Goal: Transaction & Acquisition: Purchase product/service

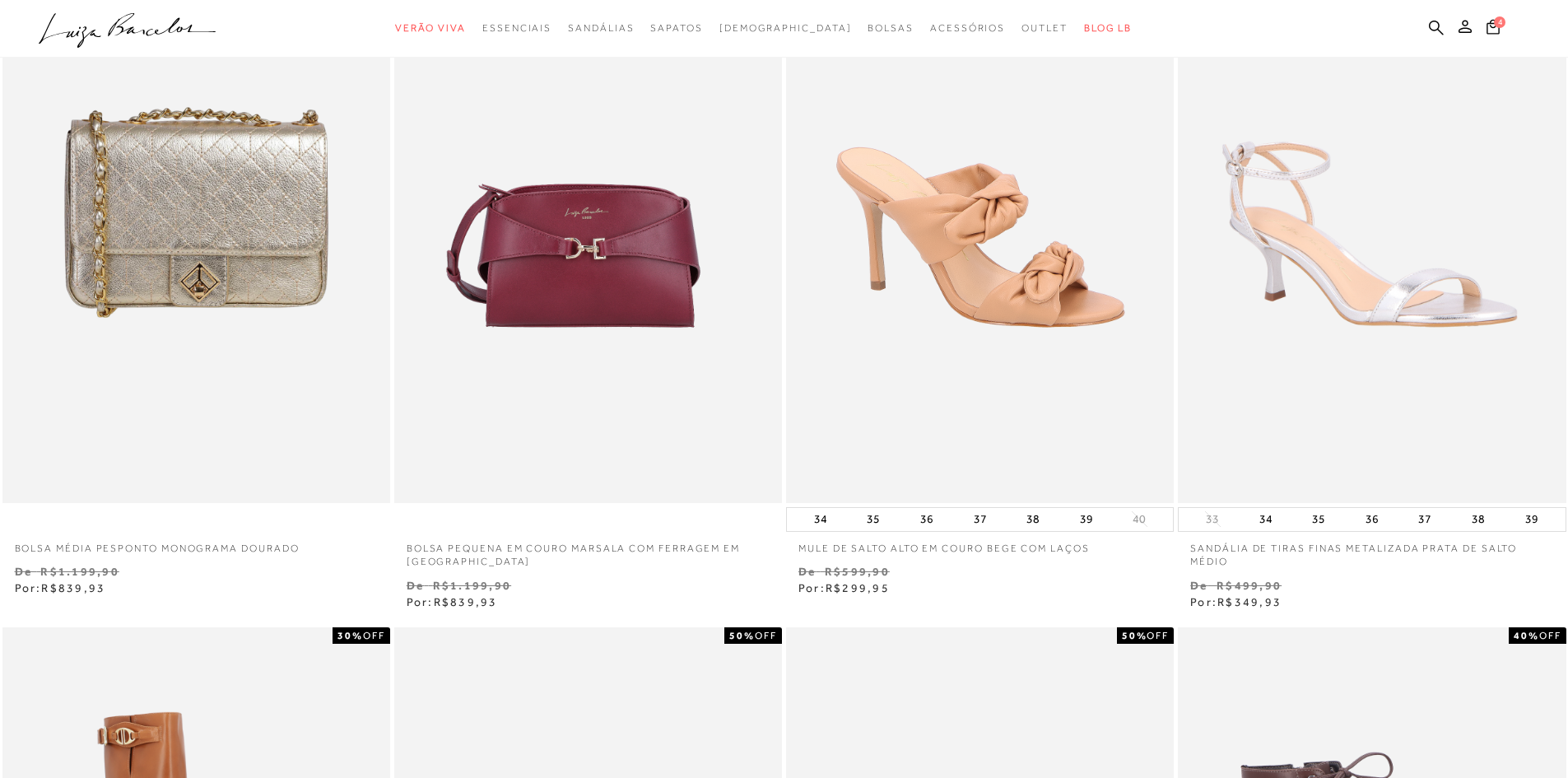
scroll to position [164, 0]
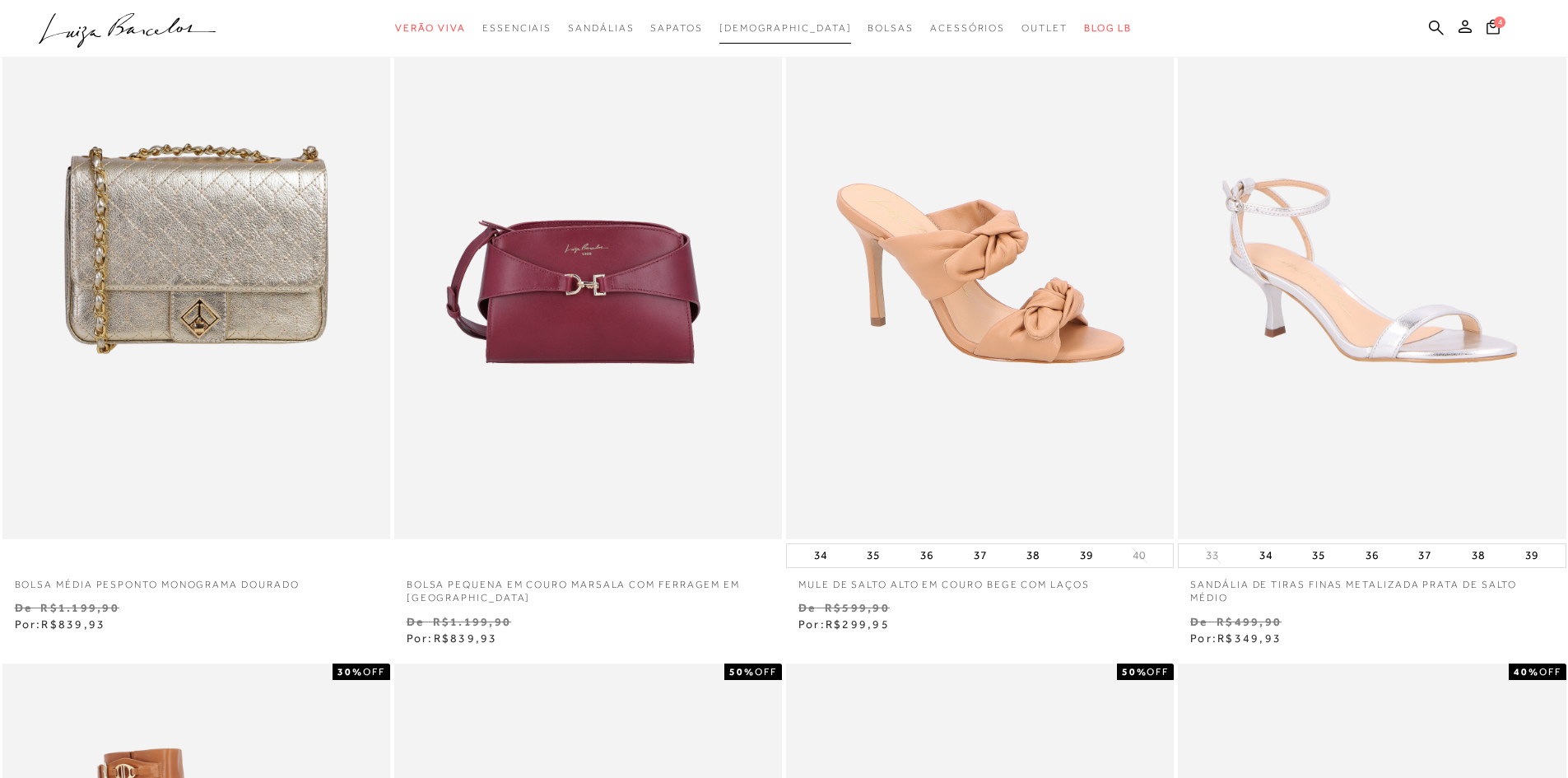
click at [782, 30] on span "[DEMOGRAPHIC_DATA]" at bounding box center [786, 28] width 132 height 11
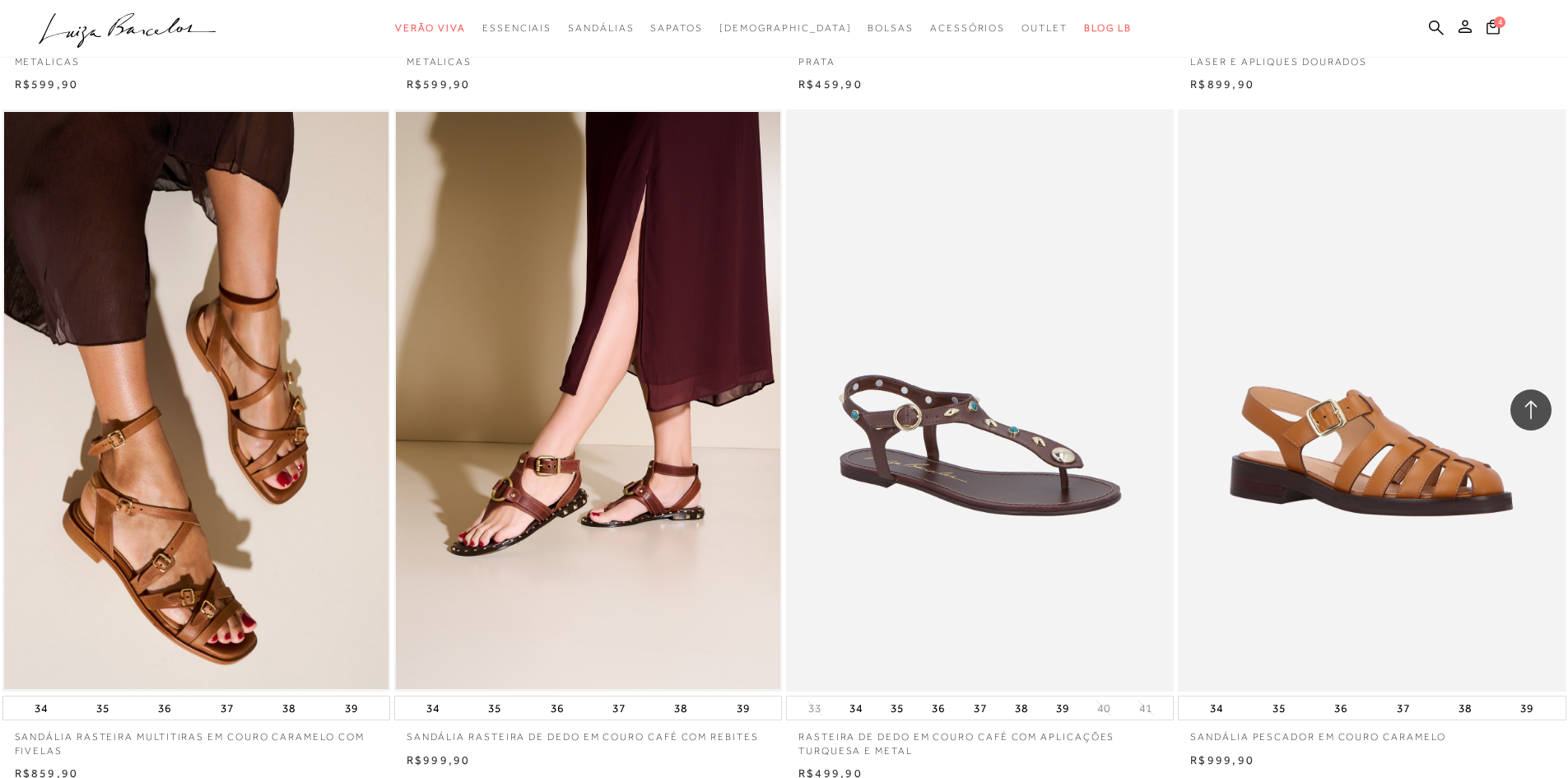
scroll to position [3787, 0]
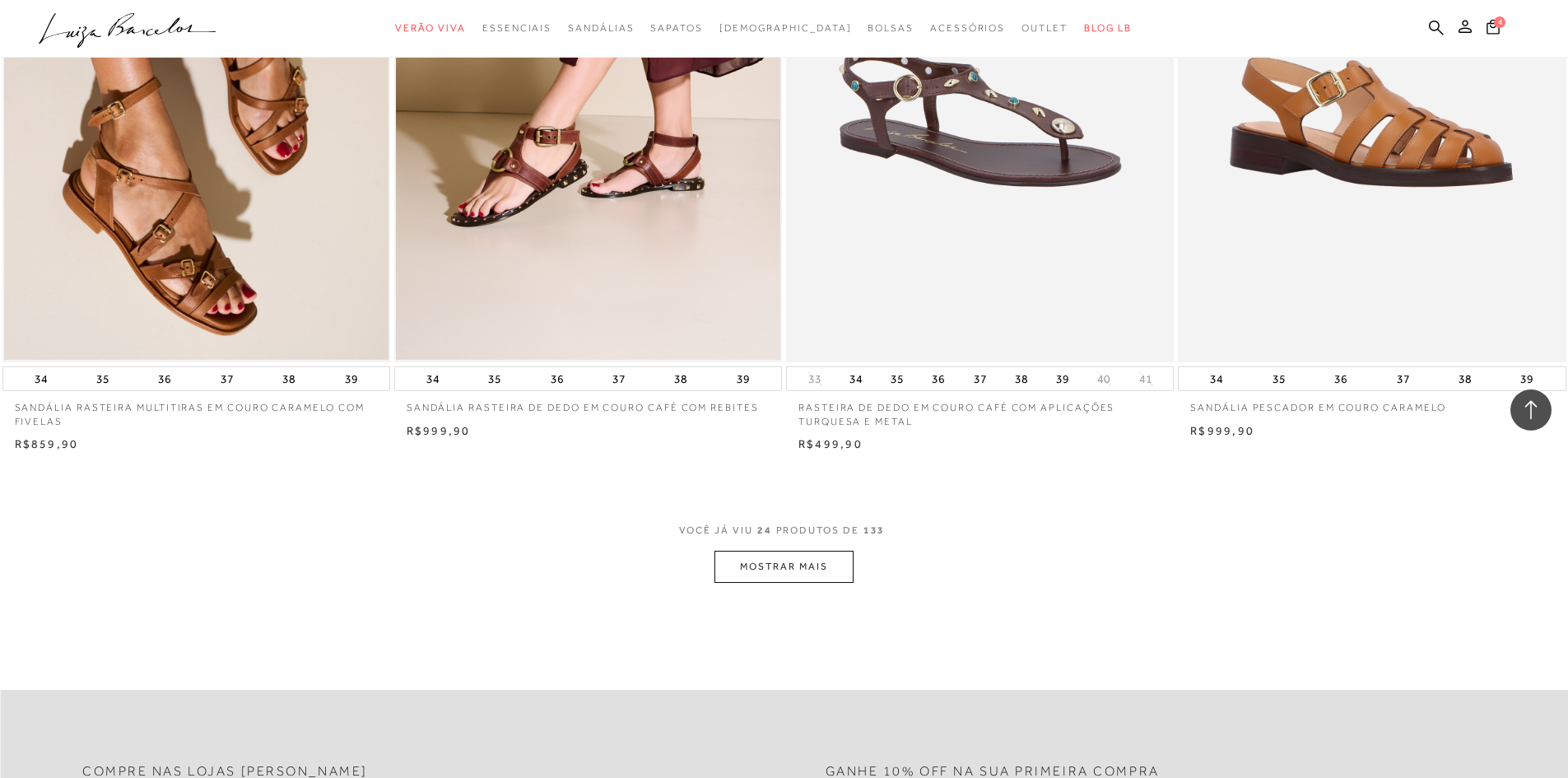
click at [839, 566] on button "MOSTRAR MAIS" at bounding box center [783, 566] width 138 height 32
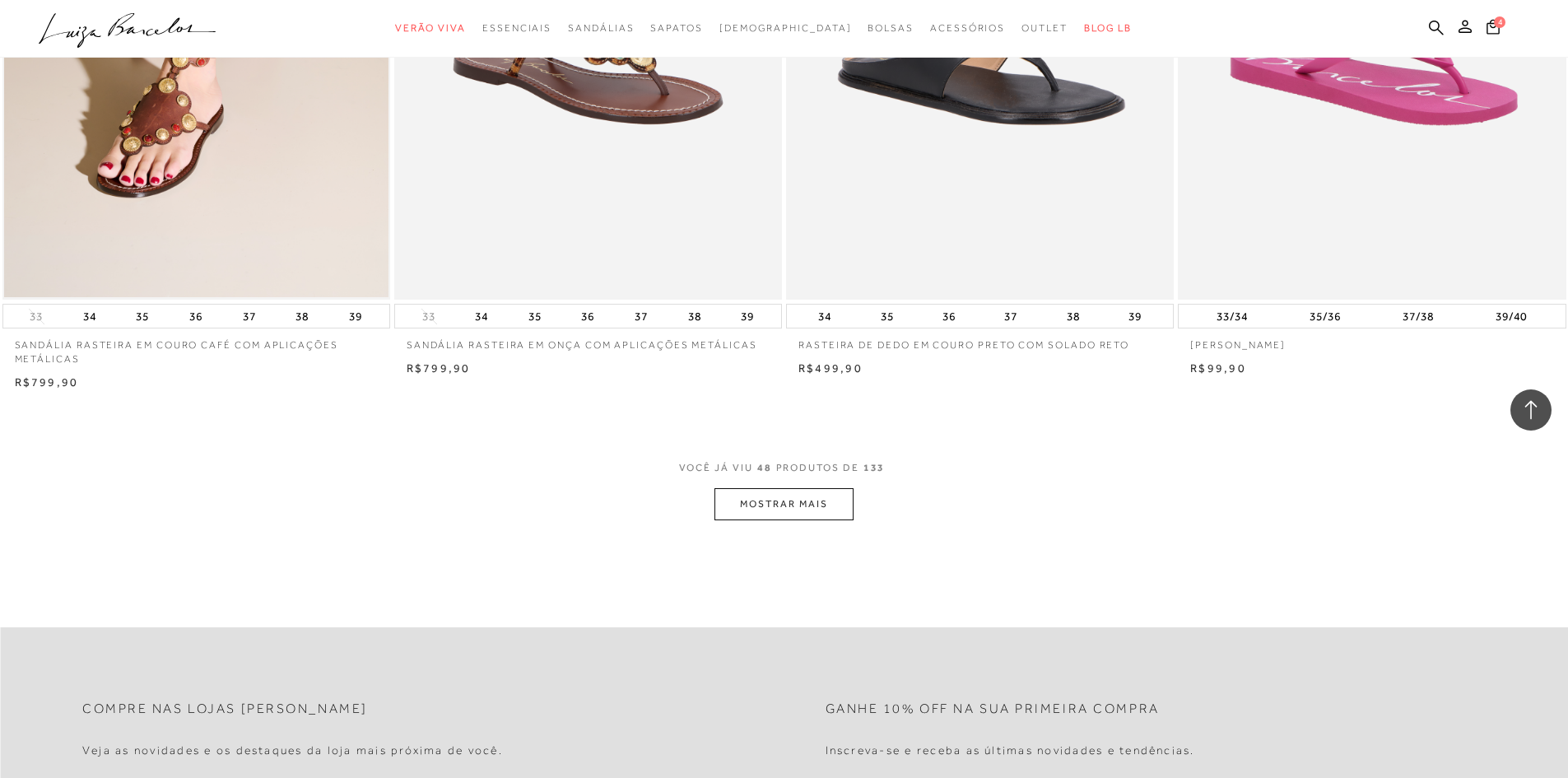
scroll to position [7984, 0]
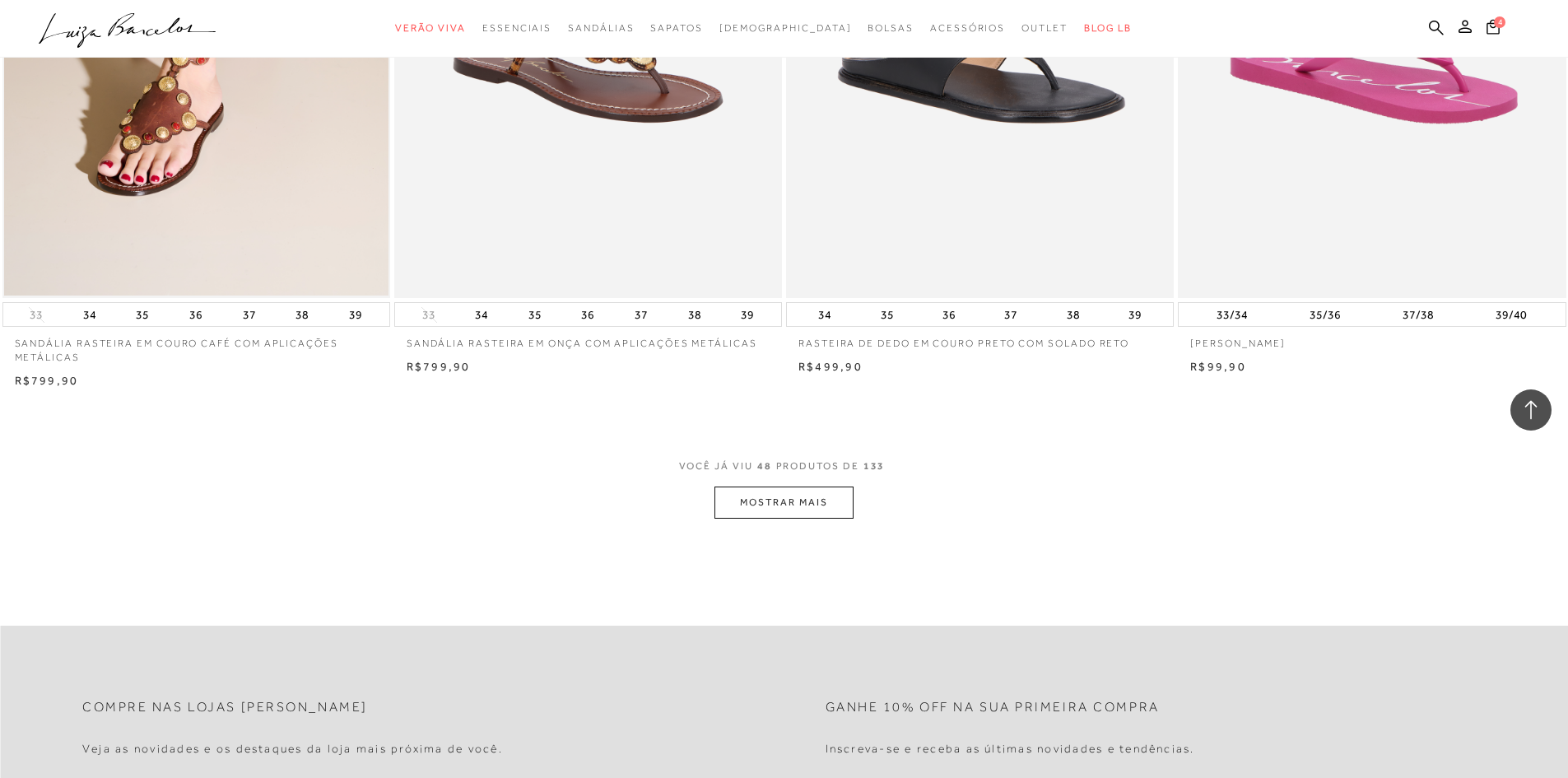
click at [840, 503] on button "MOSTRAR MAIS" at bounding box center [783, 502] width 138 height 32
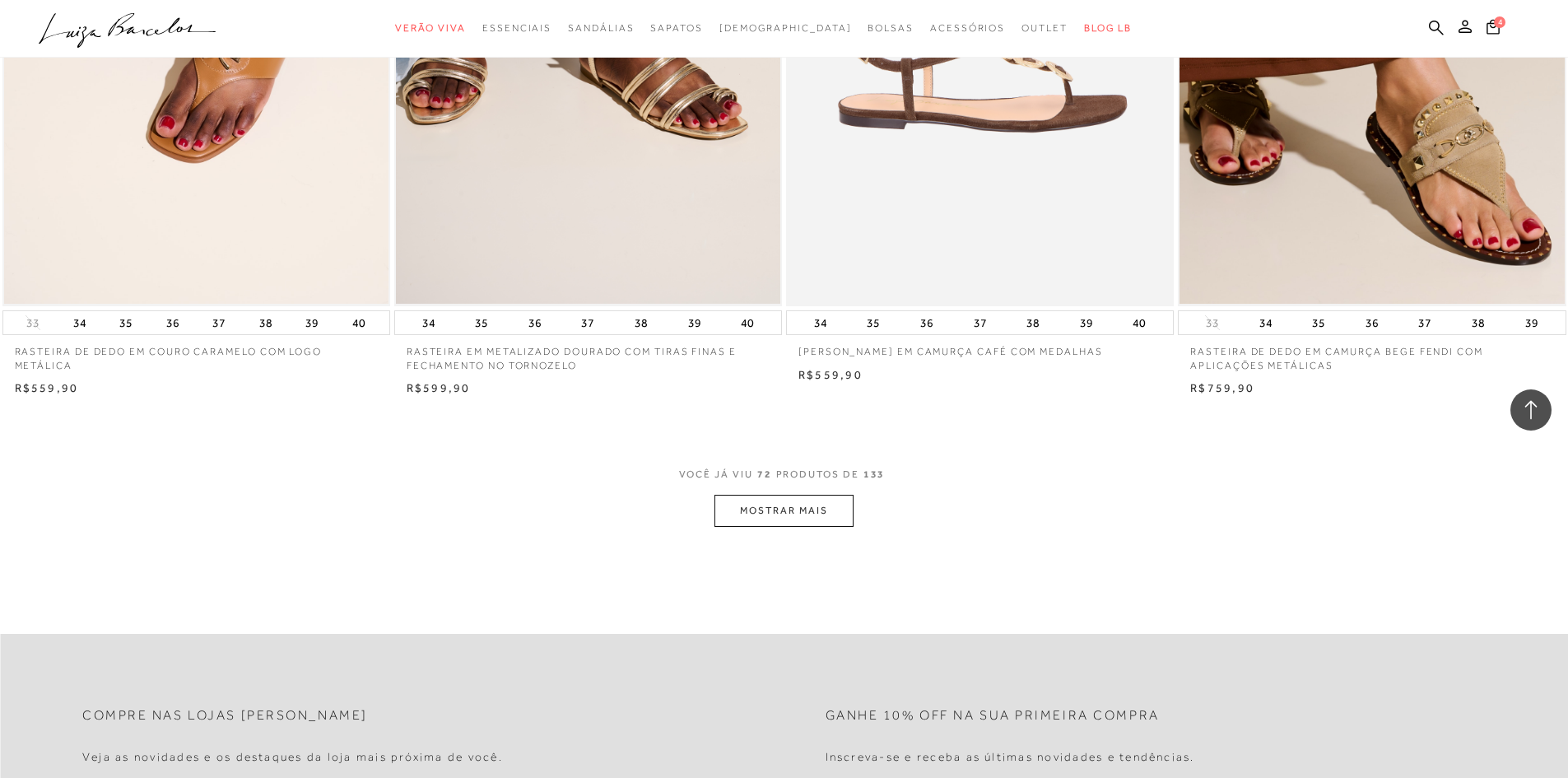
scroll to position [12099, 0]
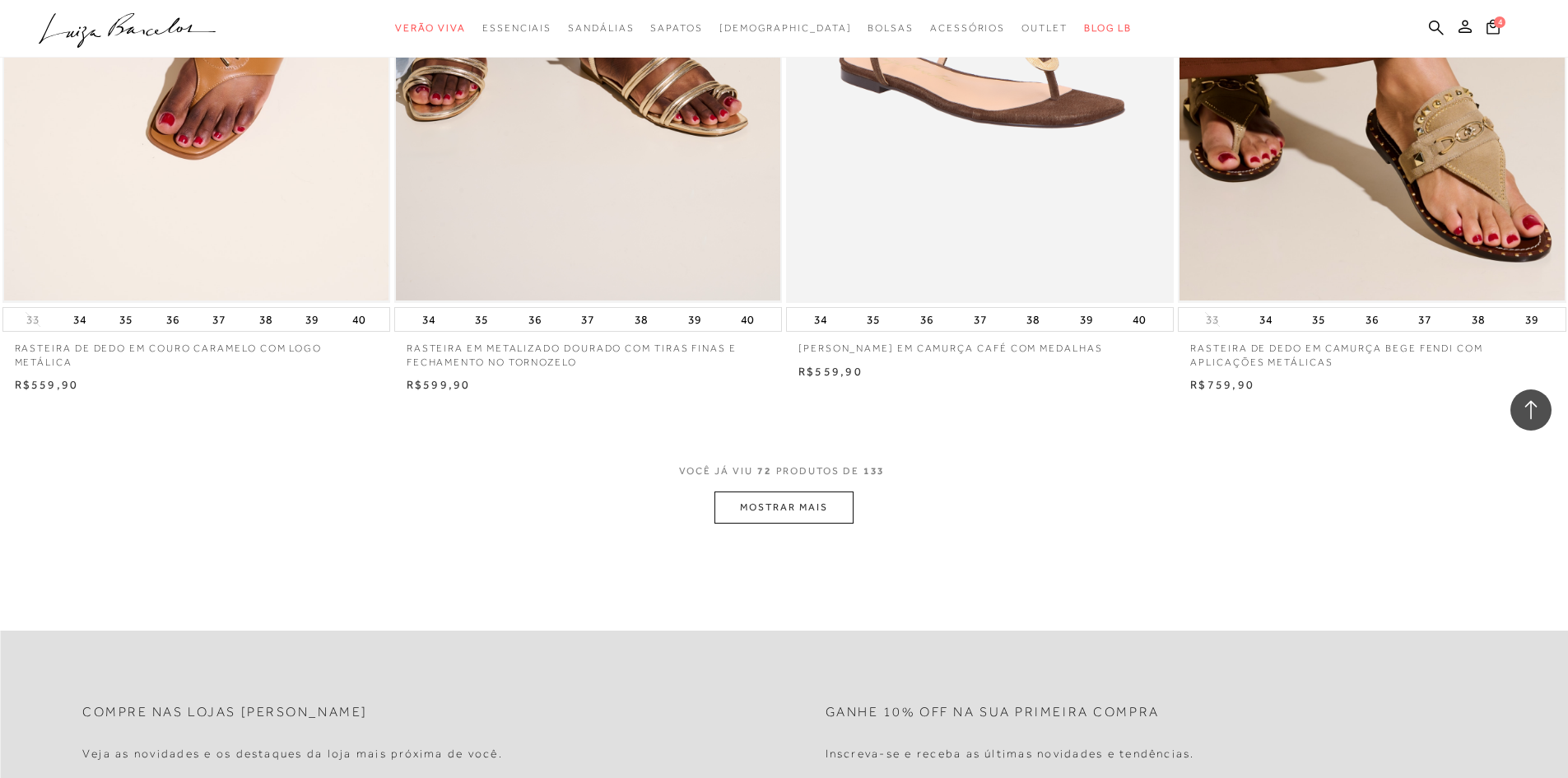
click at [821, 507] on button "MOSTRAR MAIS" at bounding box center [783, 507] width 138 height 32
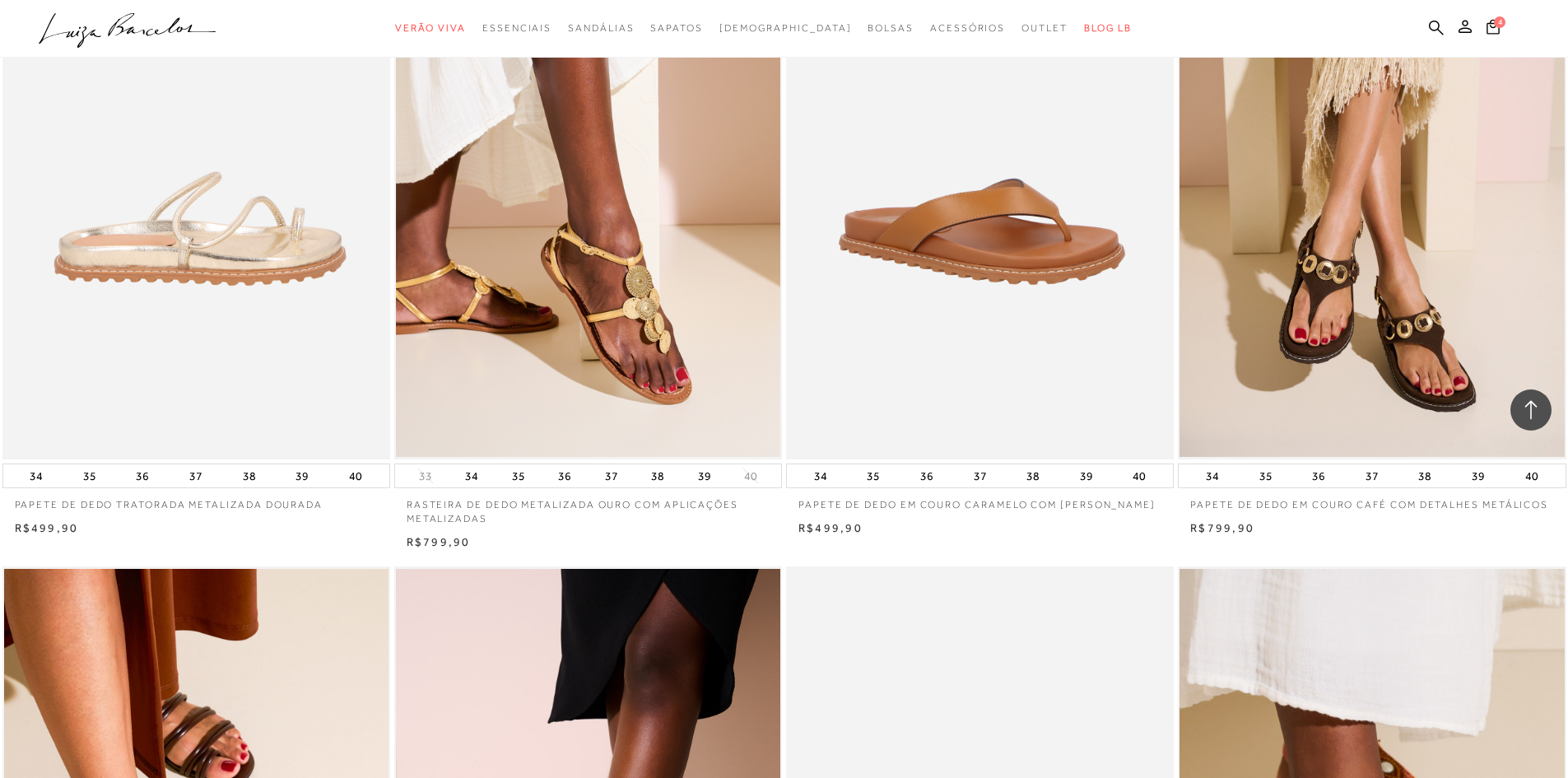
scroll to position [15392, 0]
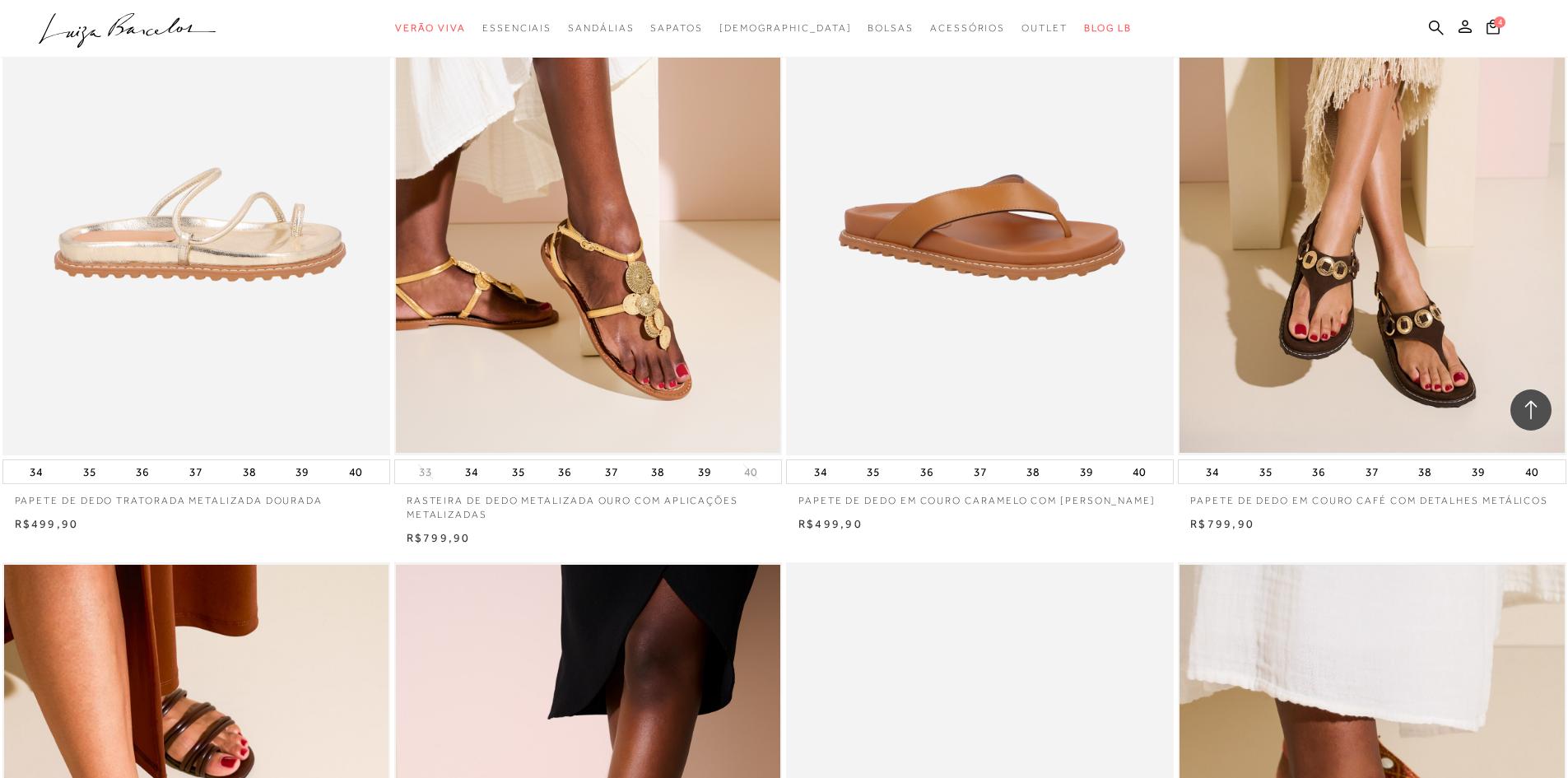
click at [211, 245] on img at bounding box center [197, 163] width 386 height 582
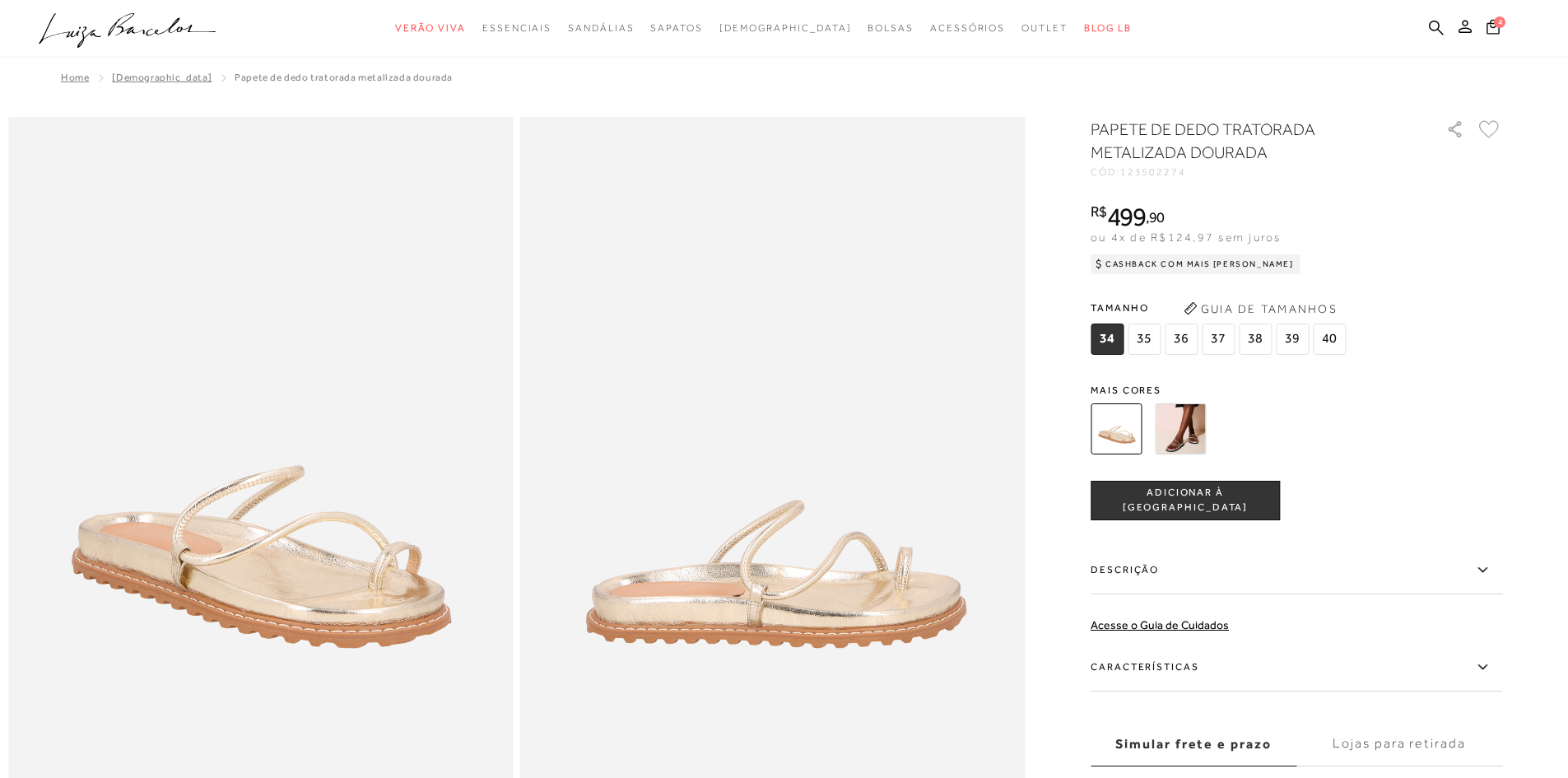
click at [1199, 425] on img at bounding box center [1179, 429] width 51 height 51
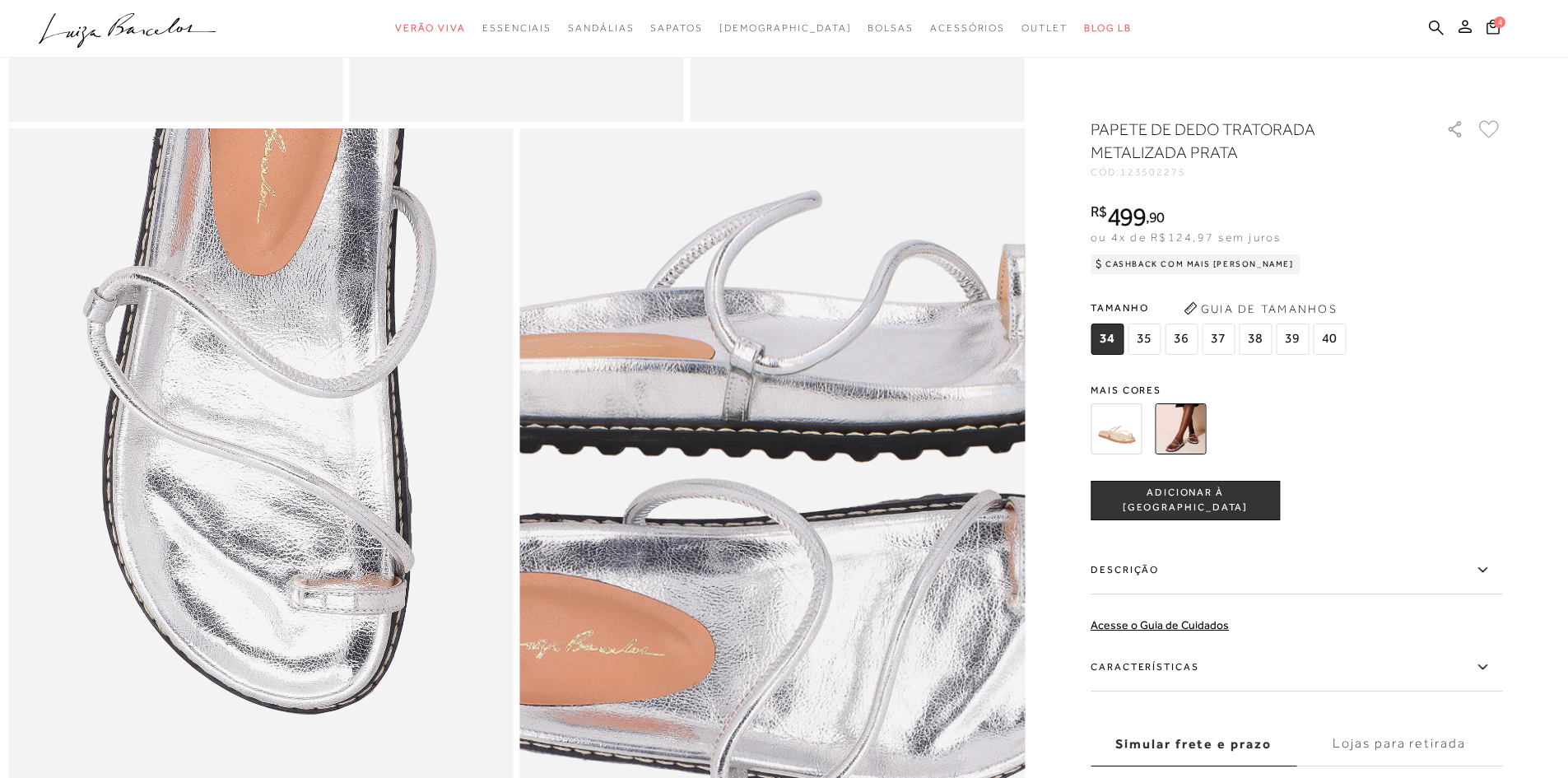
scroll to position [1317, 0]
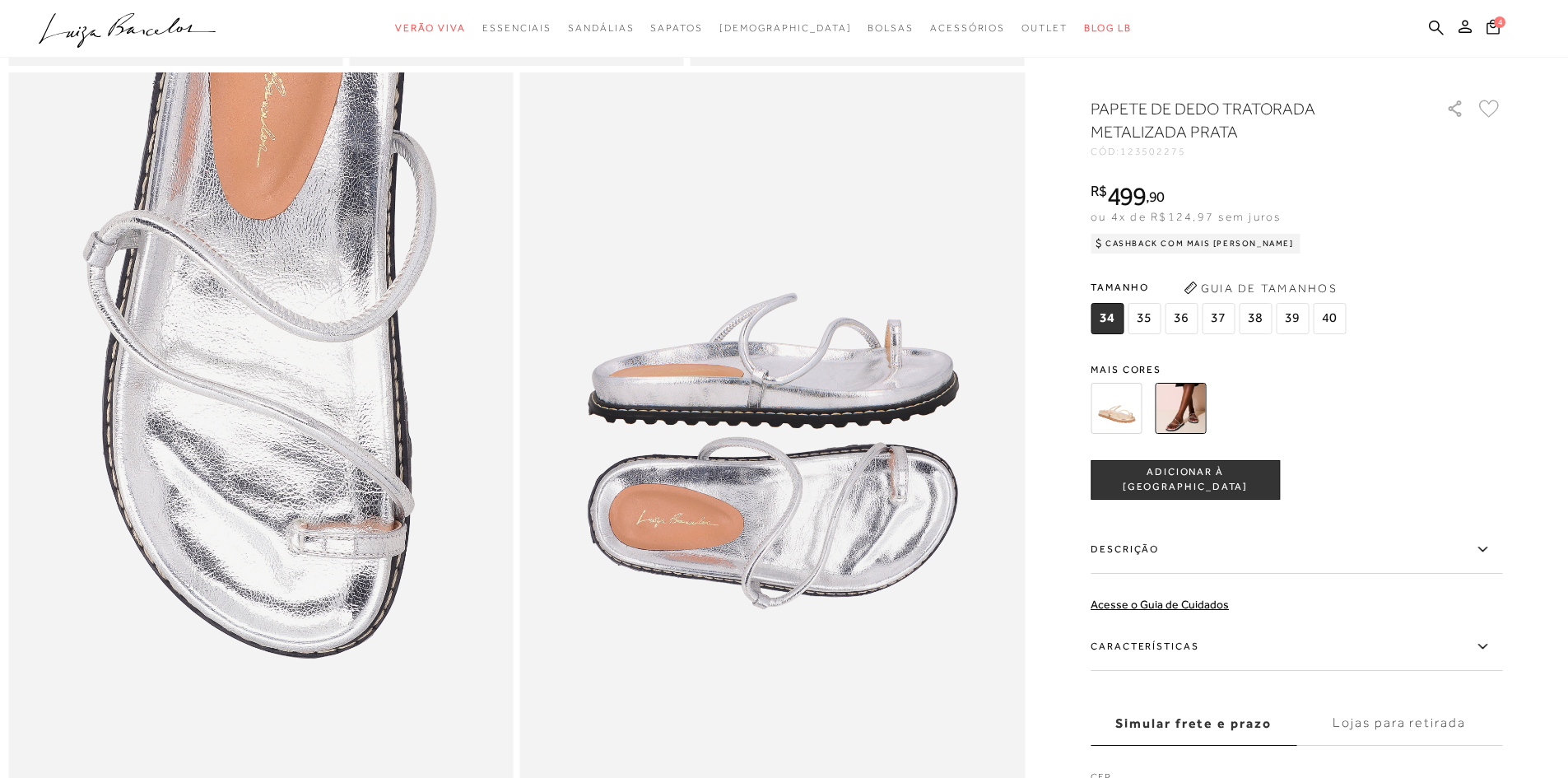
click at [1133, 426] on img at bounding box center [1116, 408] width 51 height 51
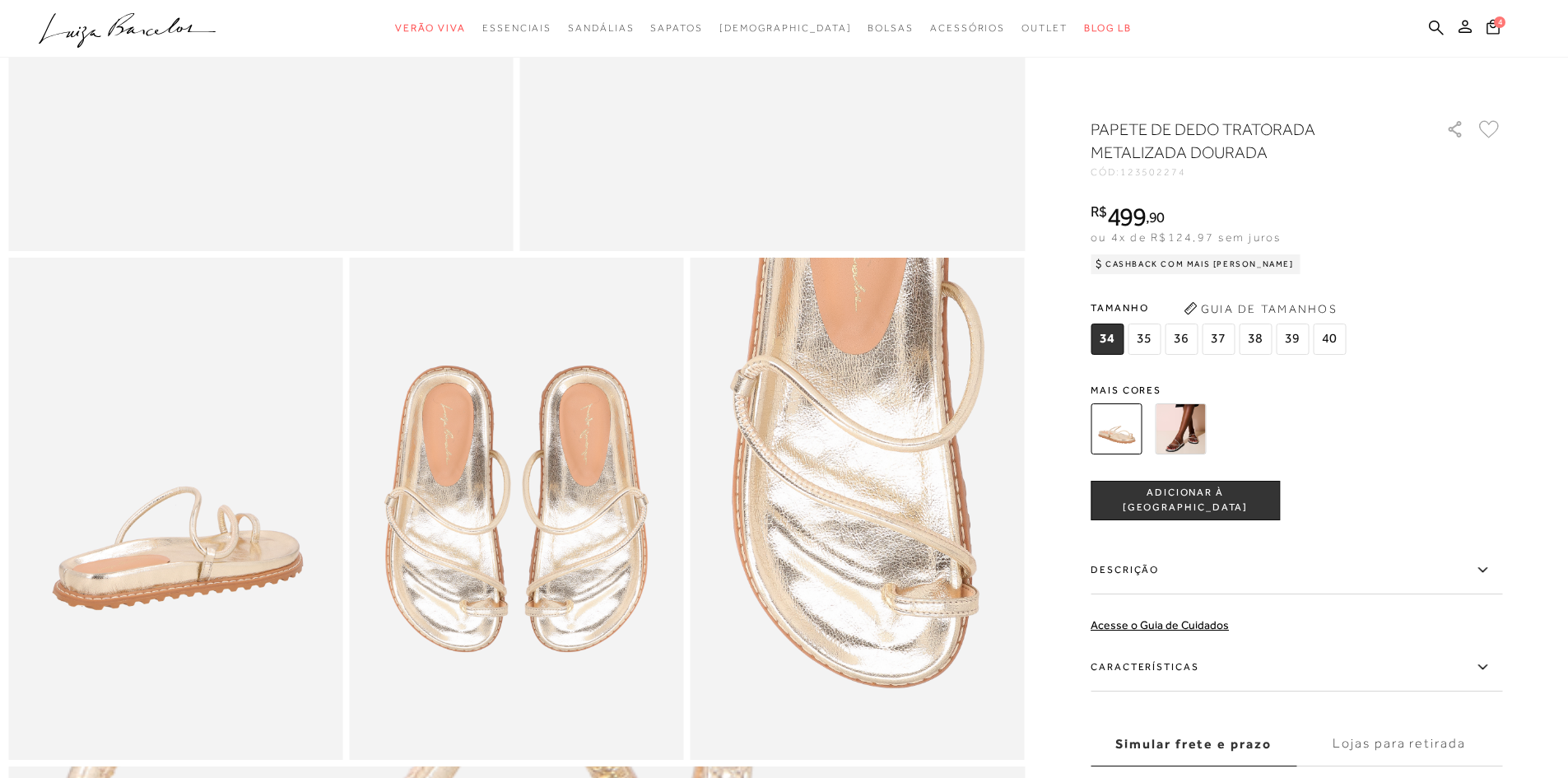
scroll to position [576, 0]
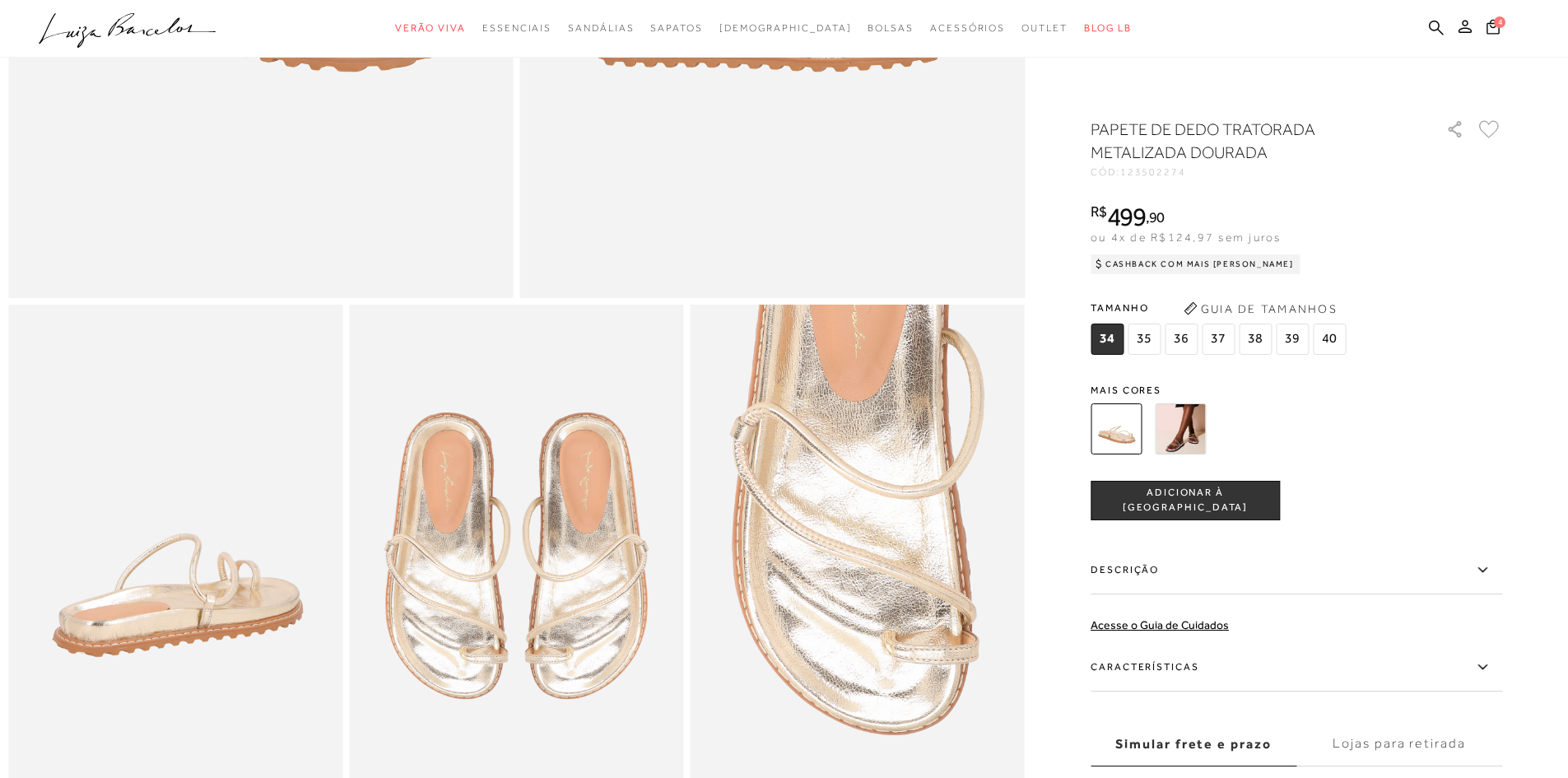
click at [1188, 441] on img at bounding box center [1179, 429] width 51 height 51
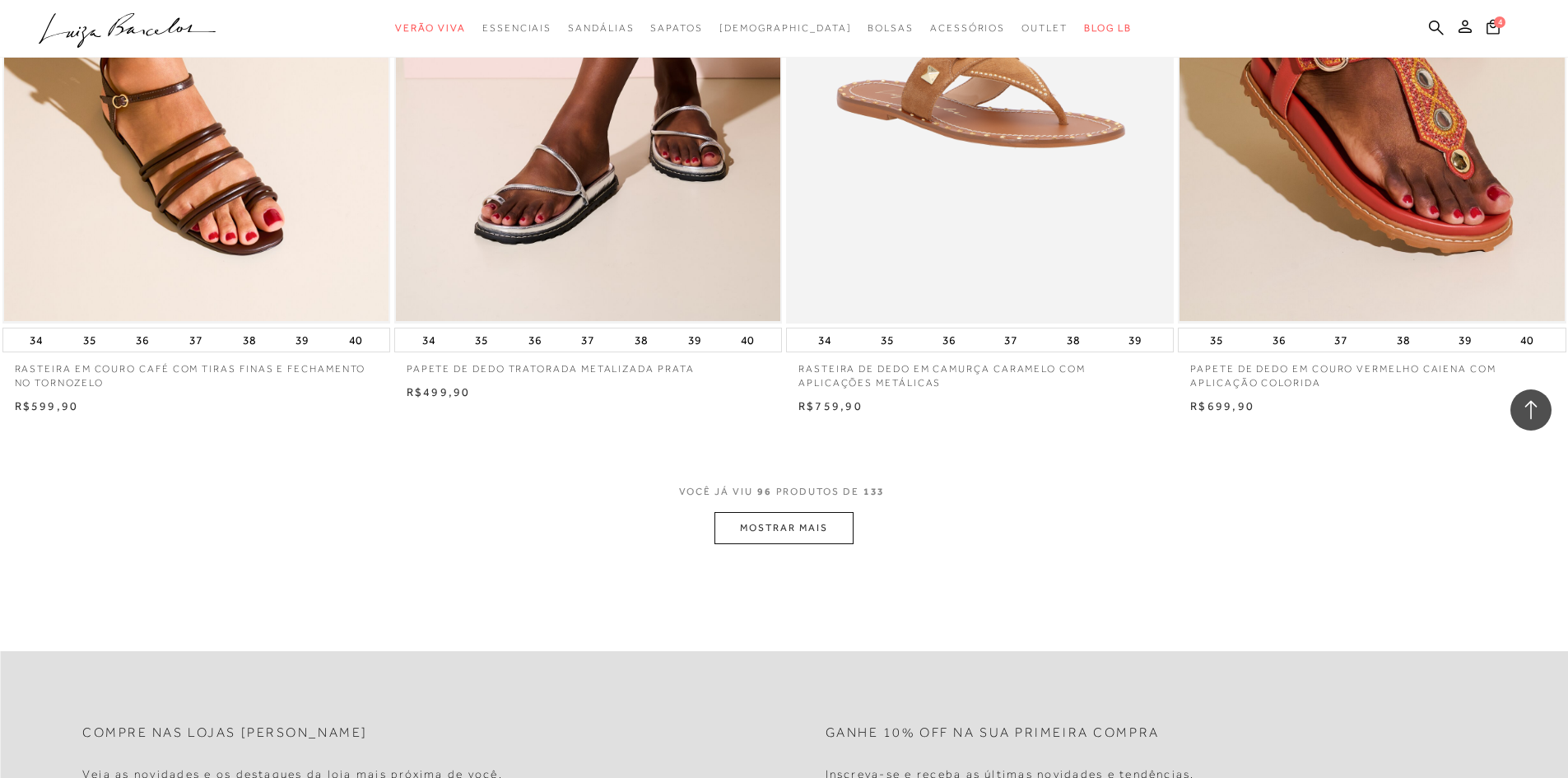
scroll to position [16216, 0]
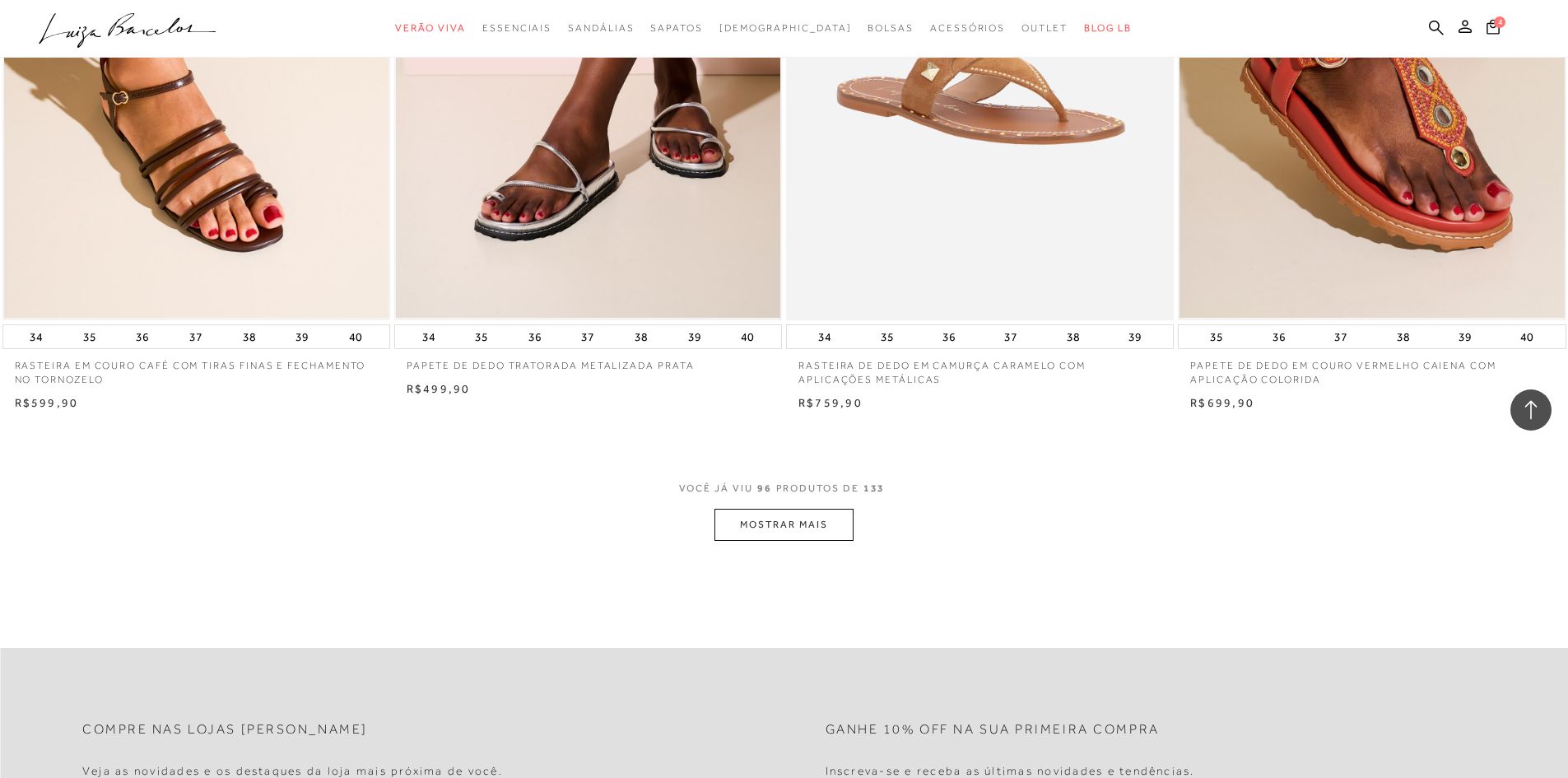
click at [779, 528] on button "MOSTRAR MAIS" at bounding box center [783, 524] width 138 height 32
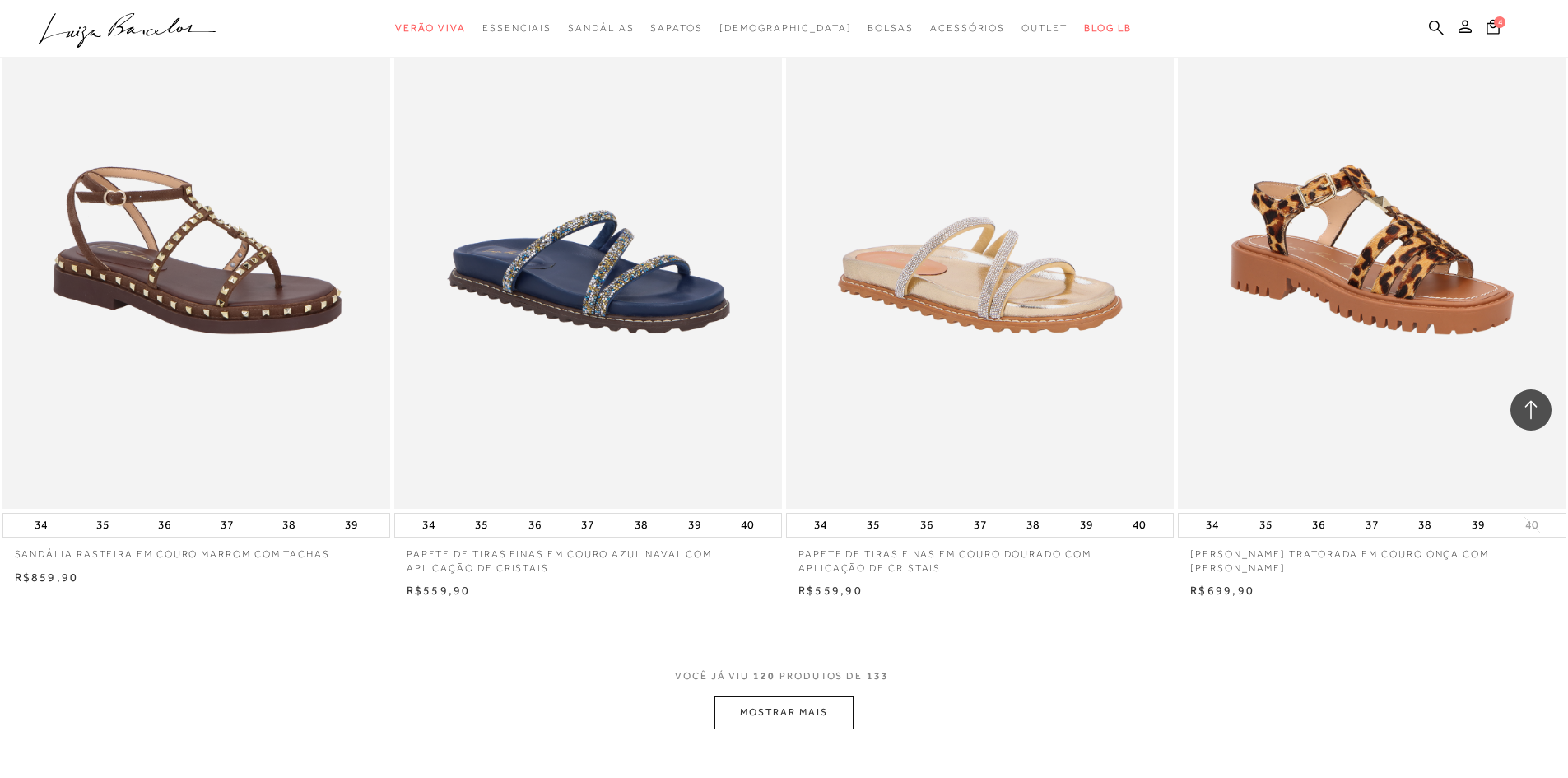
scroll to position [20167, 0]
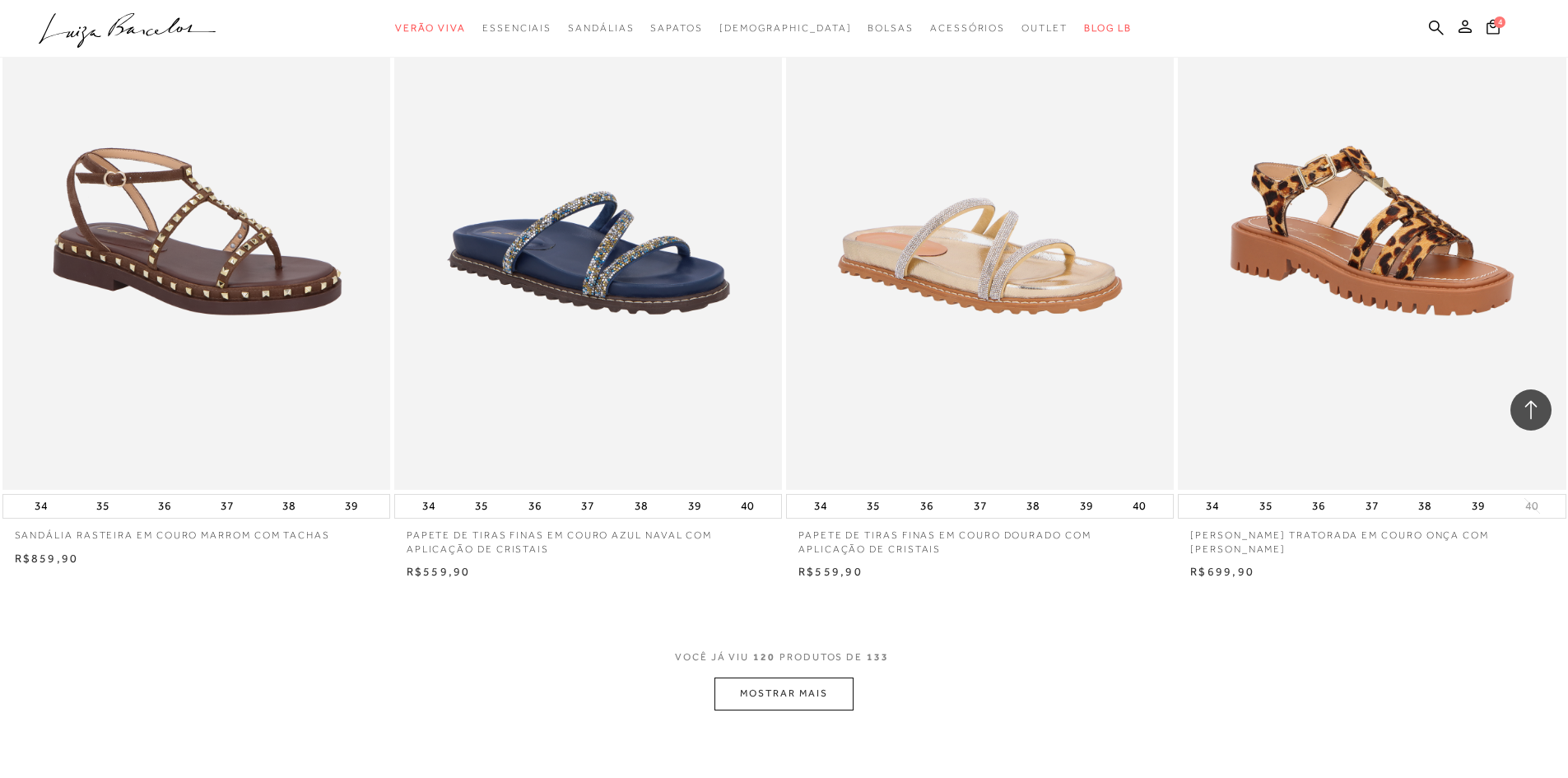
click at [789, 689] on button "MOSTRAR MAIS" at bounding box center [783, 693] width 138 height 32
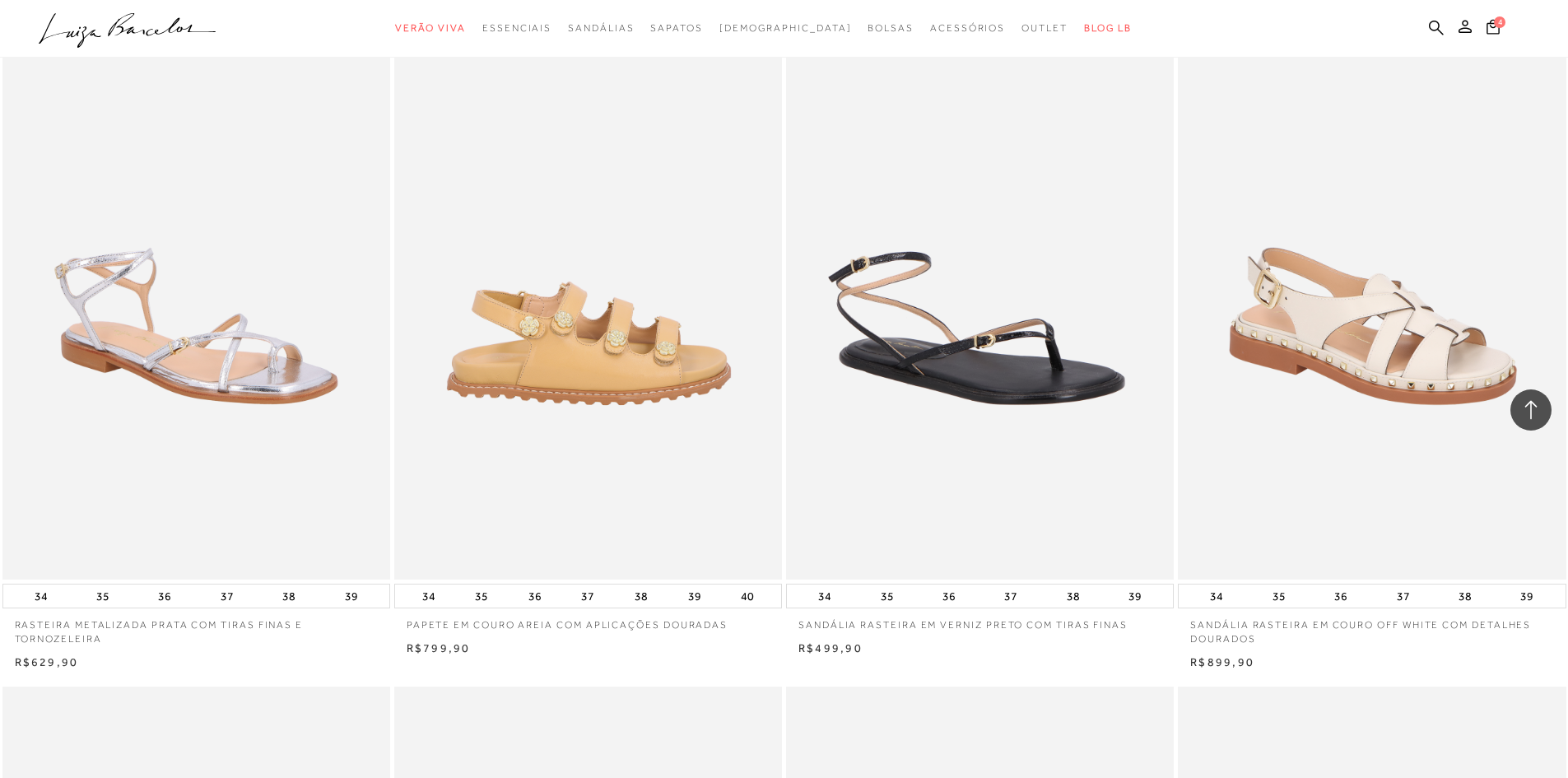
scroll to position [21484, 0]
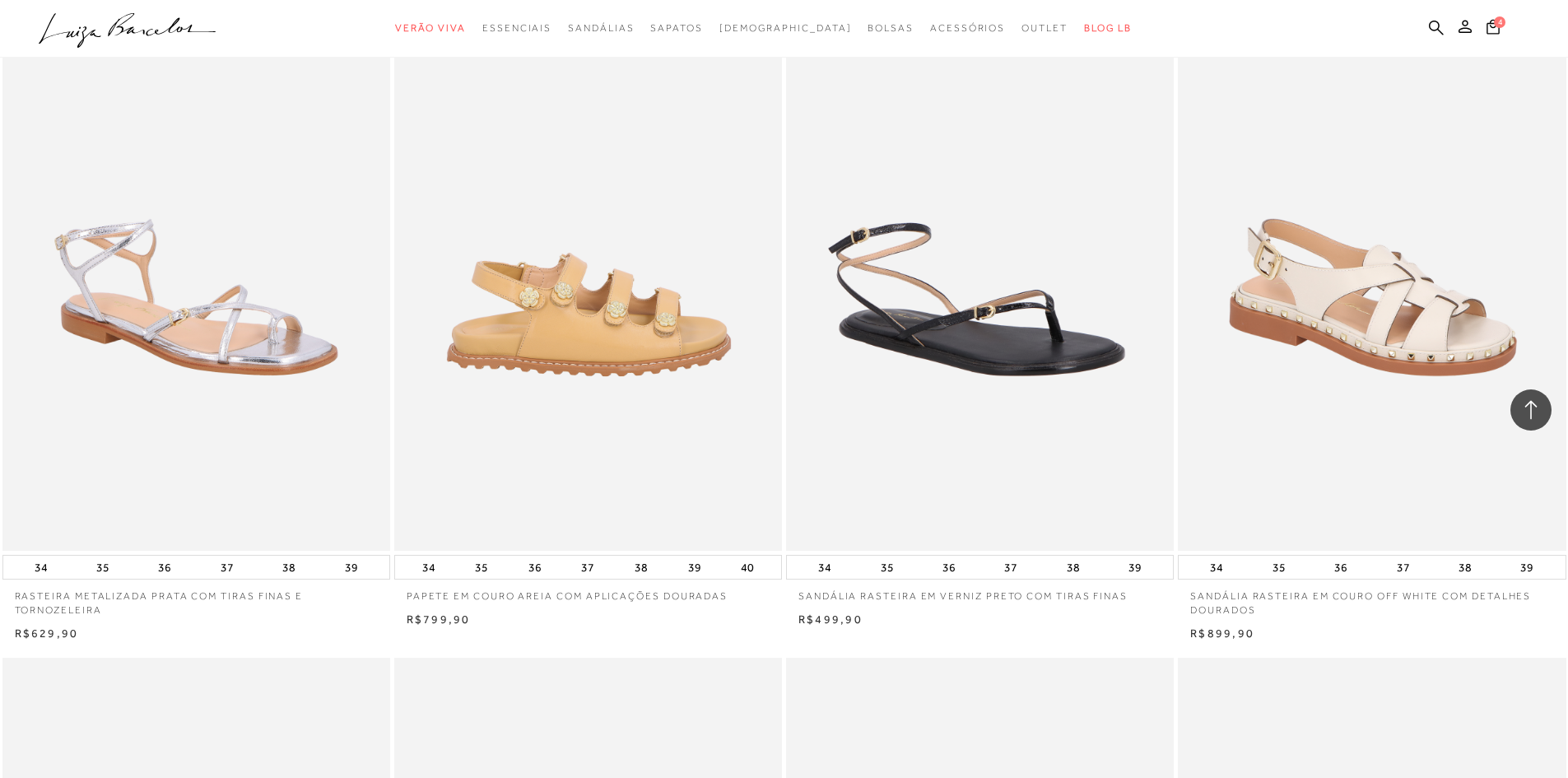
click at [614, 385] on img at bounding box center [588, 259] width 386 height 582
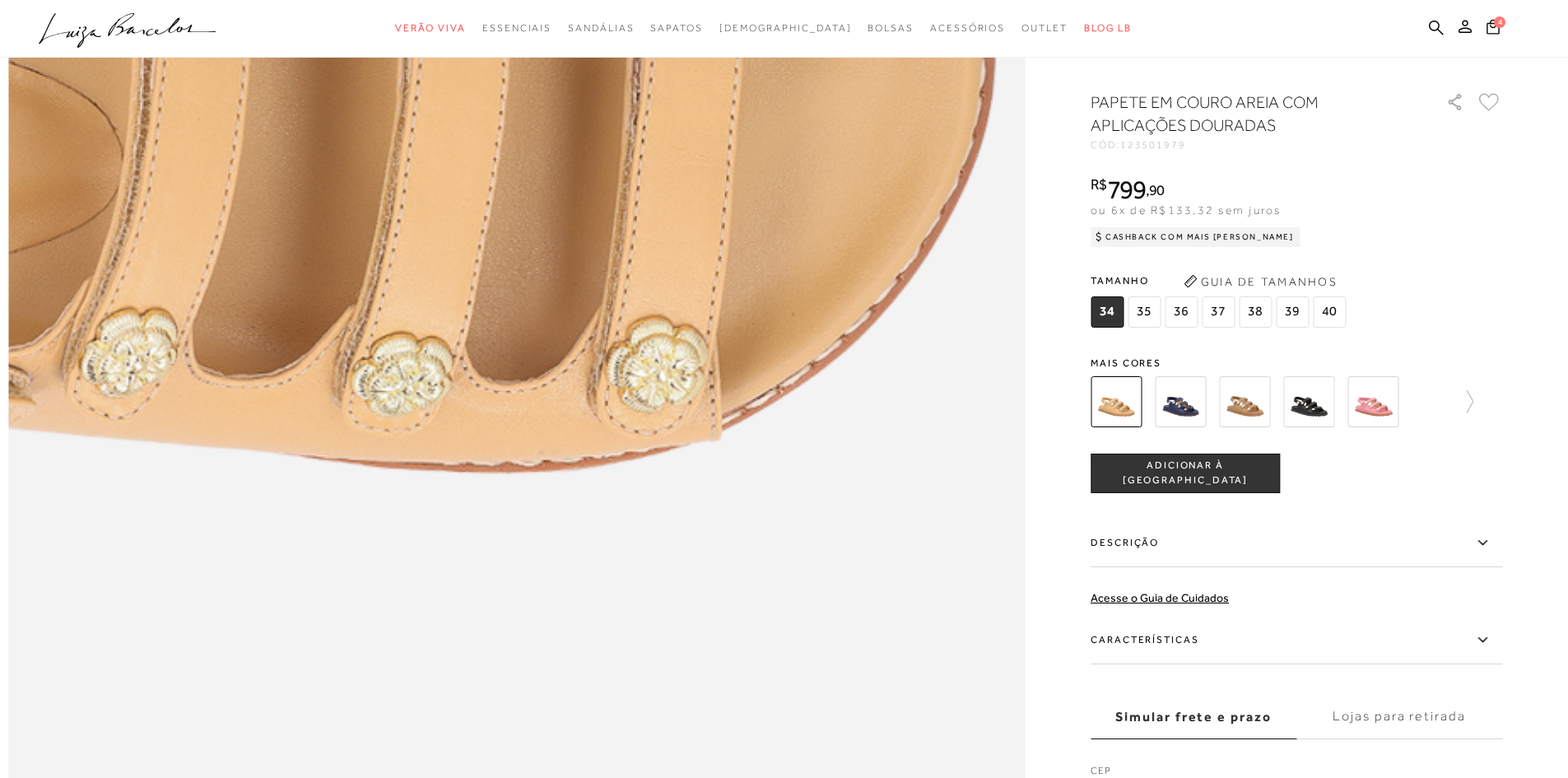
scroll to position [2223, 0]
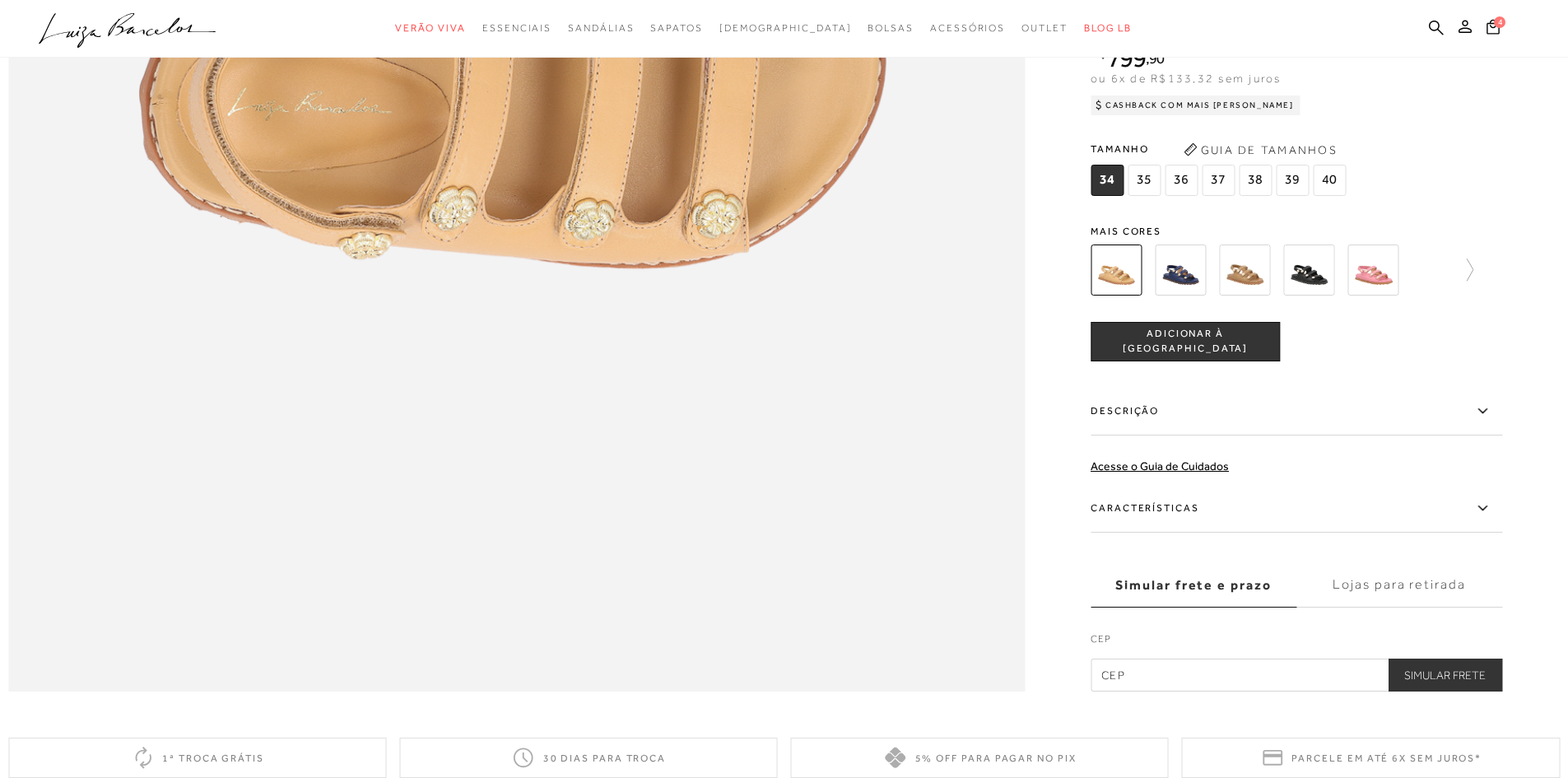
click at [1265, 296] on img at bounding box center [1244, 269] width 51 height 51
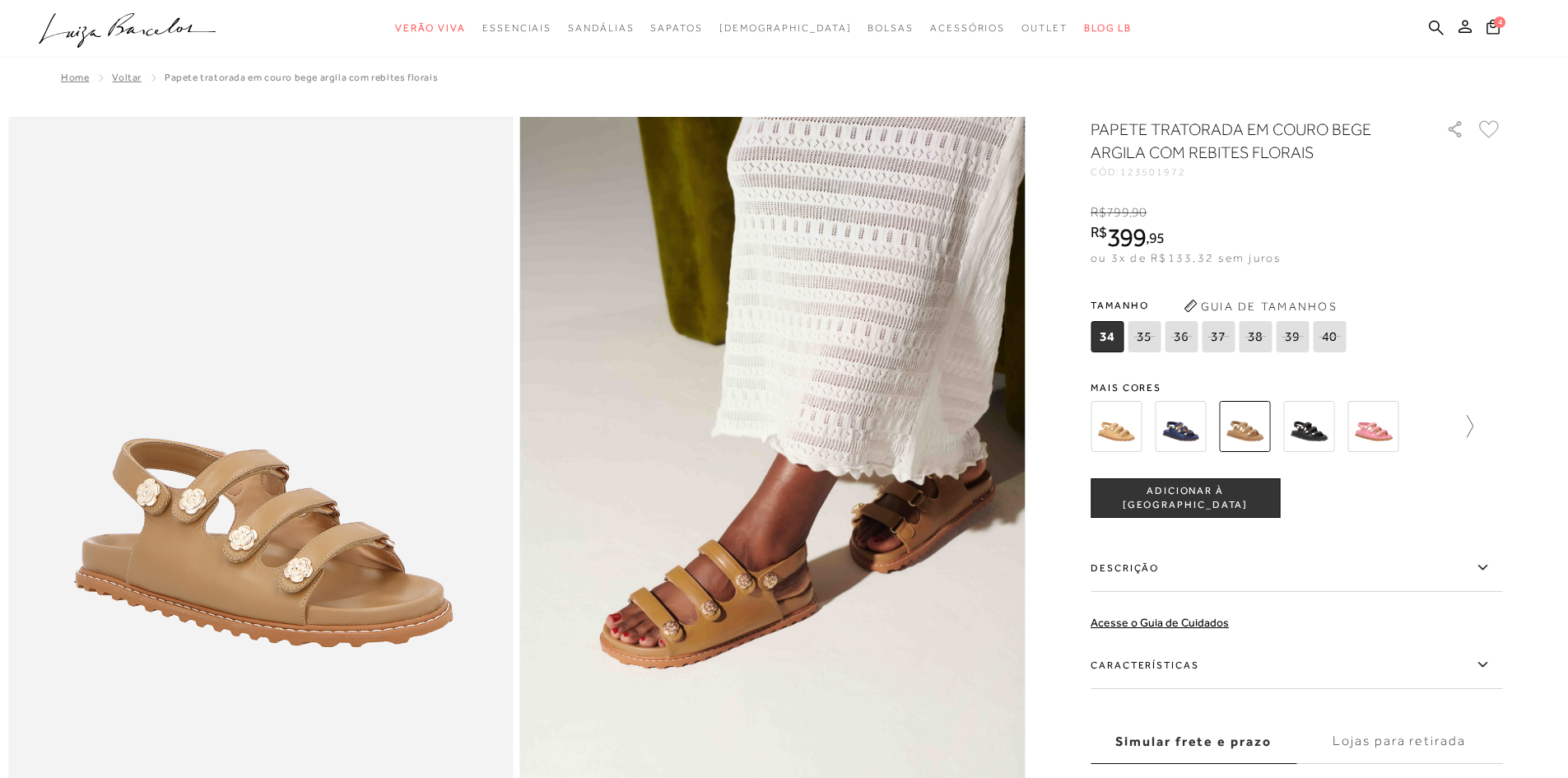
click at [1473, 429] on icon at bounding box center [1461, 426] width 23 height 23
click at [1215, 426] on img at bounding box center [1209, 426] width 51 height 51
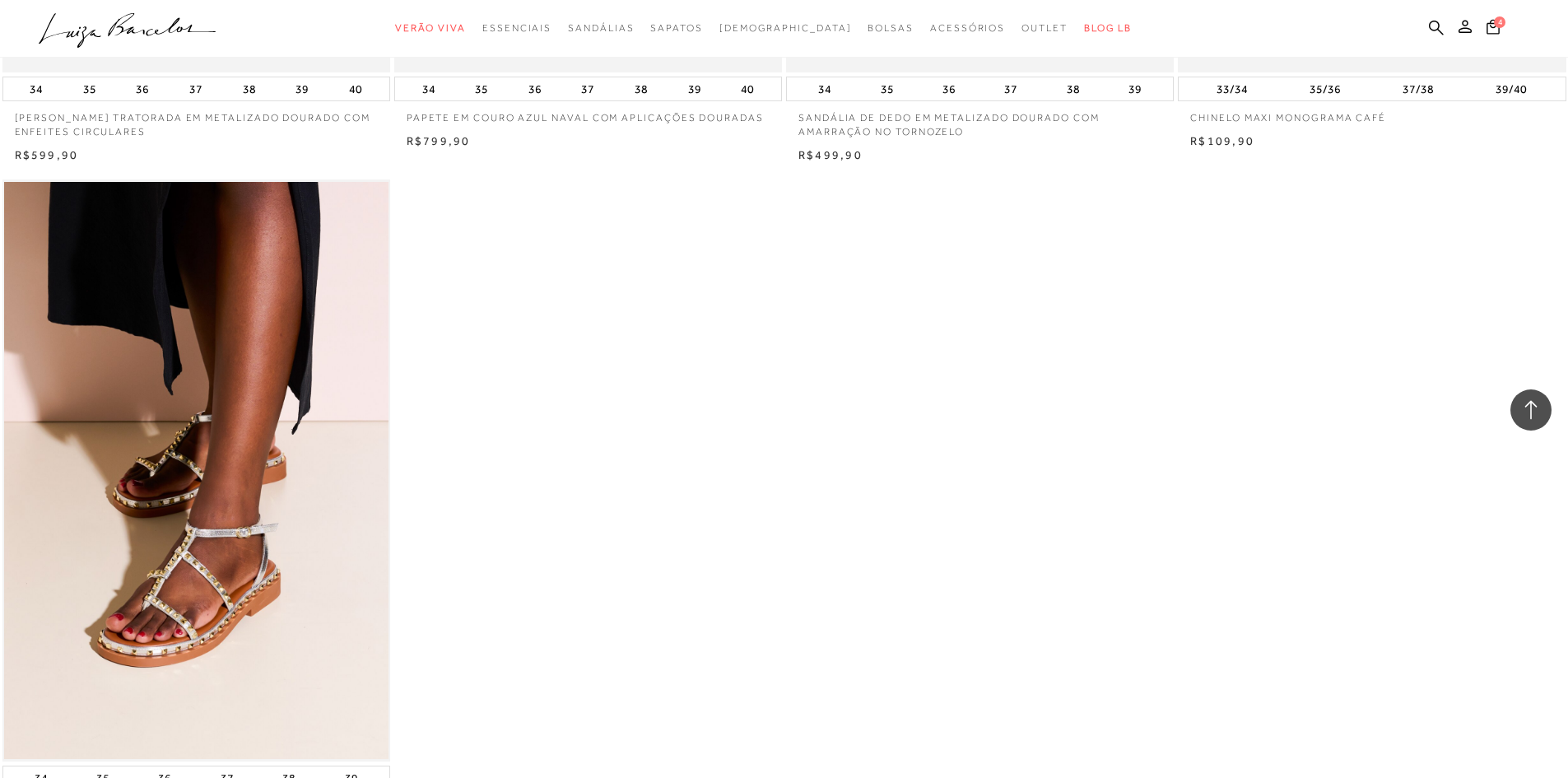
scroll to position [22803, 0]
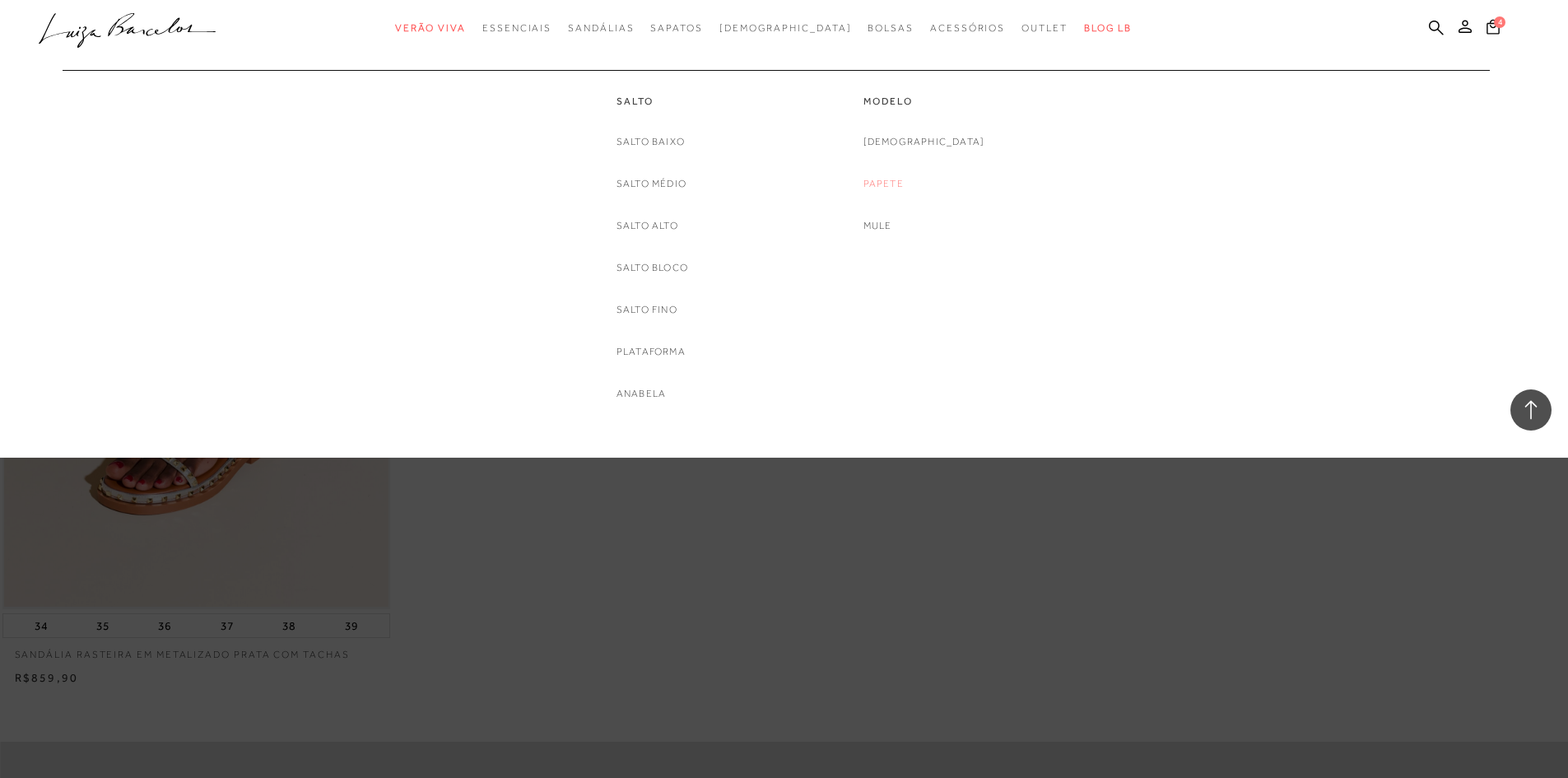
click at [904, 181] on link "Papete" at bounding box center [883, 184] width 40 height 17
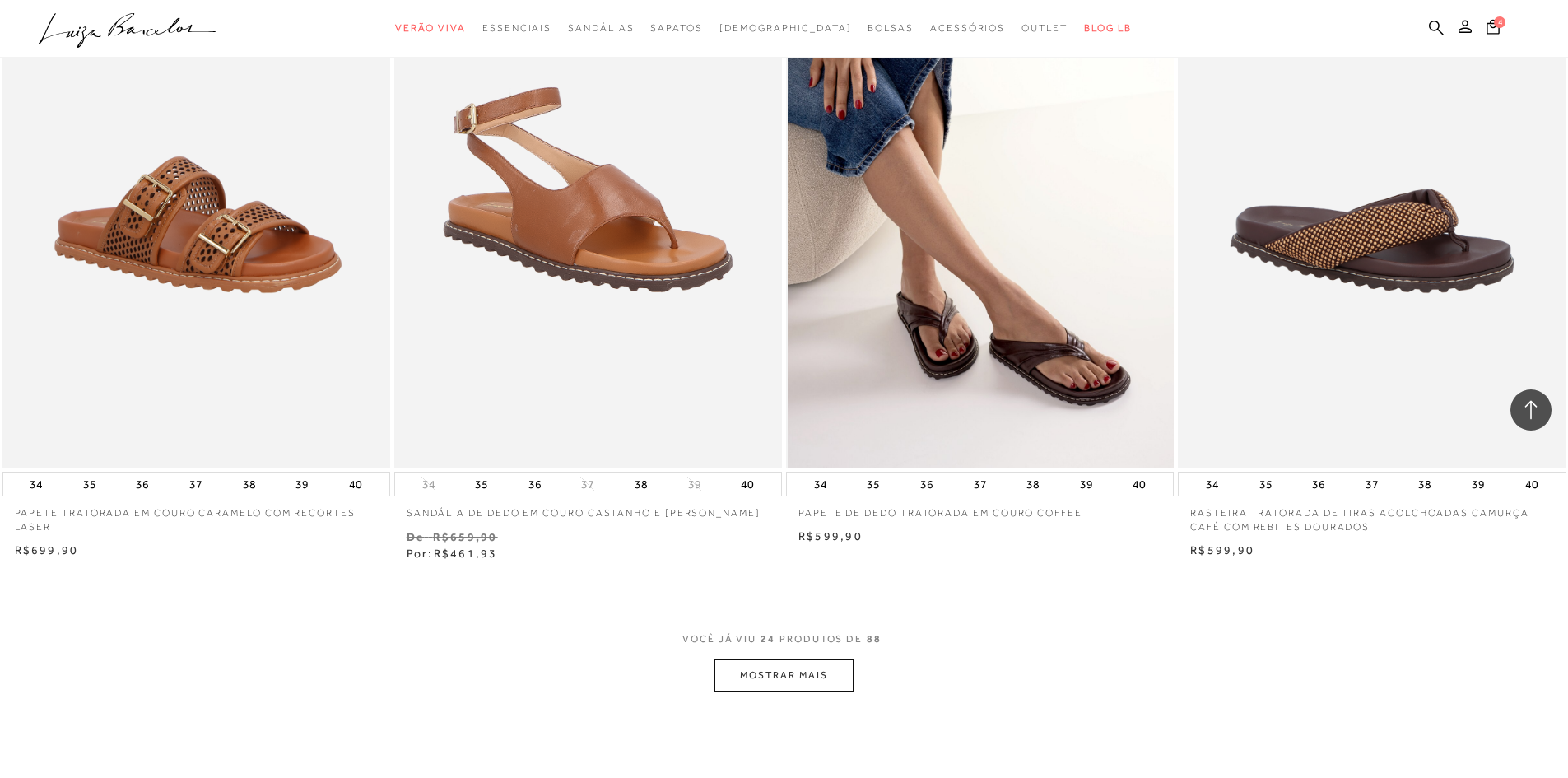
scroll to position [3868, 0]
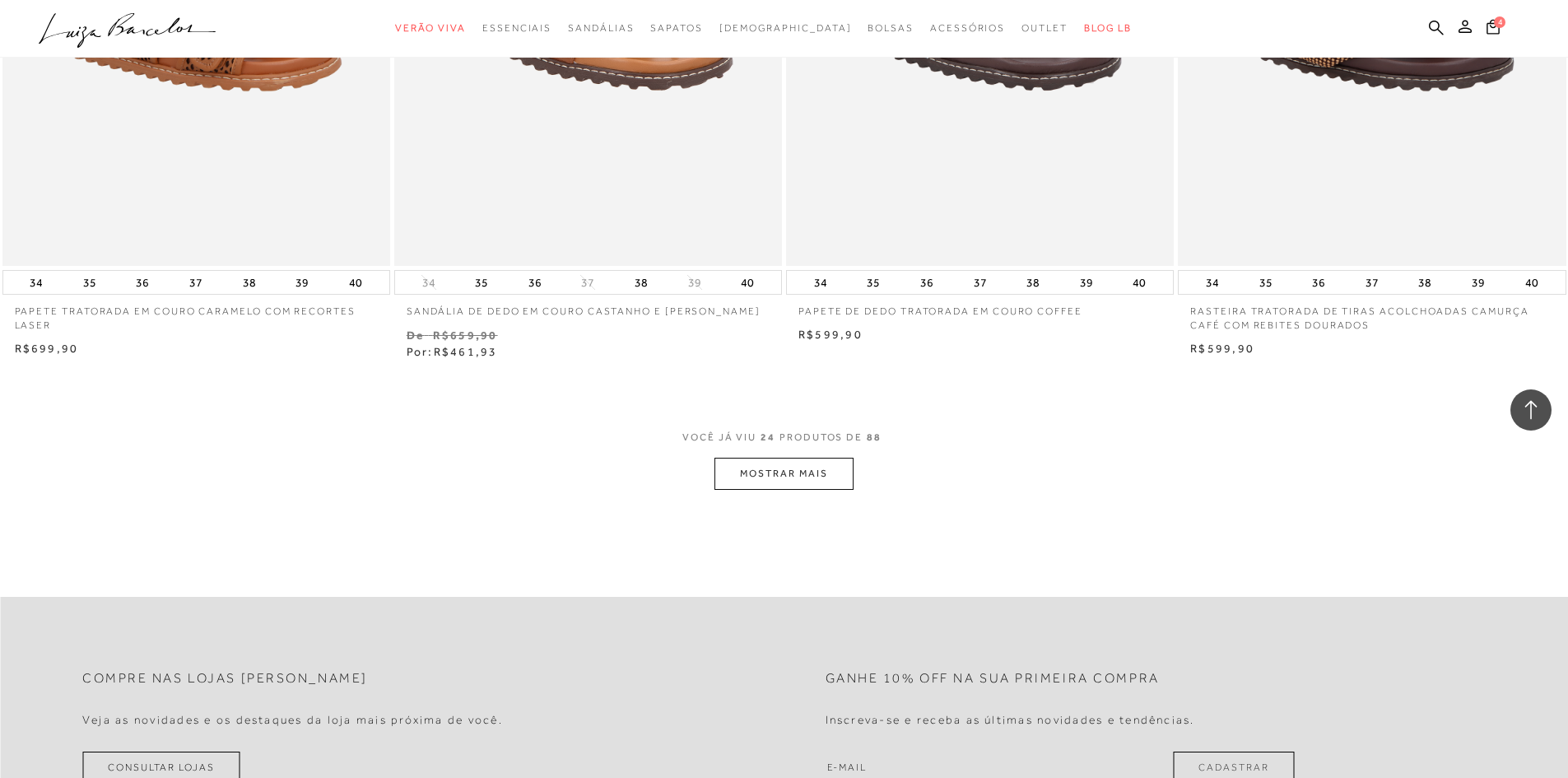
click at [794, 489] on button "MOSTRAR MAIS" at bounding box center [783, 473] width 138 height 32
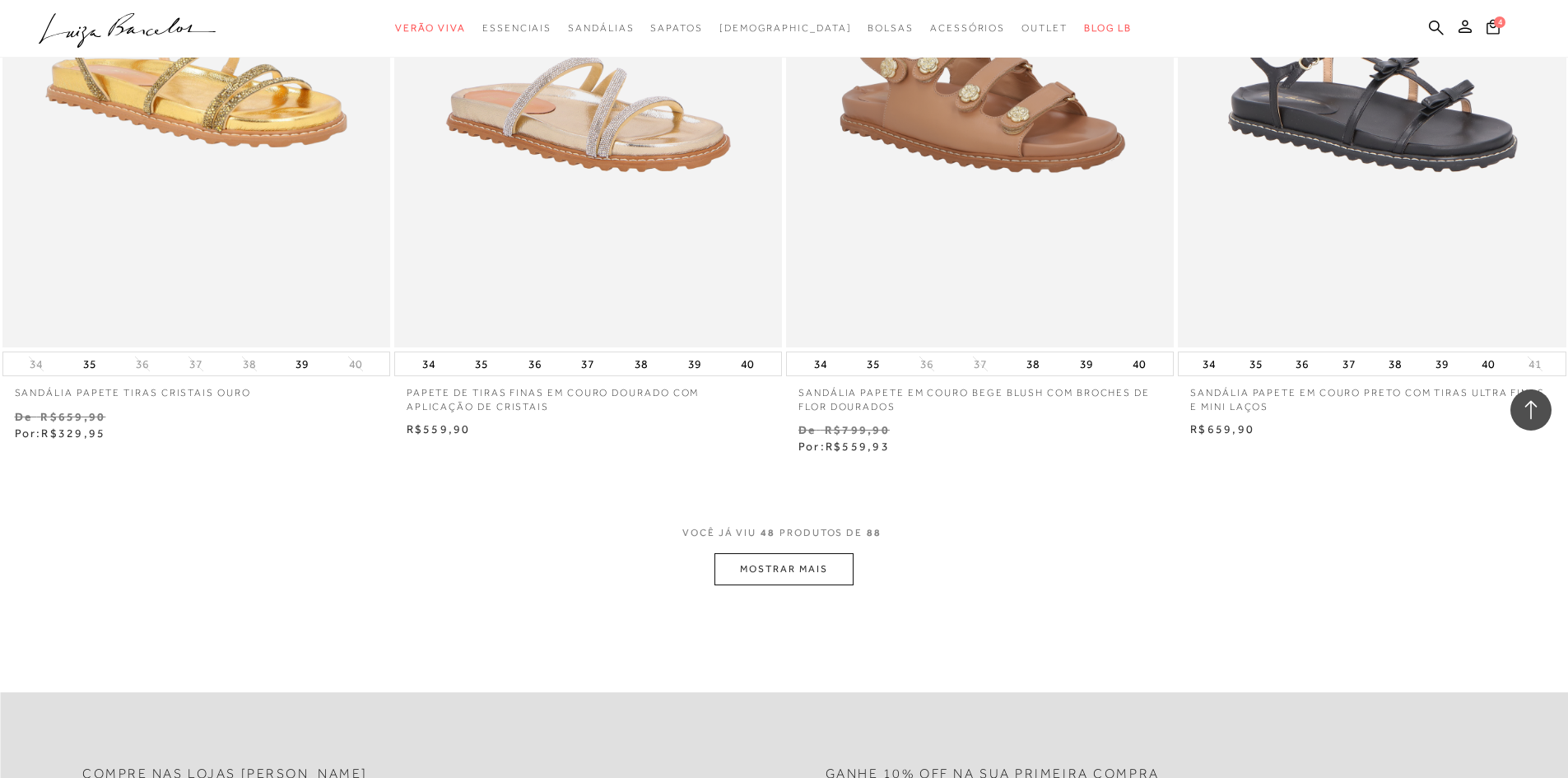
scroll to position [8066, 0]
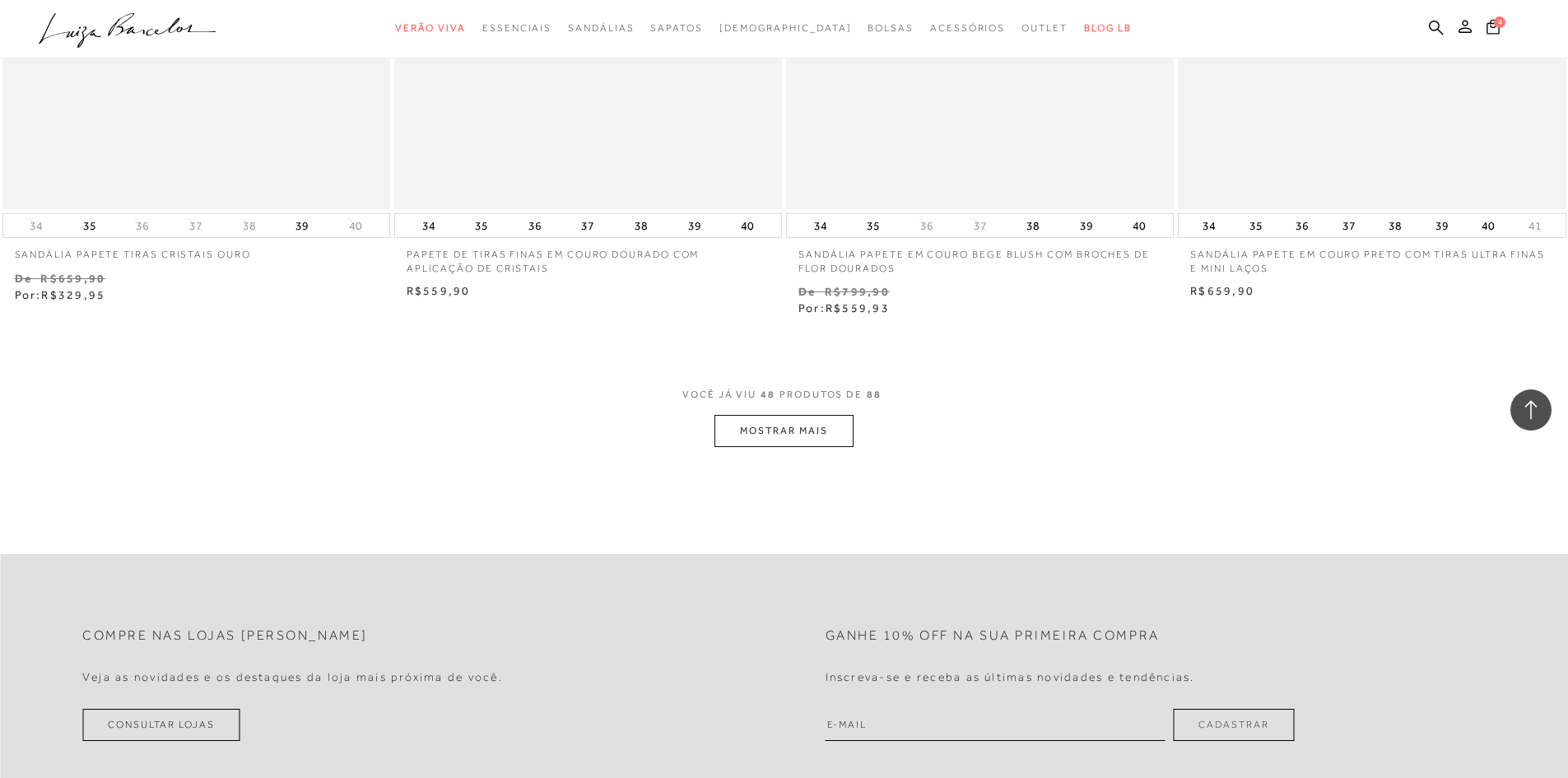
click at [789, 443] on button "MOSTRAR MAIS" at bounding box center [783, 430] width 138 height 32
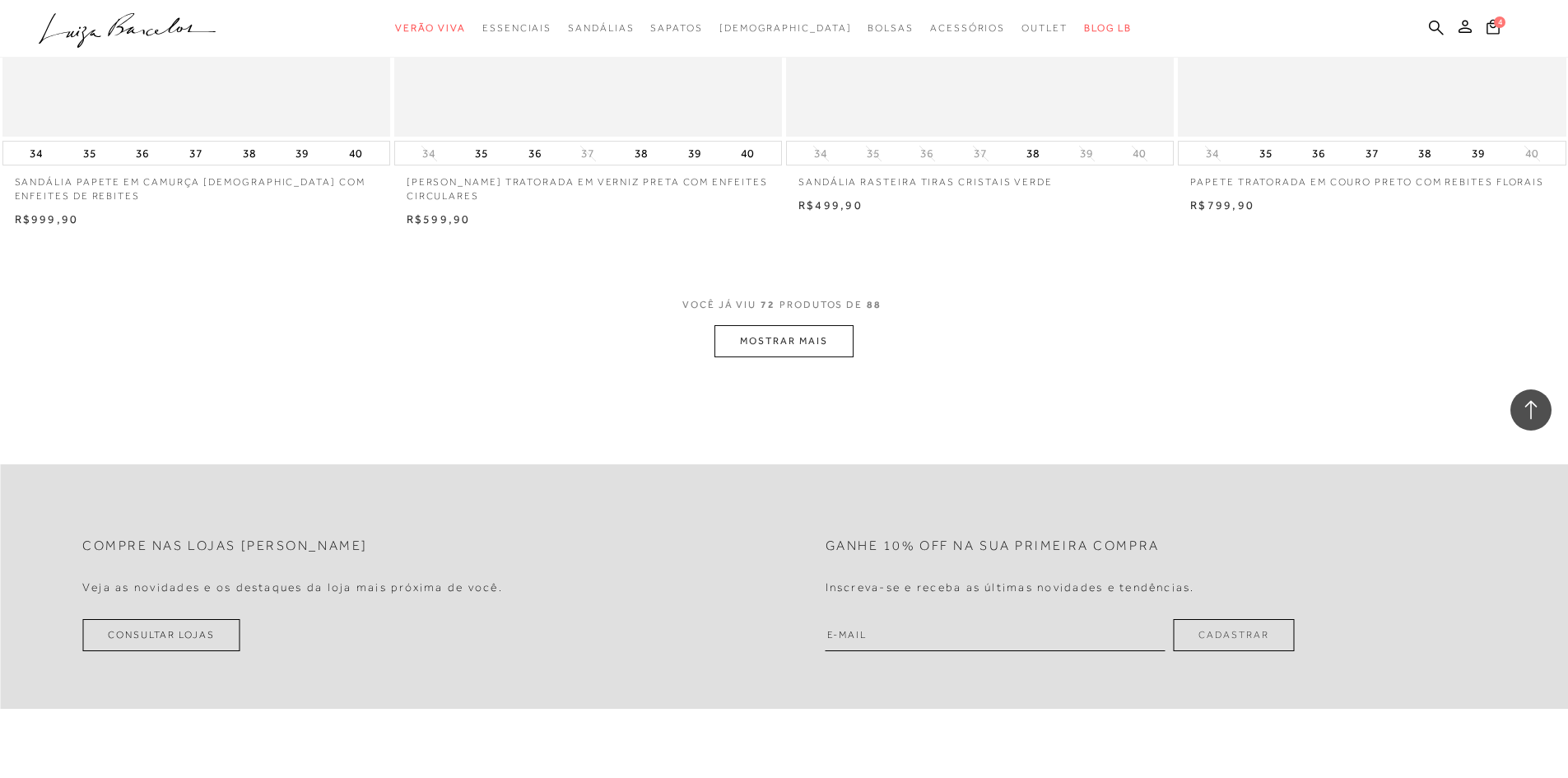
scroll to position [12429, 0]
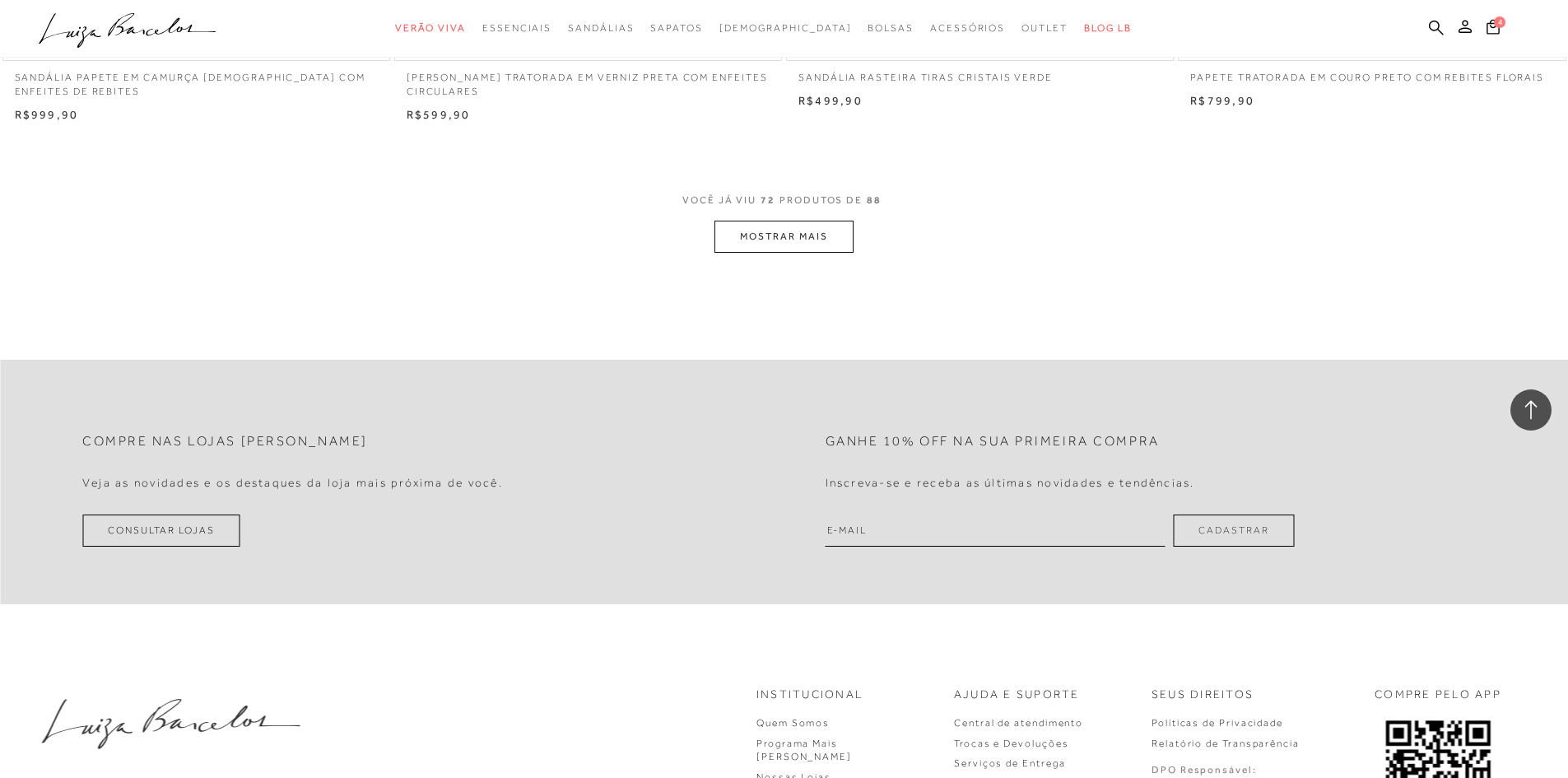
click at [837, 245] on button "MOSTRAR MAIS" at bounding box center [783, 236] width 138 height 32
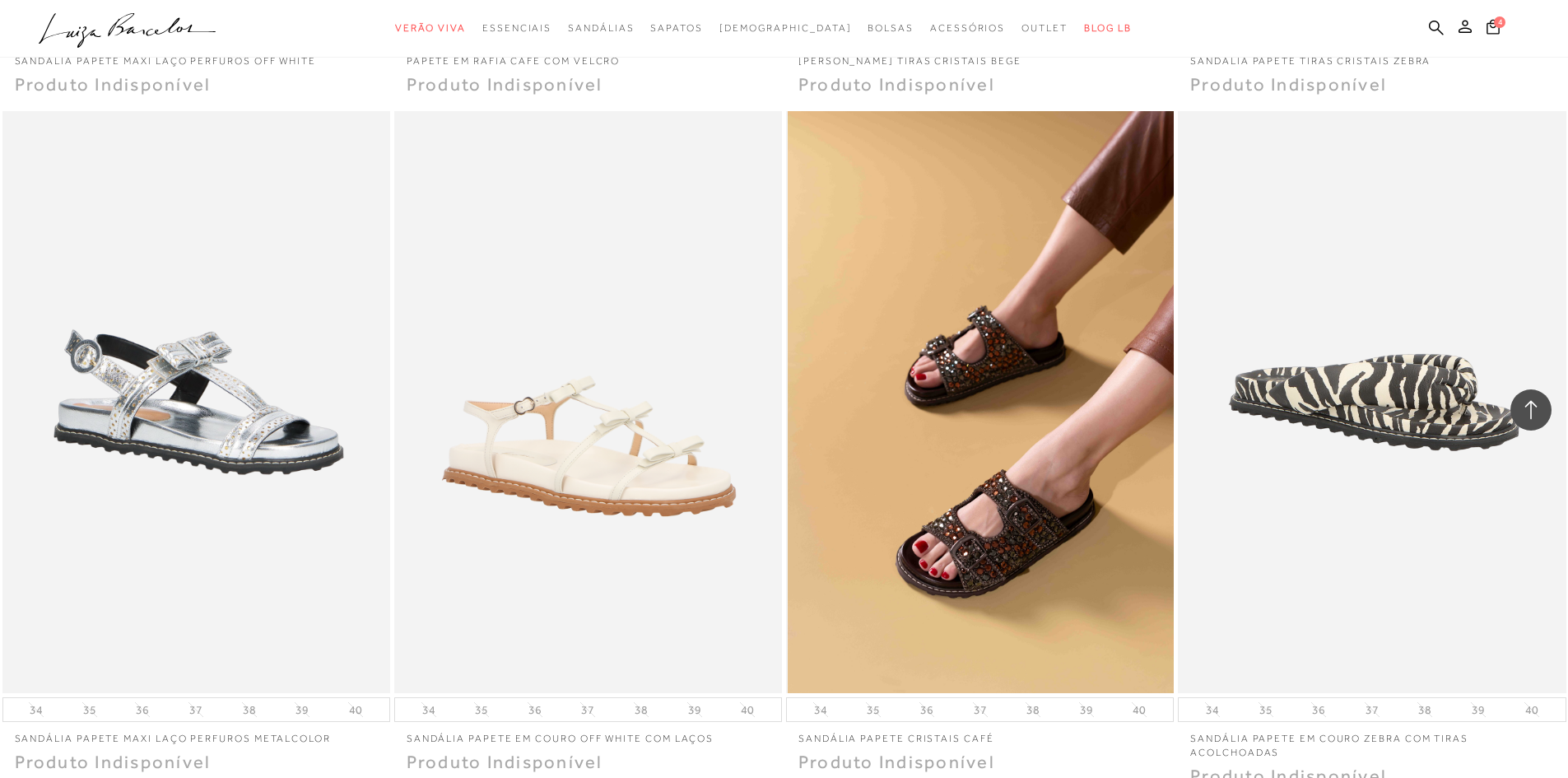
scroll to position [14486, 0]
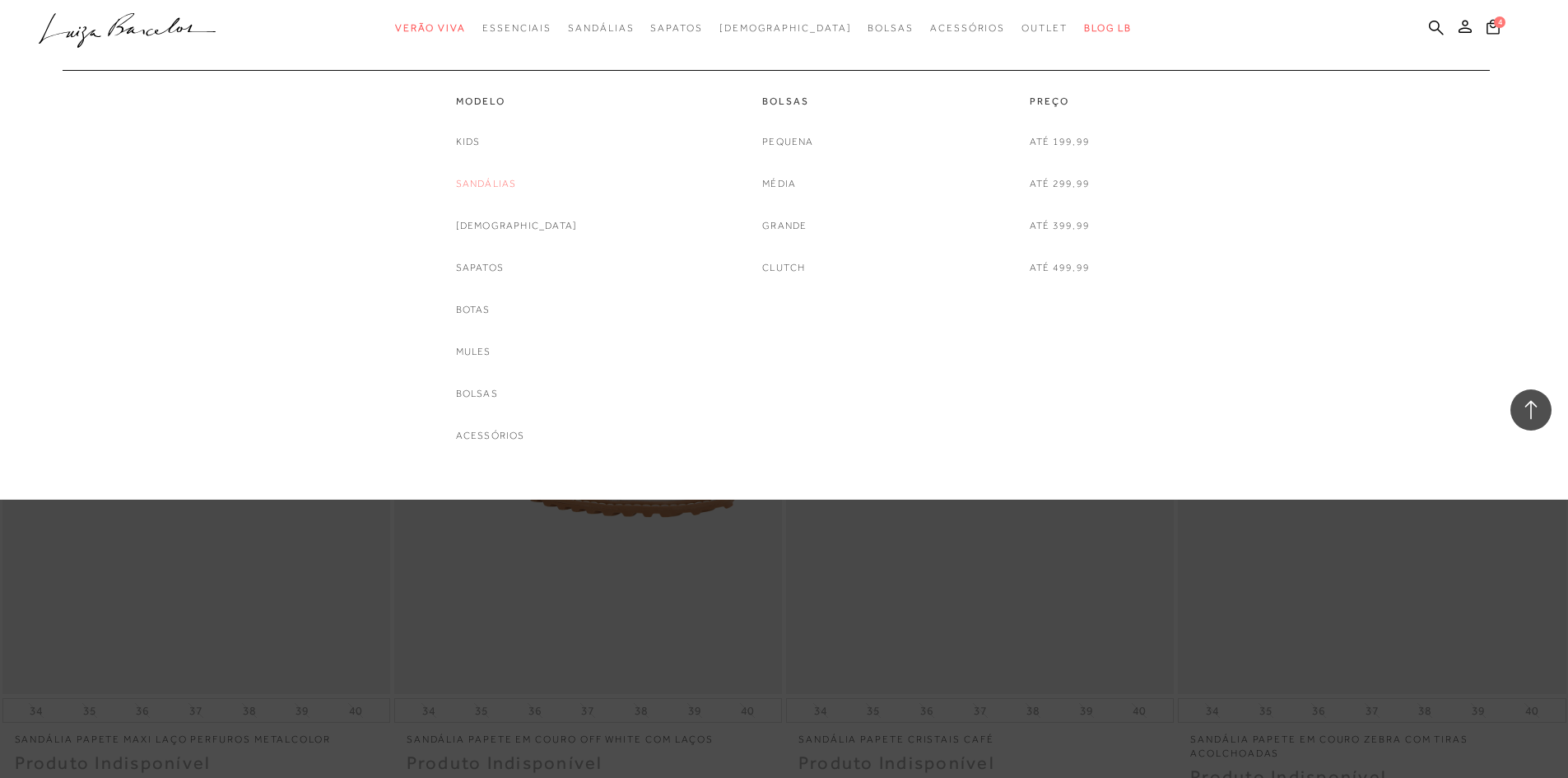
click at [517, 190] on link "Sandálias" at bounding box center [487, 184] width 61 height 17
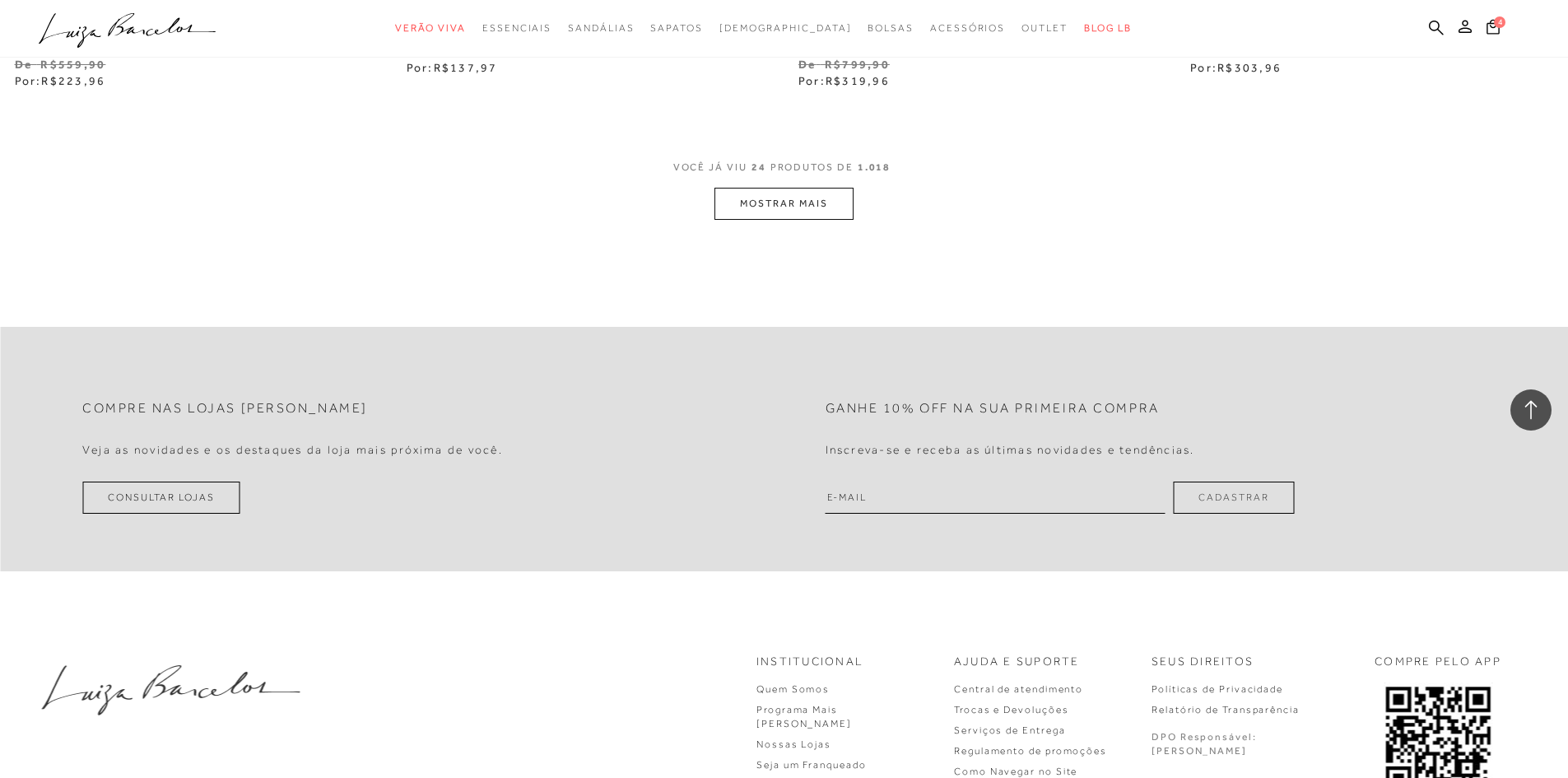
scroll to position [4280, 0]
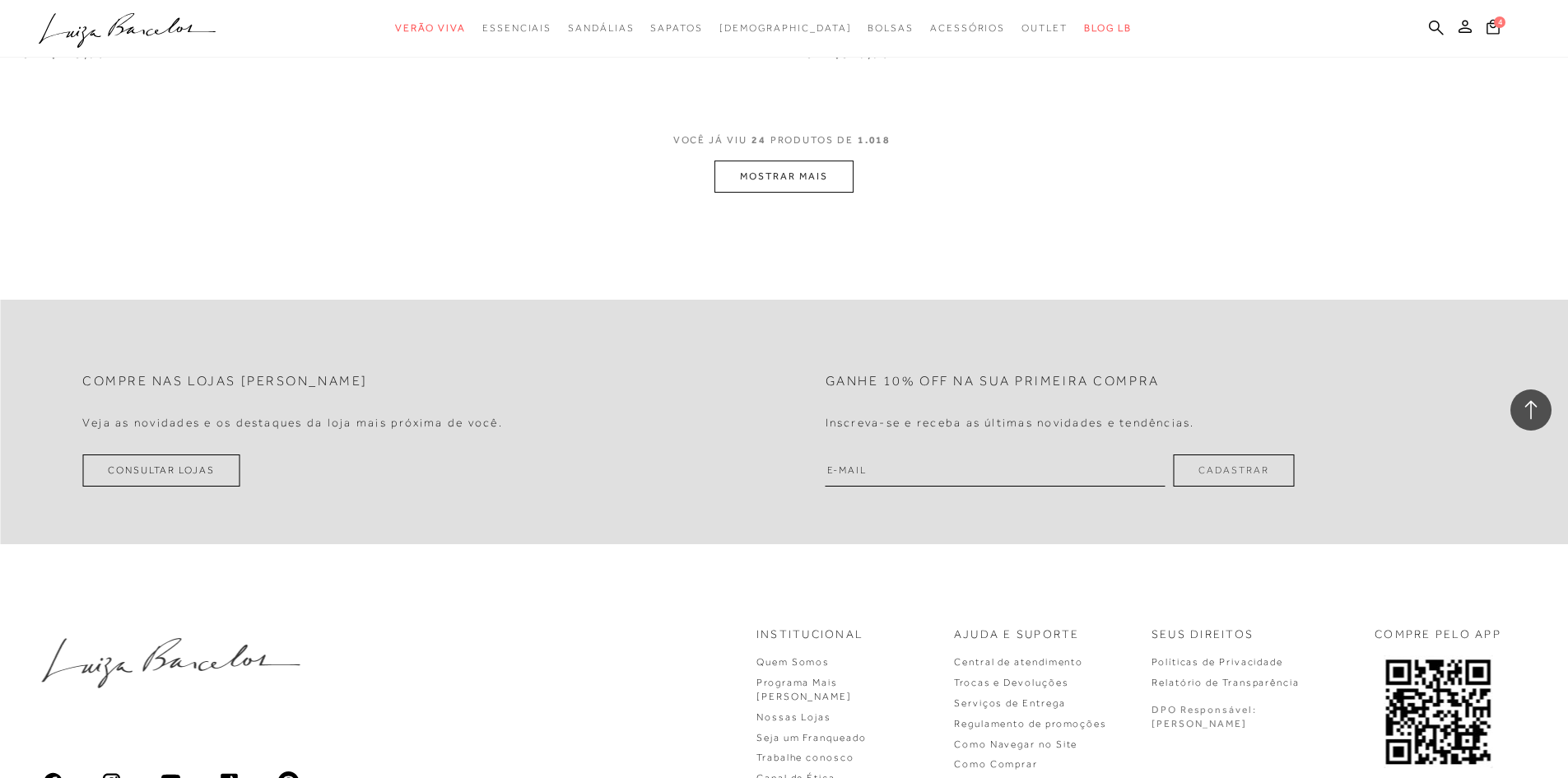
click at [742, 184] on button "MOSTRAR MAIS" at bounding box center [783, 176] width 138 height 32
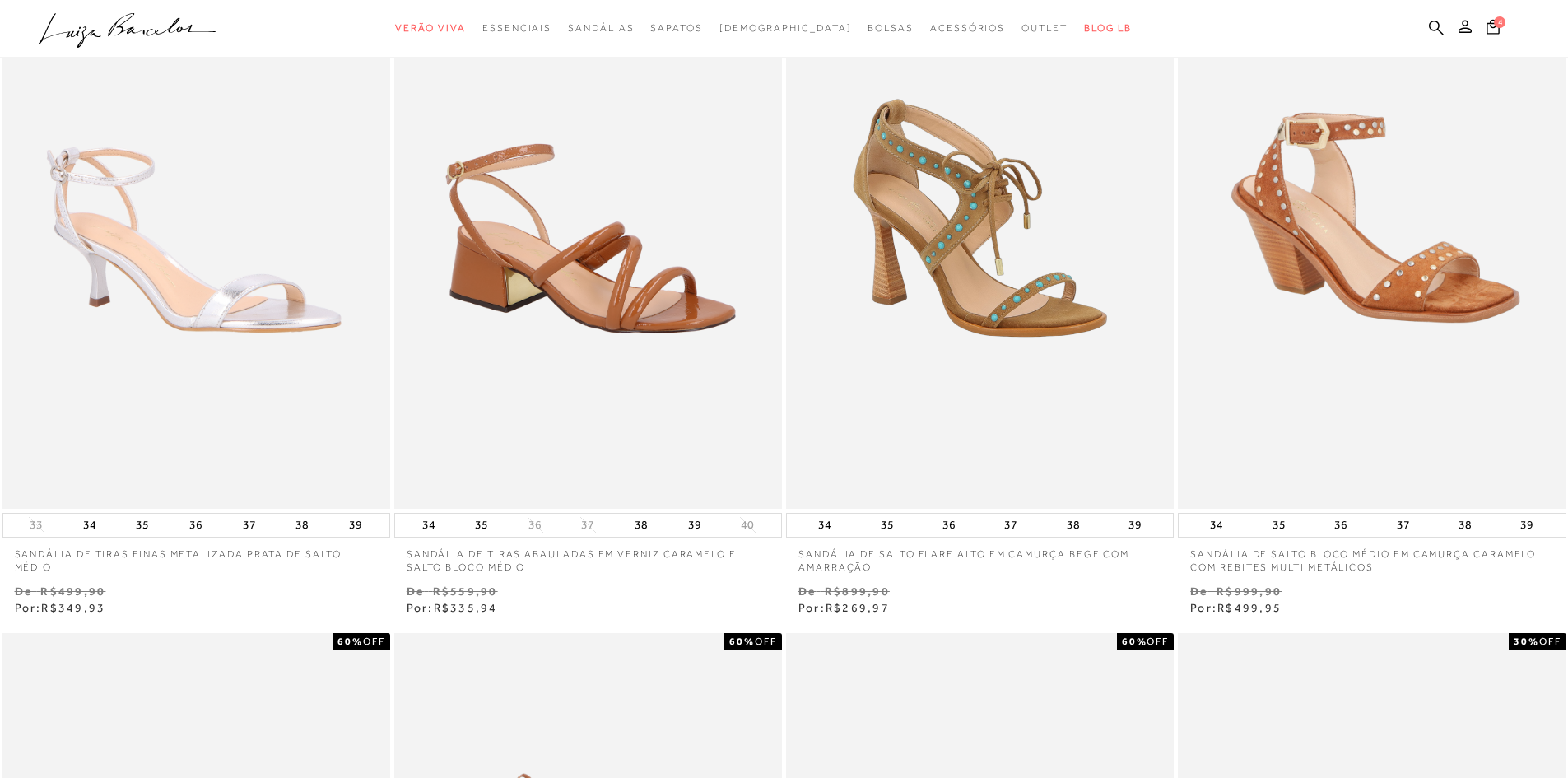
scroll to position [0, 0]
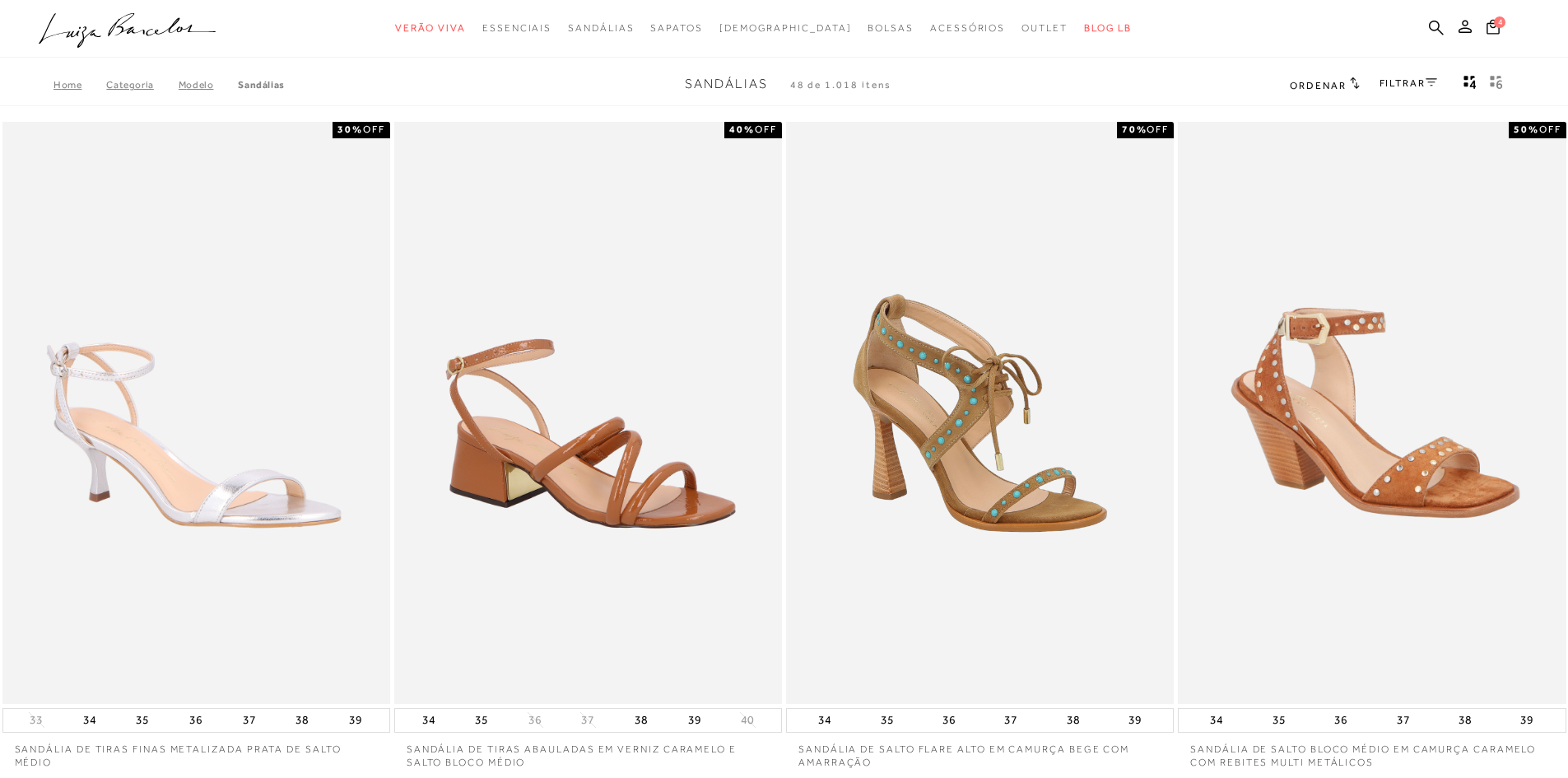
click at [1406, 83] on link "FILTRAR" at bounding box center [1408, 83] width 57 height 11
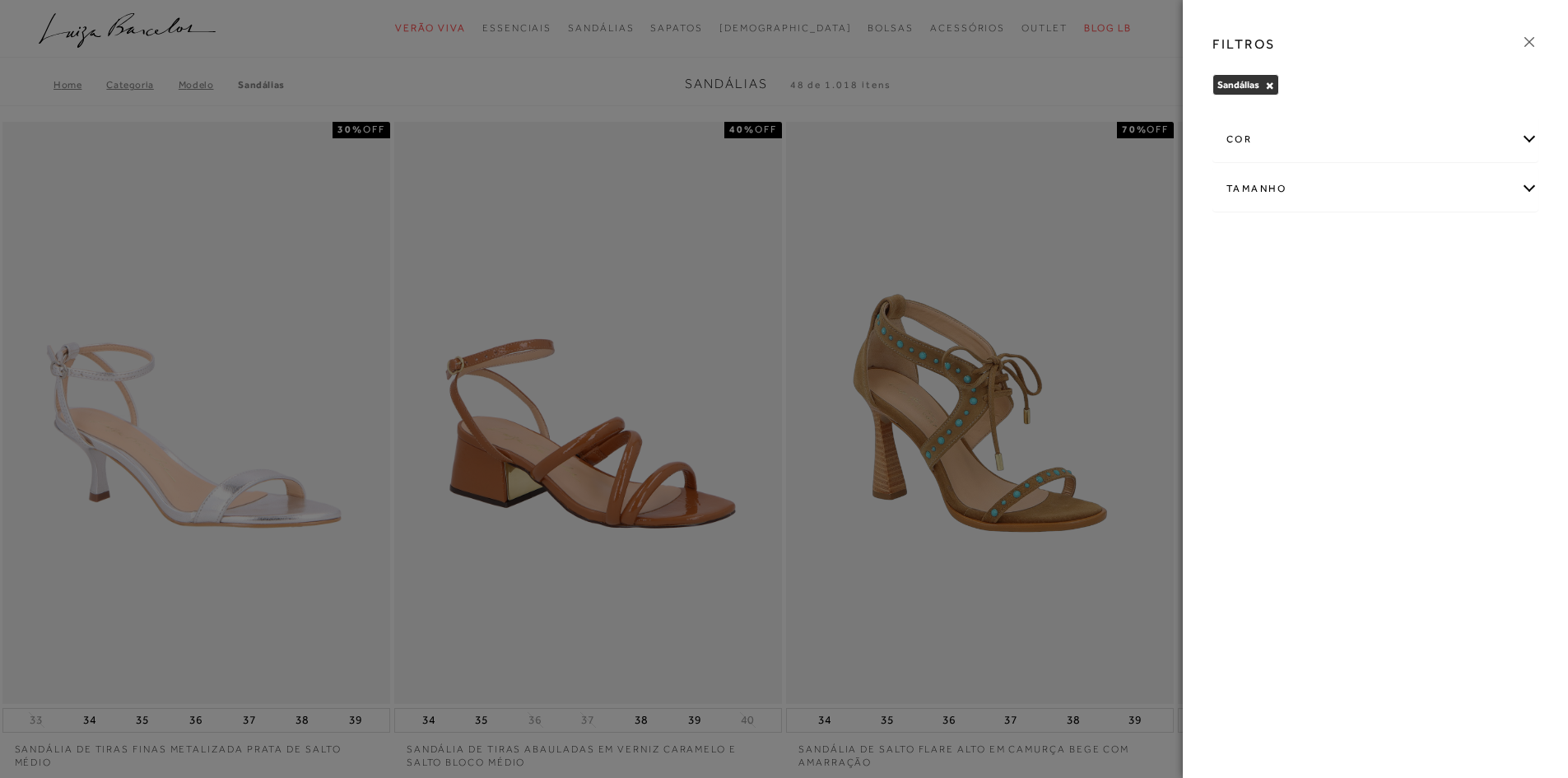
click at [1349, 184] on div "Tamanho" at bounding box center [1375, 189] width 324 height 43
click at [1340, 281] on span "33" at bounding box center [1331, 285] width 23 height 12
click at [1338, 287] on span "33" at bounding box center [1331, 285] width 23 height 12
click at [1332, 287] on input "33" at bounding box center [1323, 288] width 17 height 17
checkbox input "true"
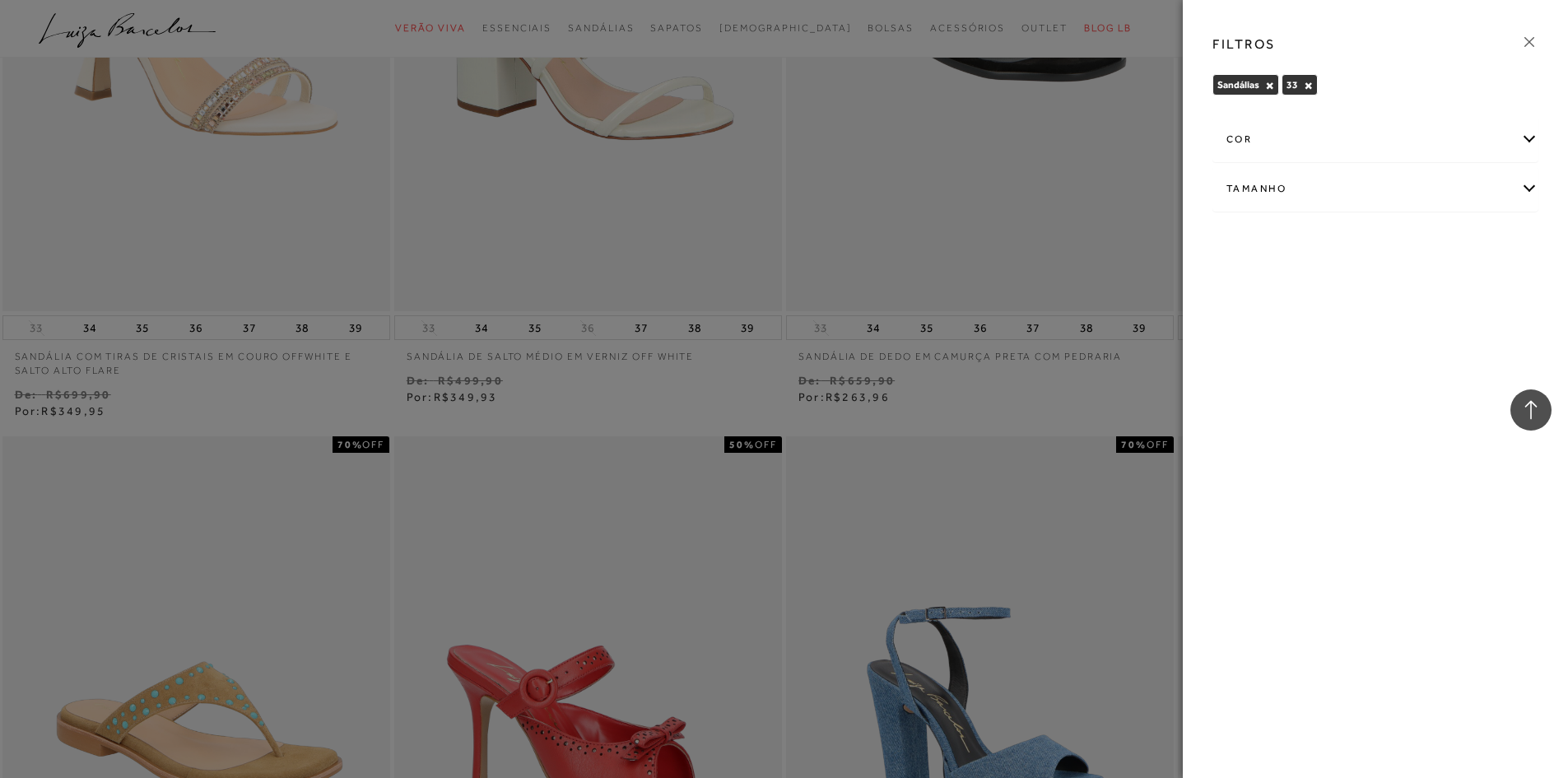
scroll to position [1317, 0]
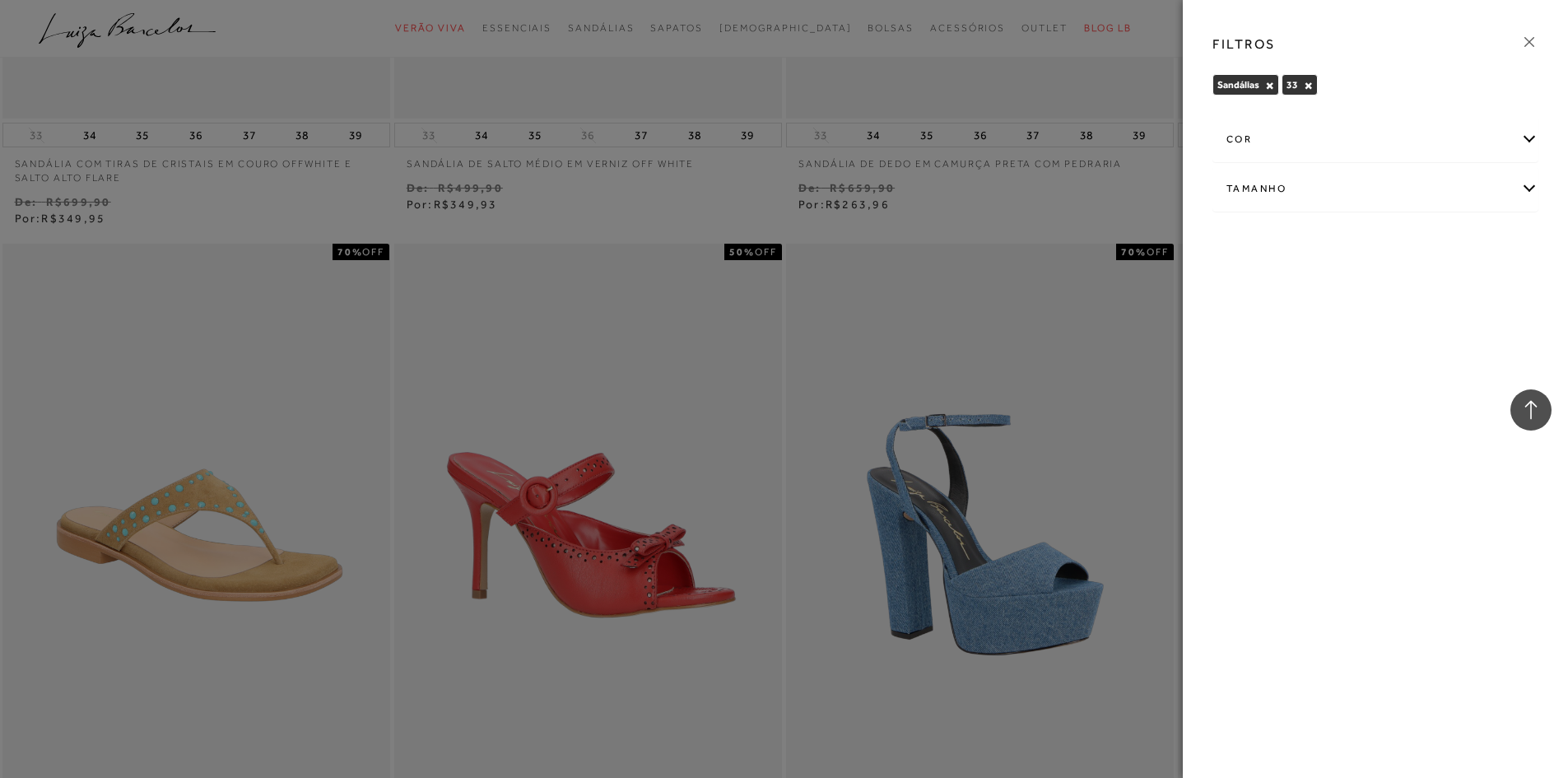
click at [1279, 348] on div "FILTROS [GEOGRAPHIC_DATA] × 33 × Limpar todos os refinamentos cor" at bounding box center [1375, 389] width 385 height 778
click at [979, 334] on div at bounding box center [784, 389] width 1568 height 778
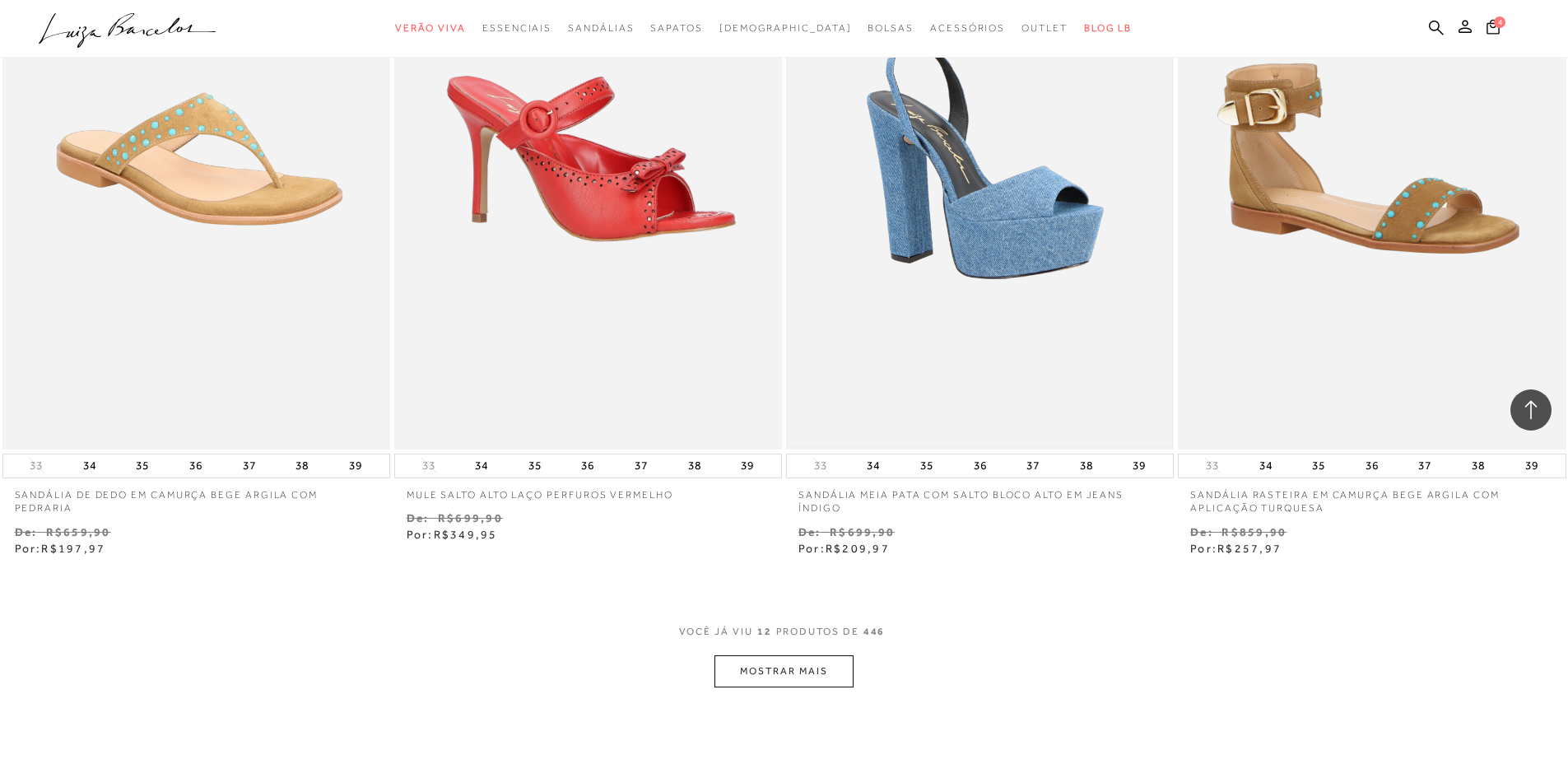
scroll to position [1646, 0]
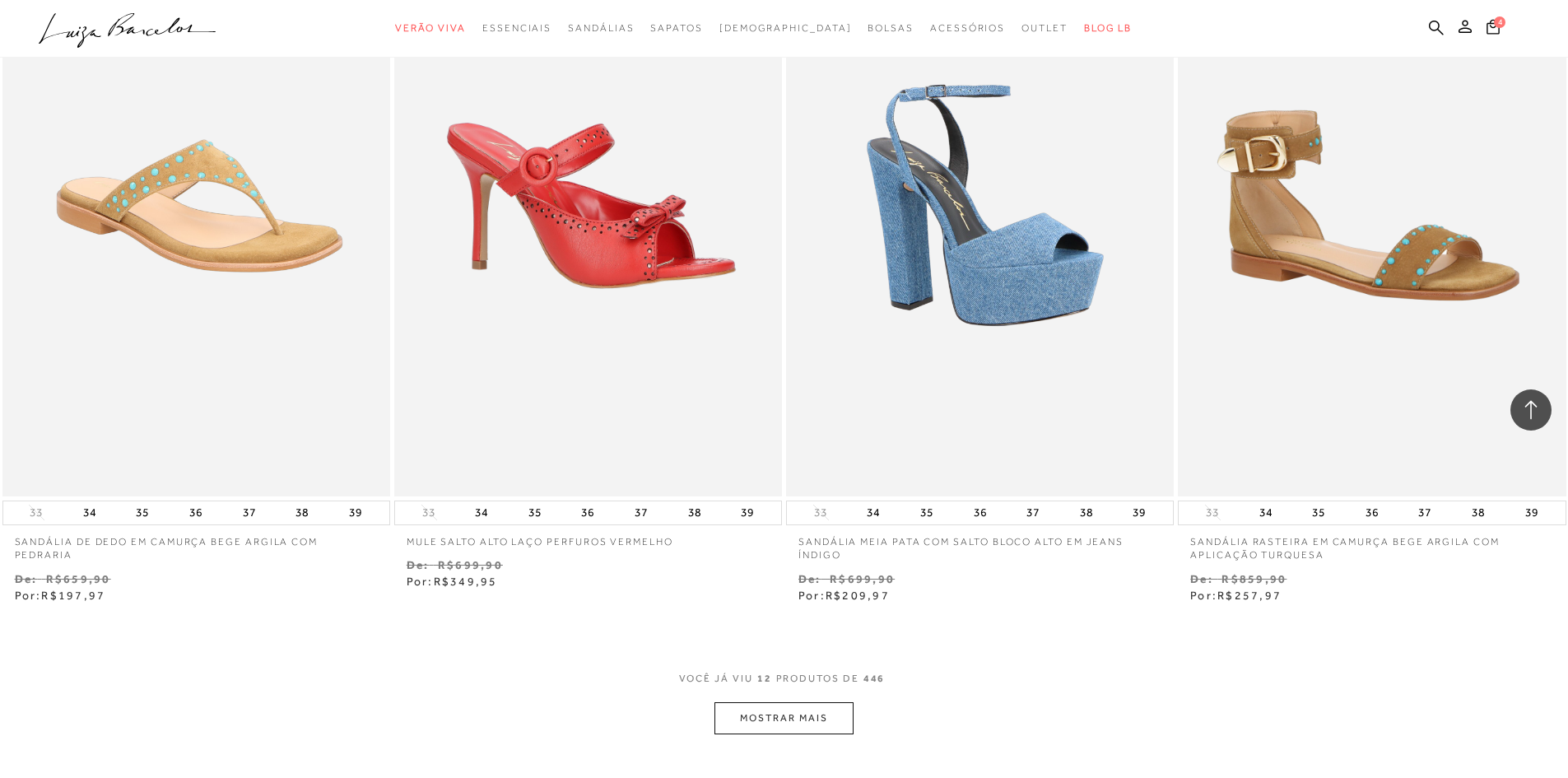
click at [783, 713] on button "MOSTRAR MAIS" at bounding box center [783, 718] width 138 height 32
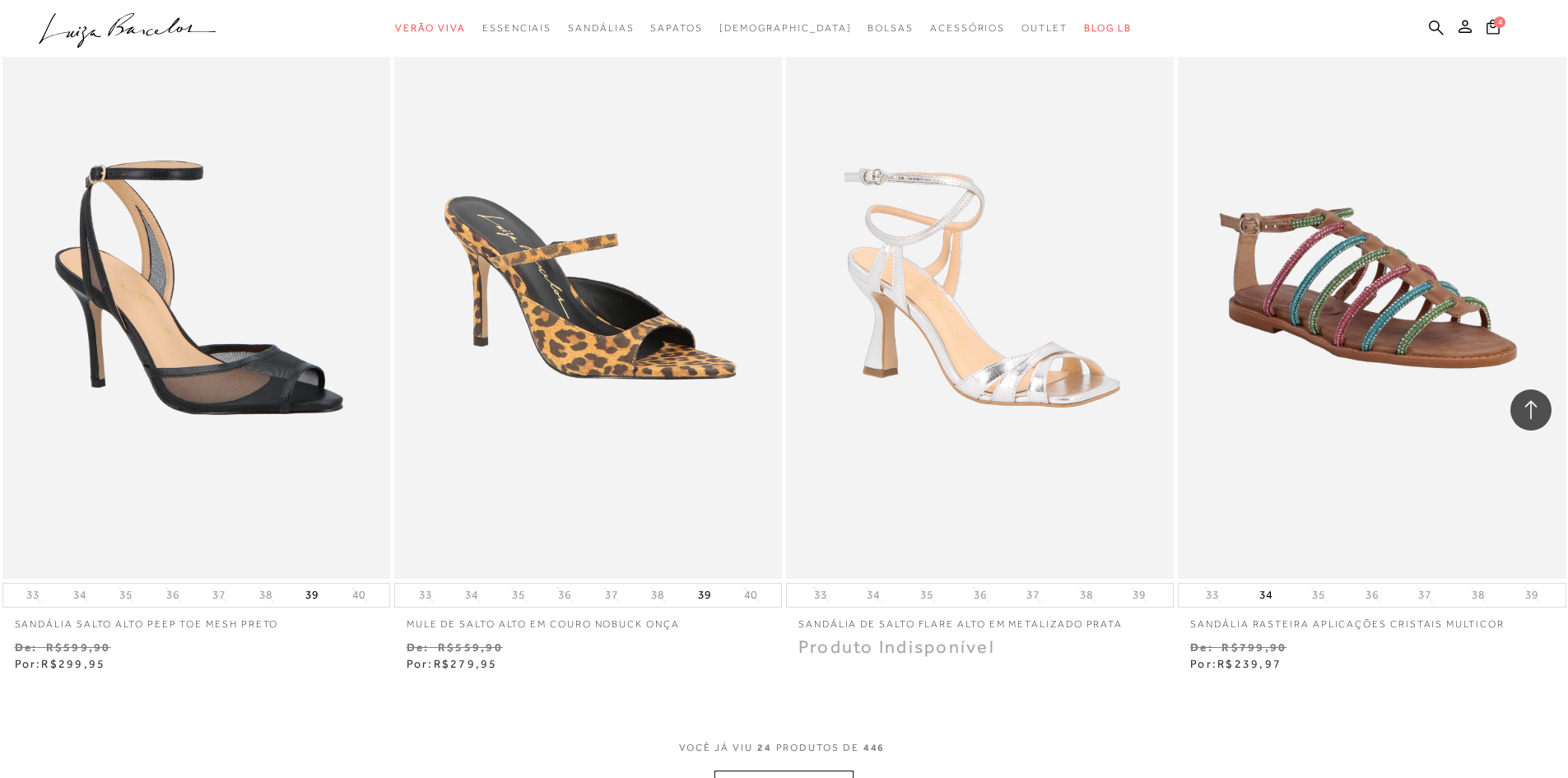
scroll to position [3787, 0]
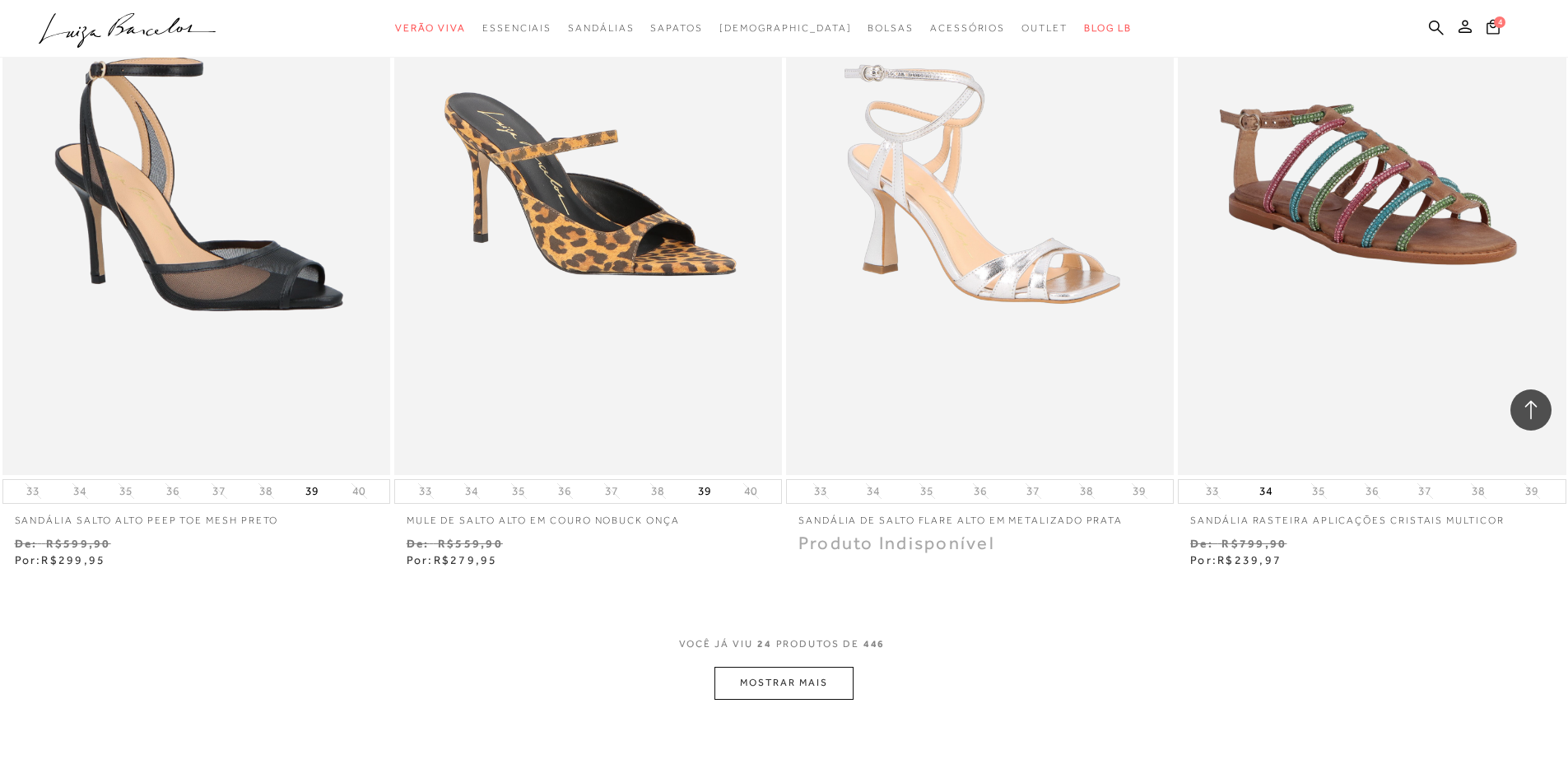
click at [794, 683] on button "MOSTRAR MAIS" at bounding box center [783, 682] width 138 height 32
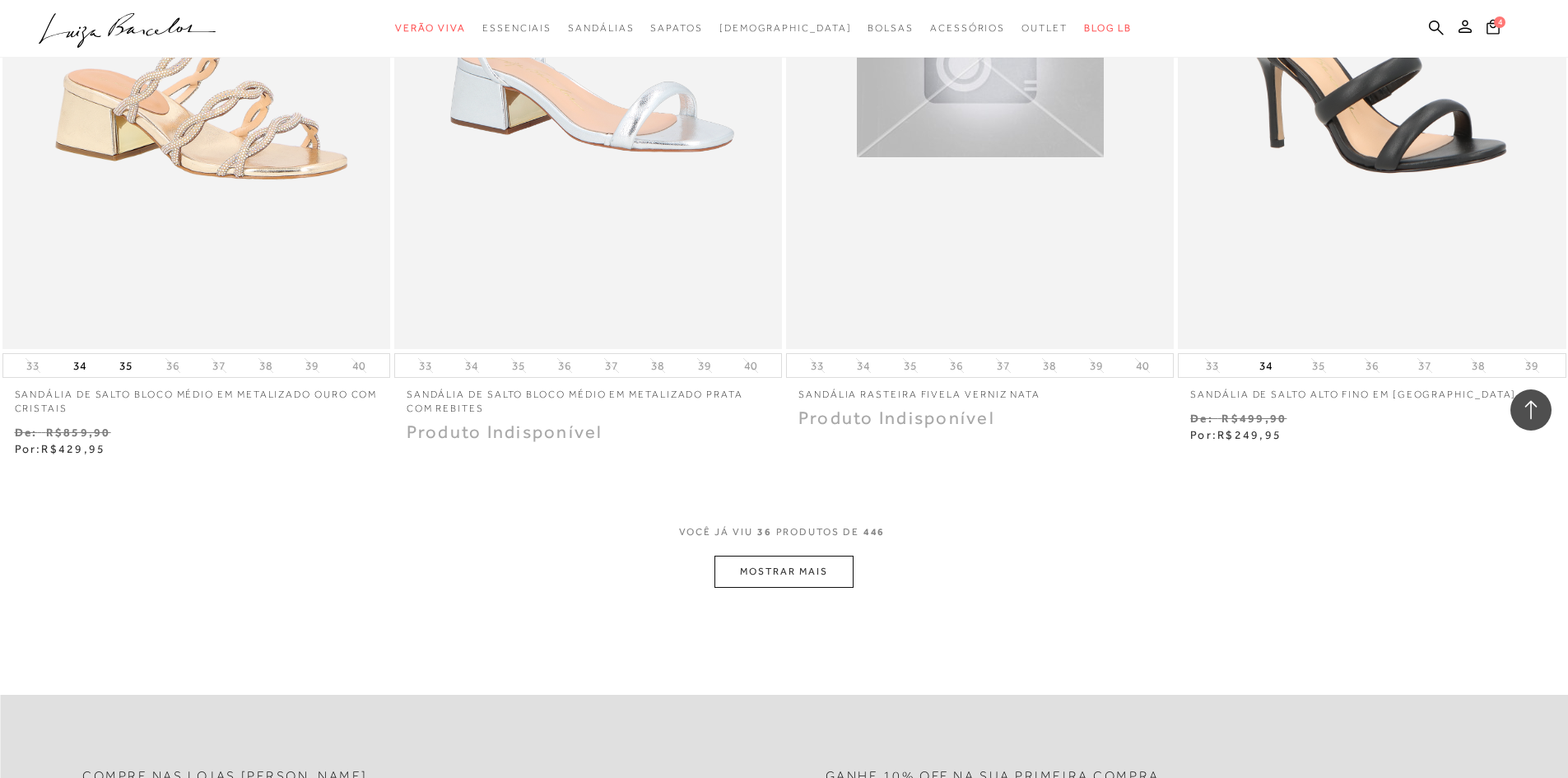
scroll to position [6174, 0]
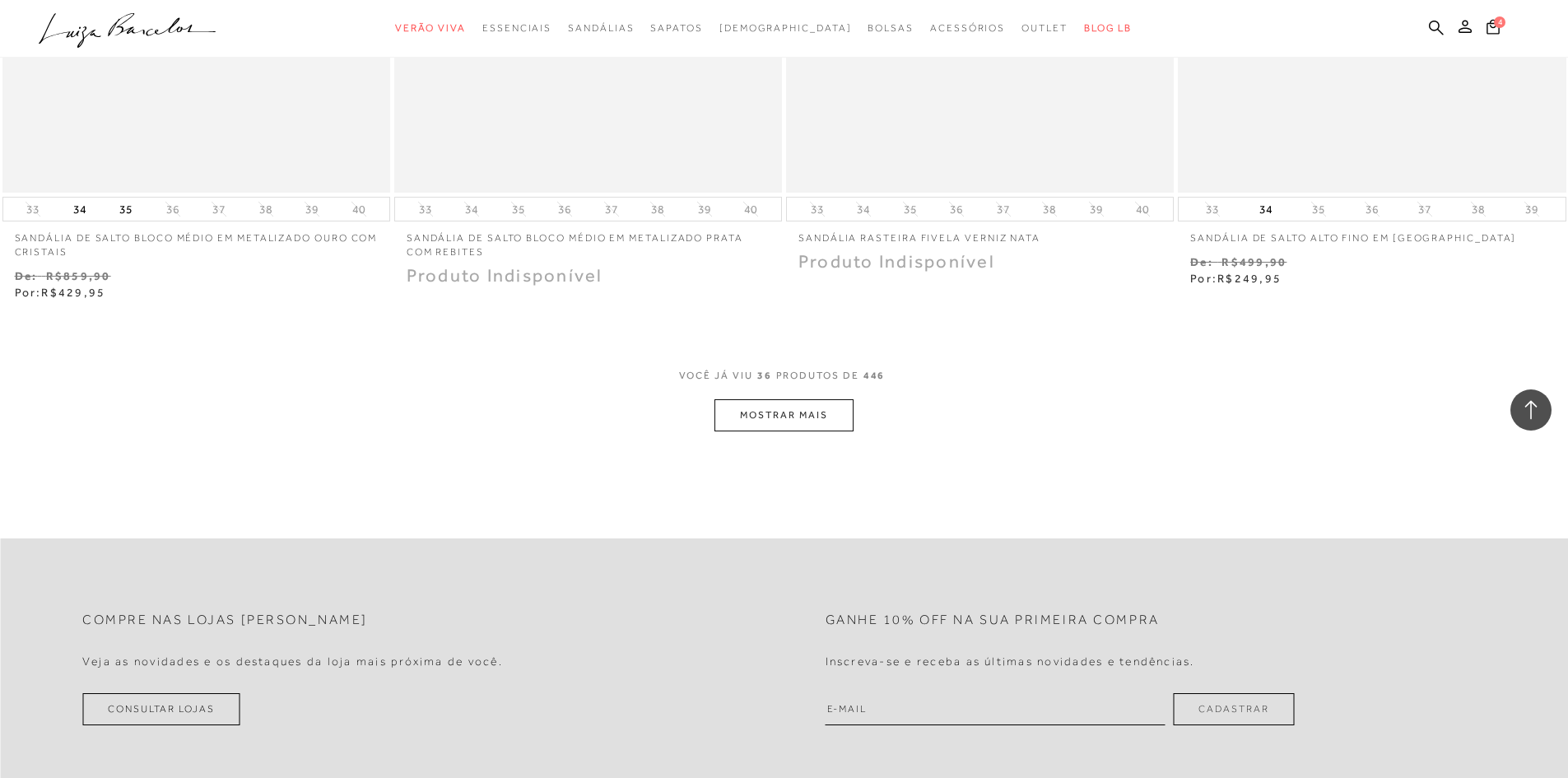
click at [814, 405] on button "MOSTRAR MAIS" at bounding box center [783, 415] width 138 height 32
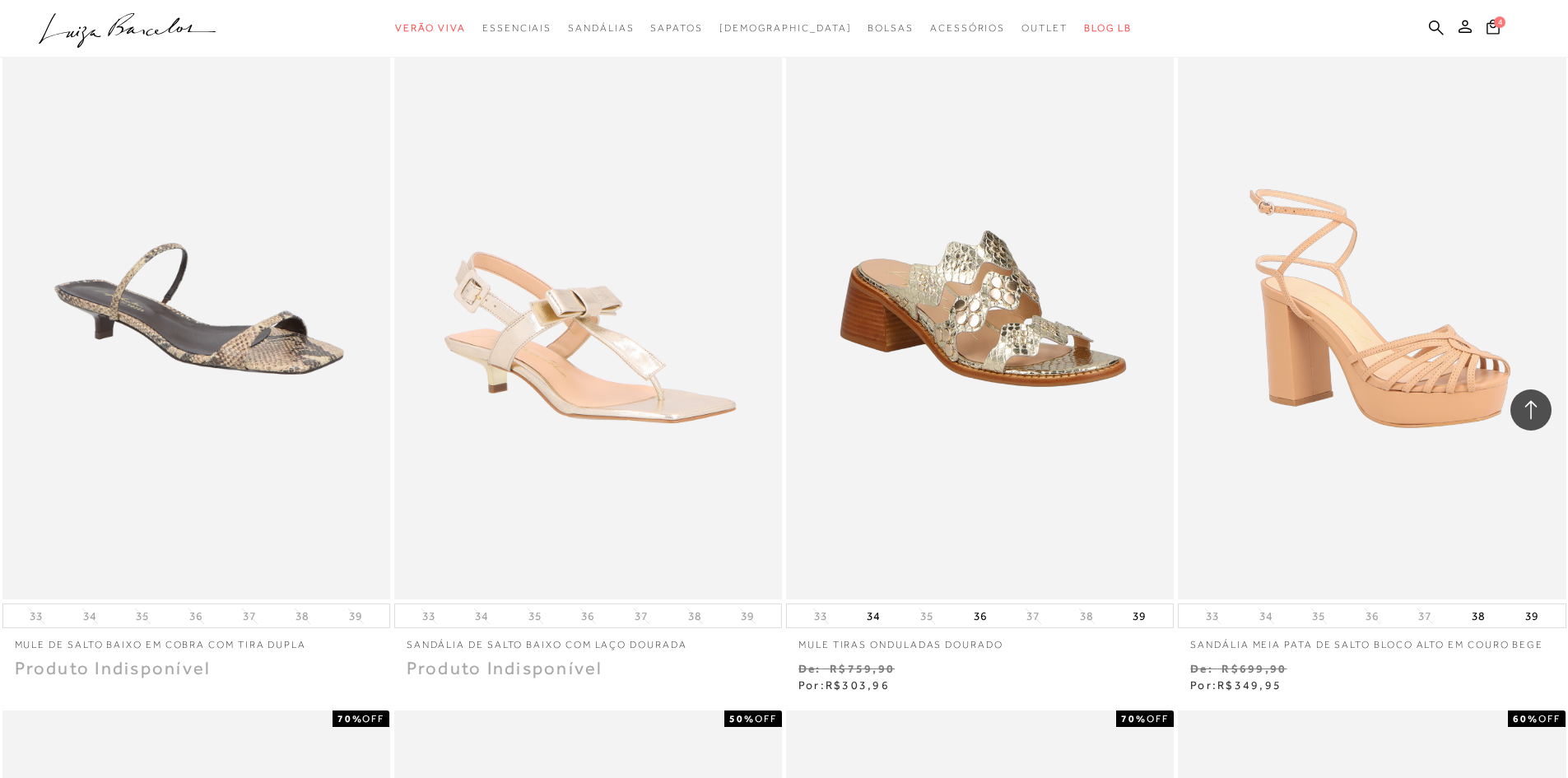
scroll to position [7244, 0]
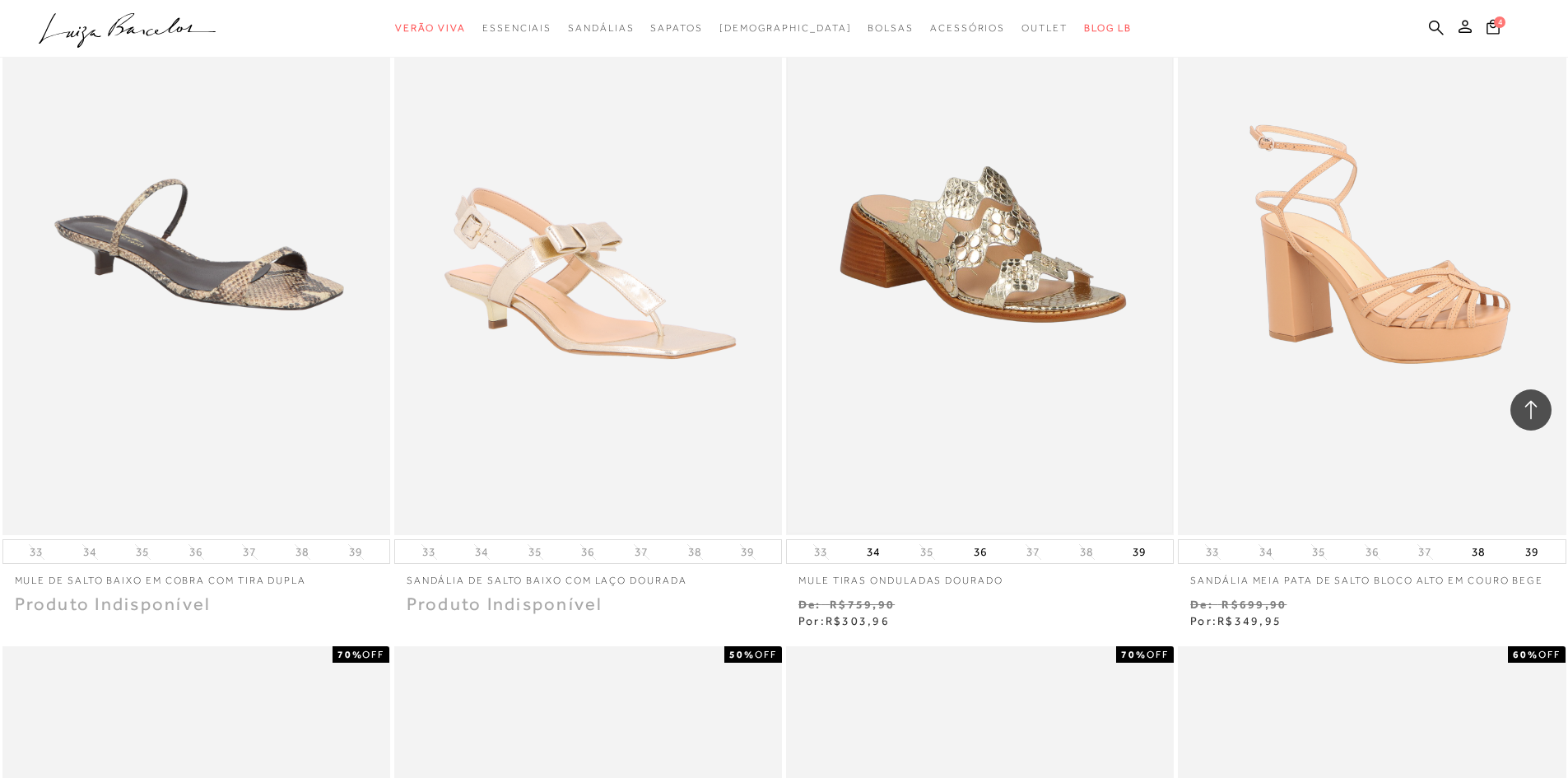
click at [1010, 265] on img at bounding box center [980, 244] width 384 height 577
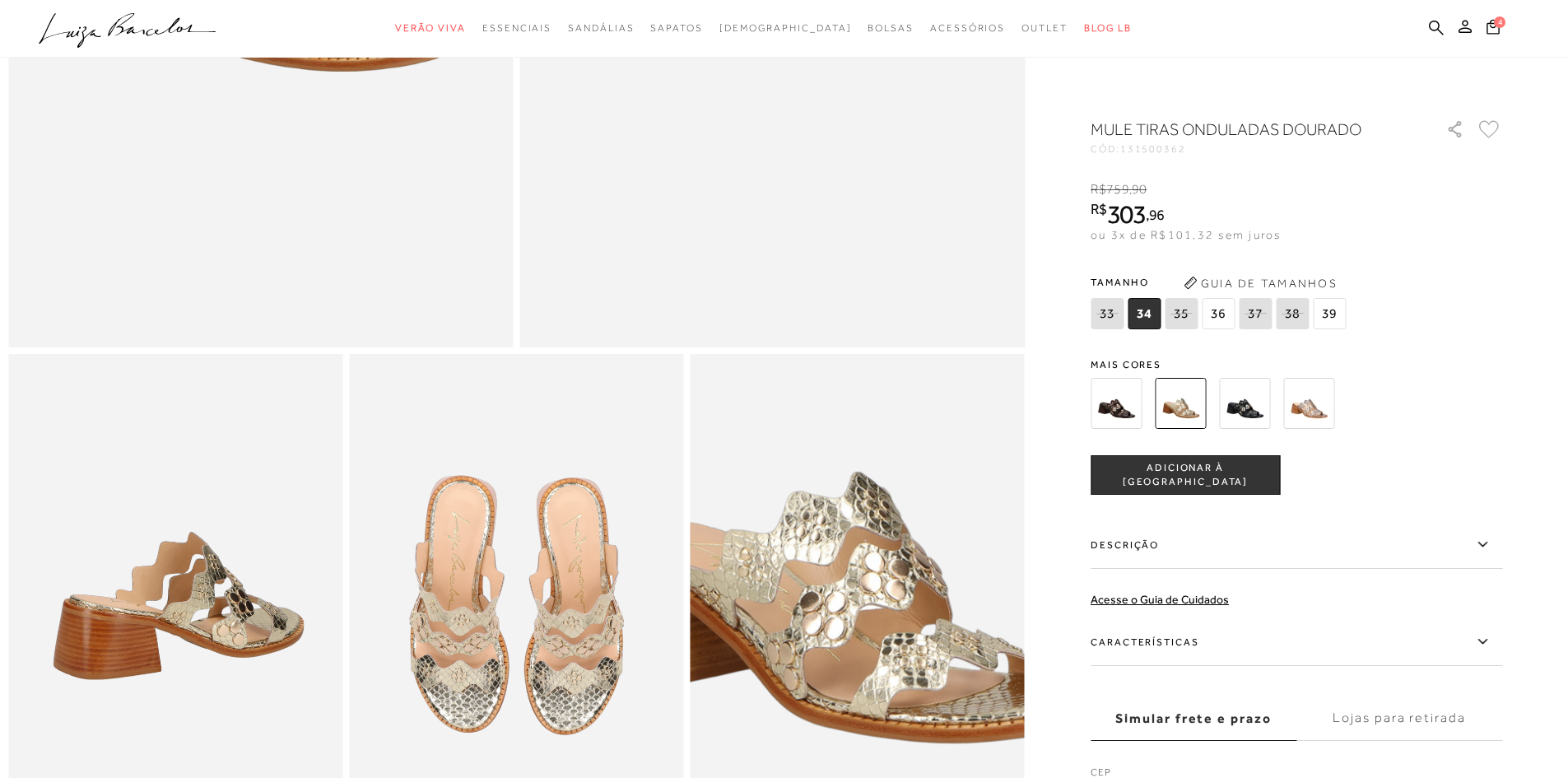
scroll to position [494, 0]
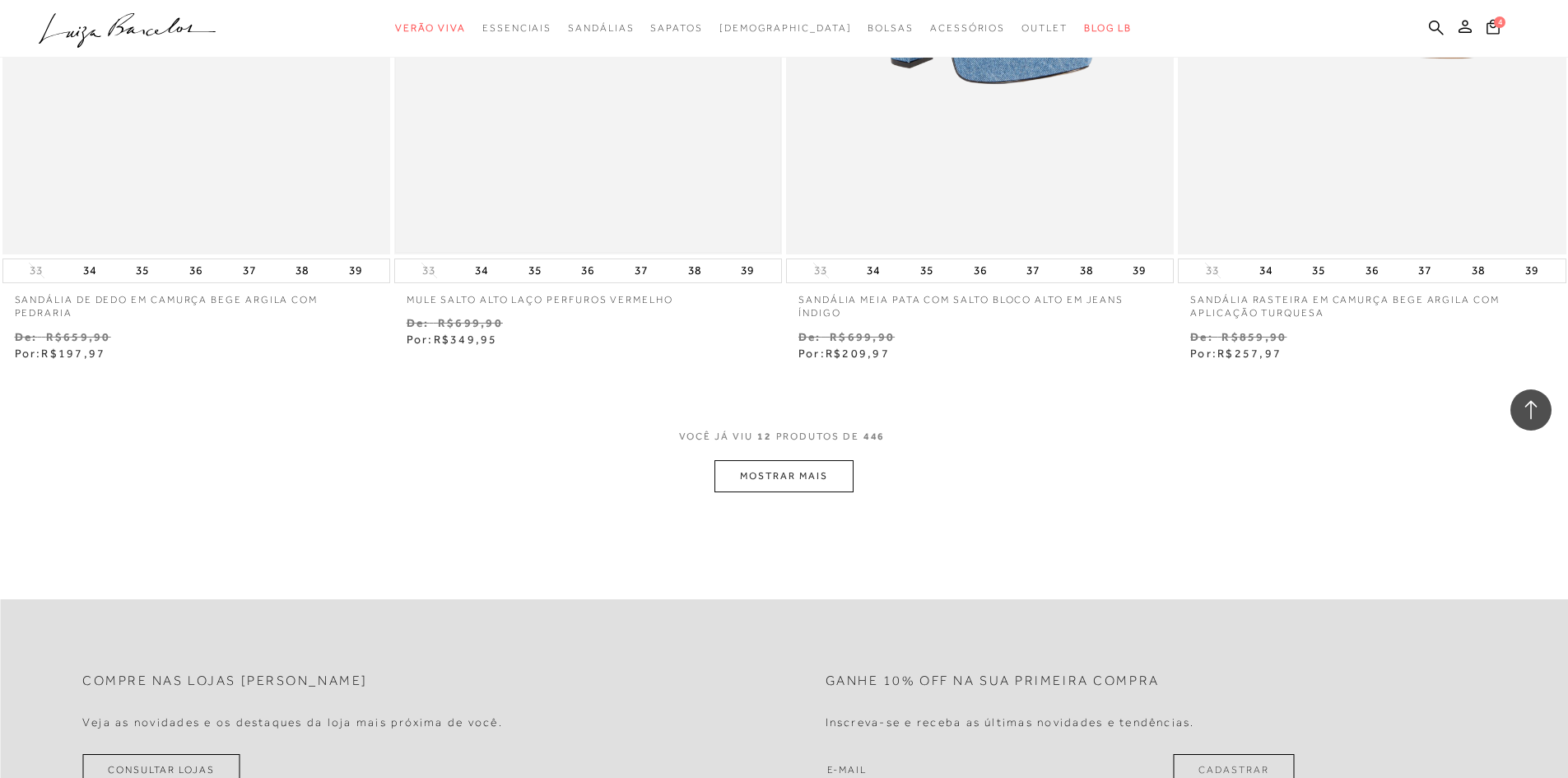
scroll to position [1893, 0]
click at [781, 471] on button "MOSTRAR MAIS" at bounding box center [783, 471] width 138 height 32
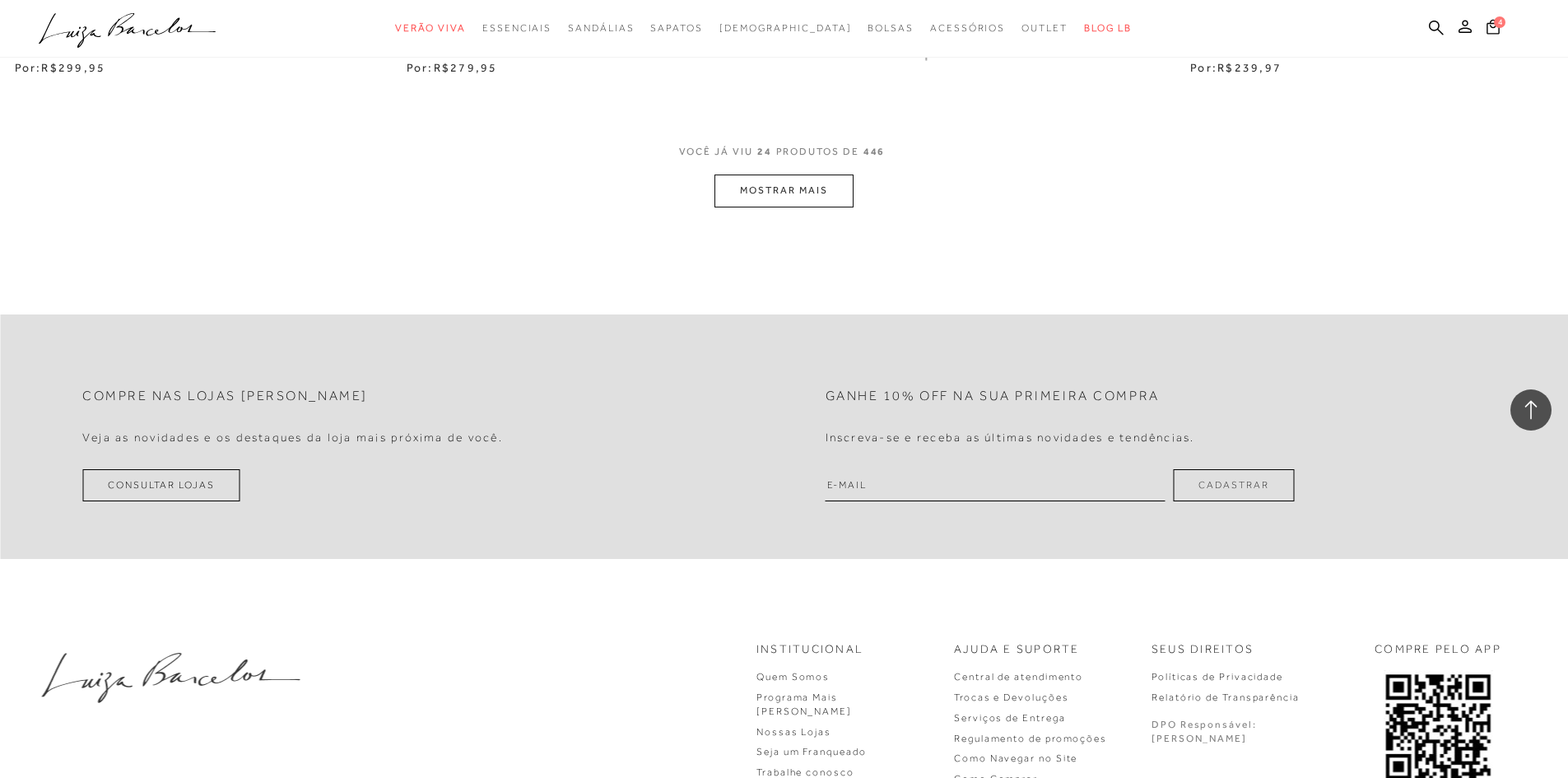
scroll to position [4280, 0]
click at [785, 191] on button "MOSTRAR MAIS" at bounding box center [783, 189] width 138 height 32
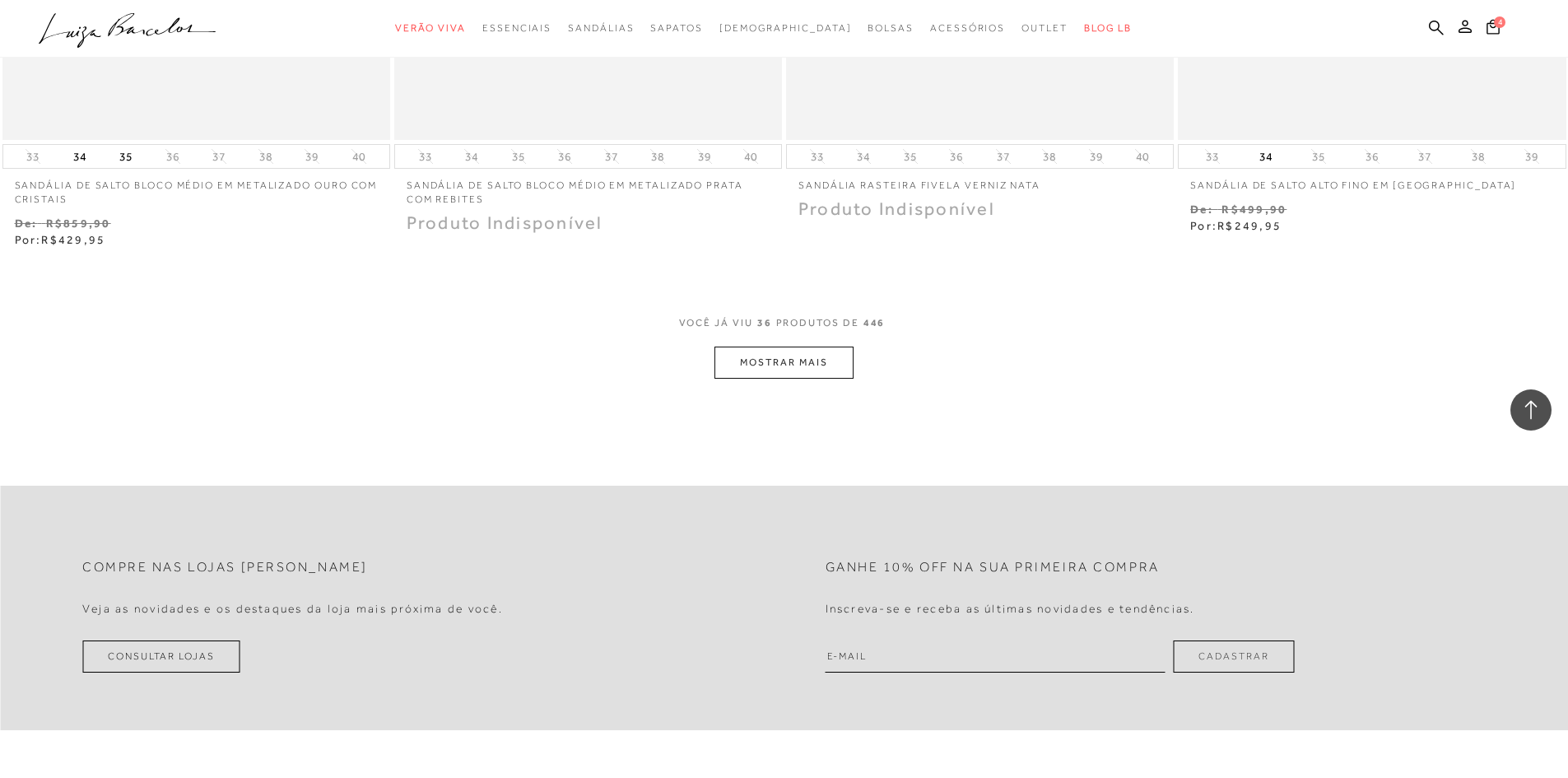
scroll to position [6255, 0]
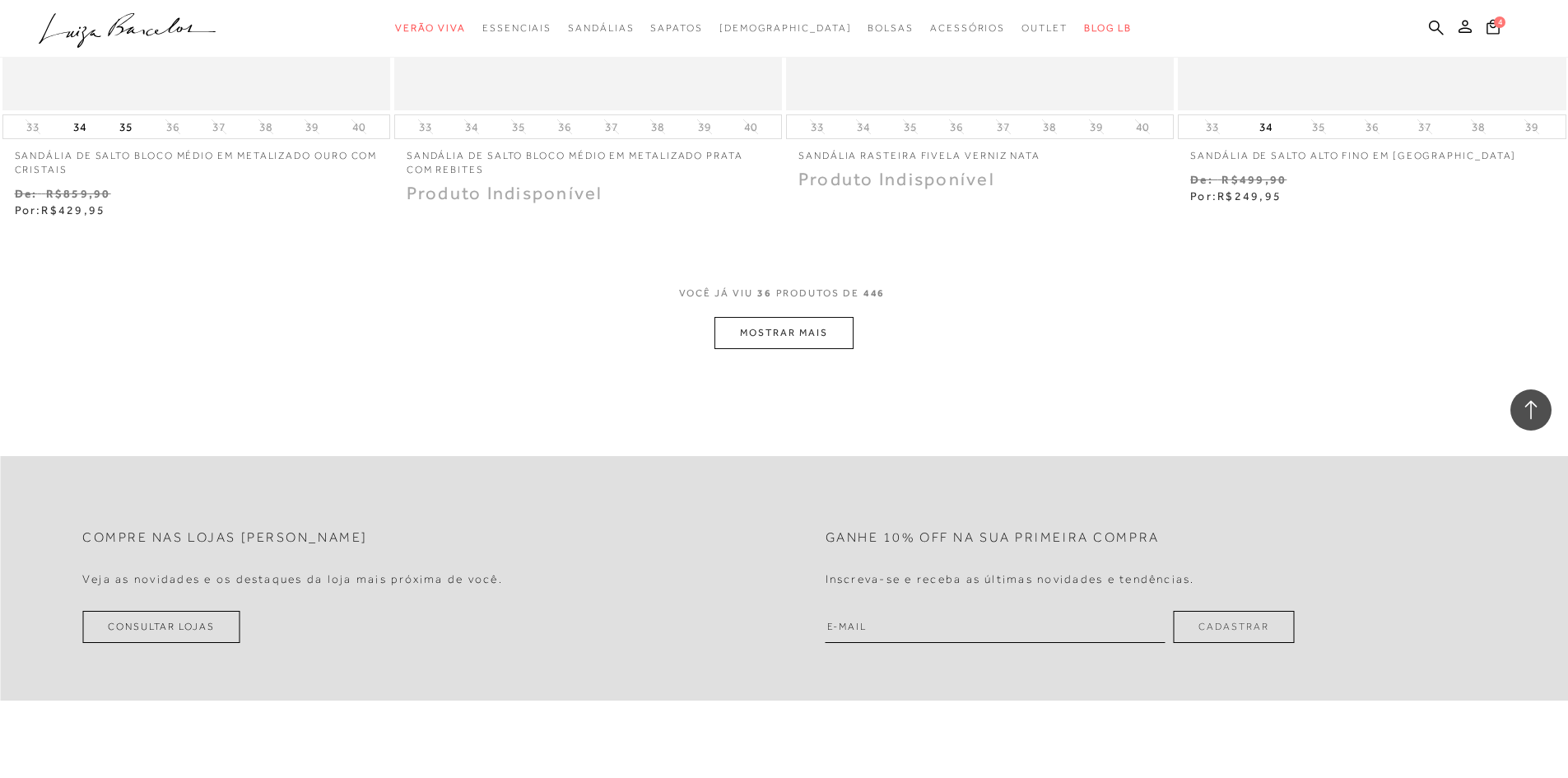
click at [813, 342] on button "MOSTRAR MAIS" at bounding box center [783, 333] width 138 height 32
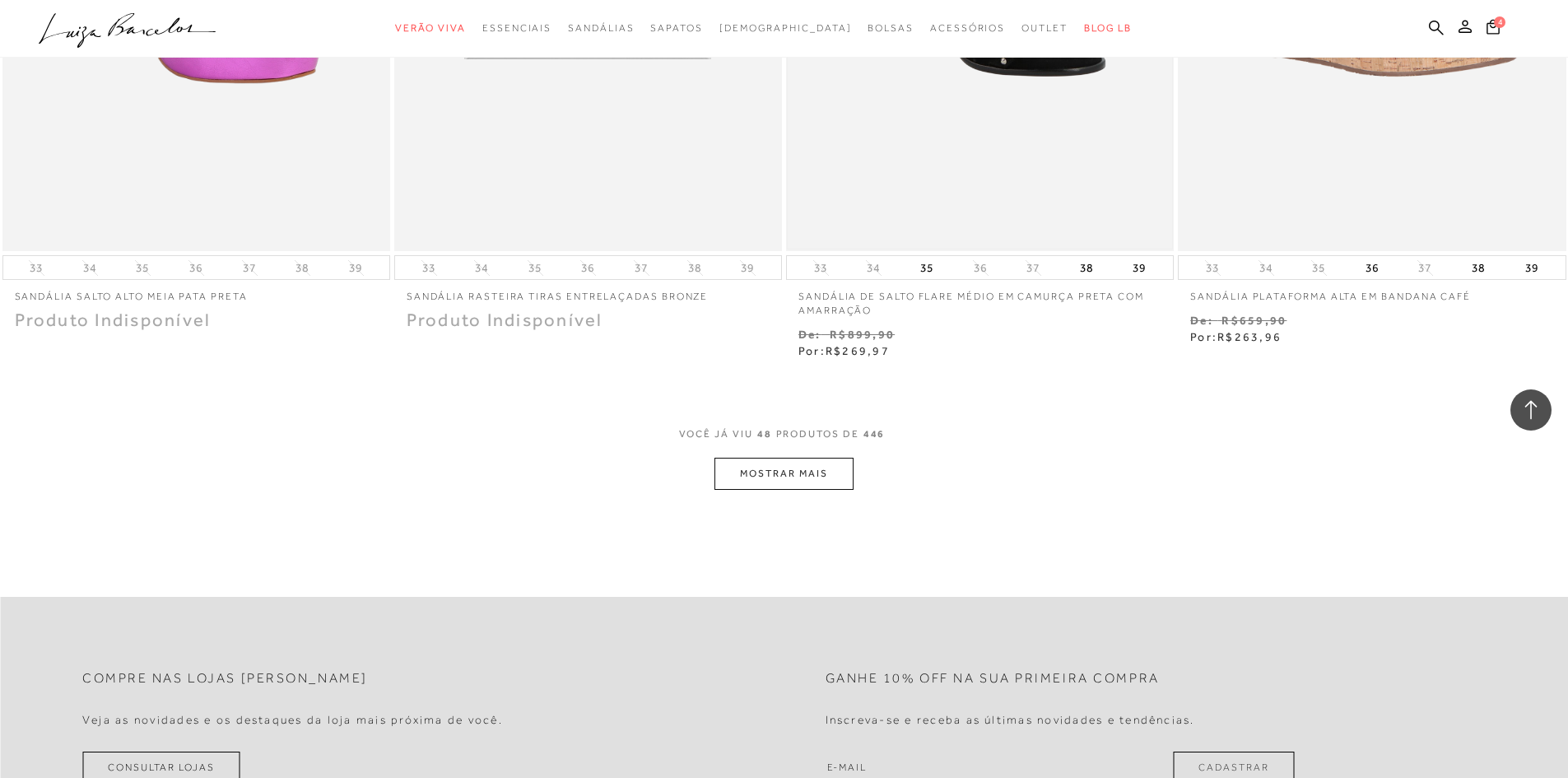
scroll to position [8231, 0]
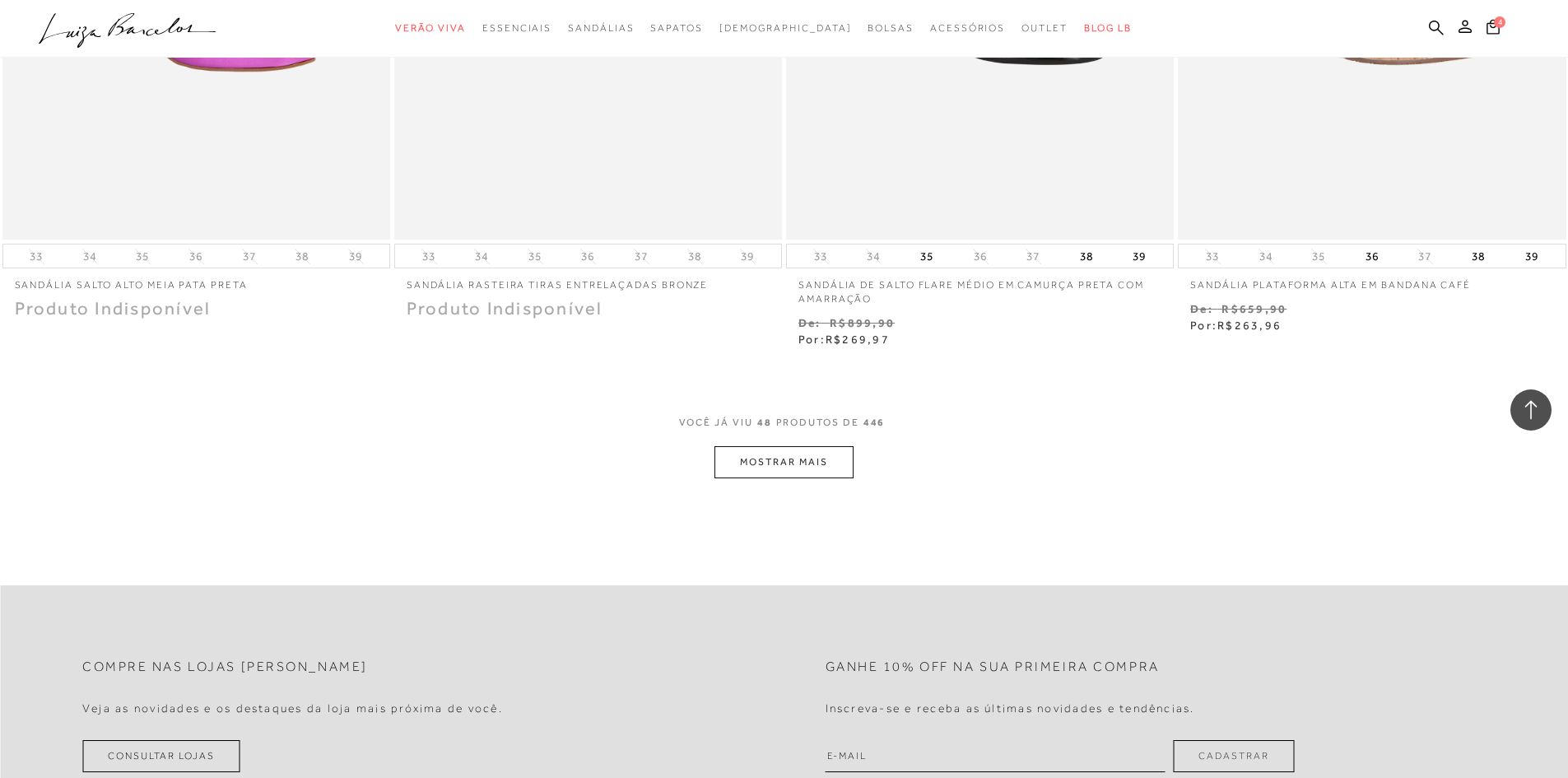
click at [794, 456] on button "MOSTRAR MAIS" at bounding box center [783, 462] width 138 height 32
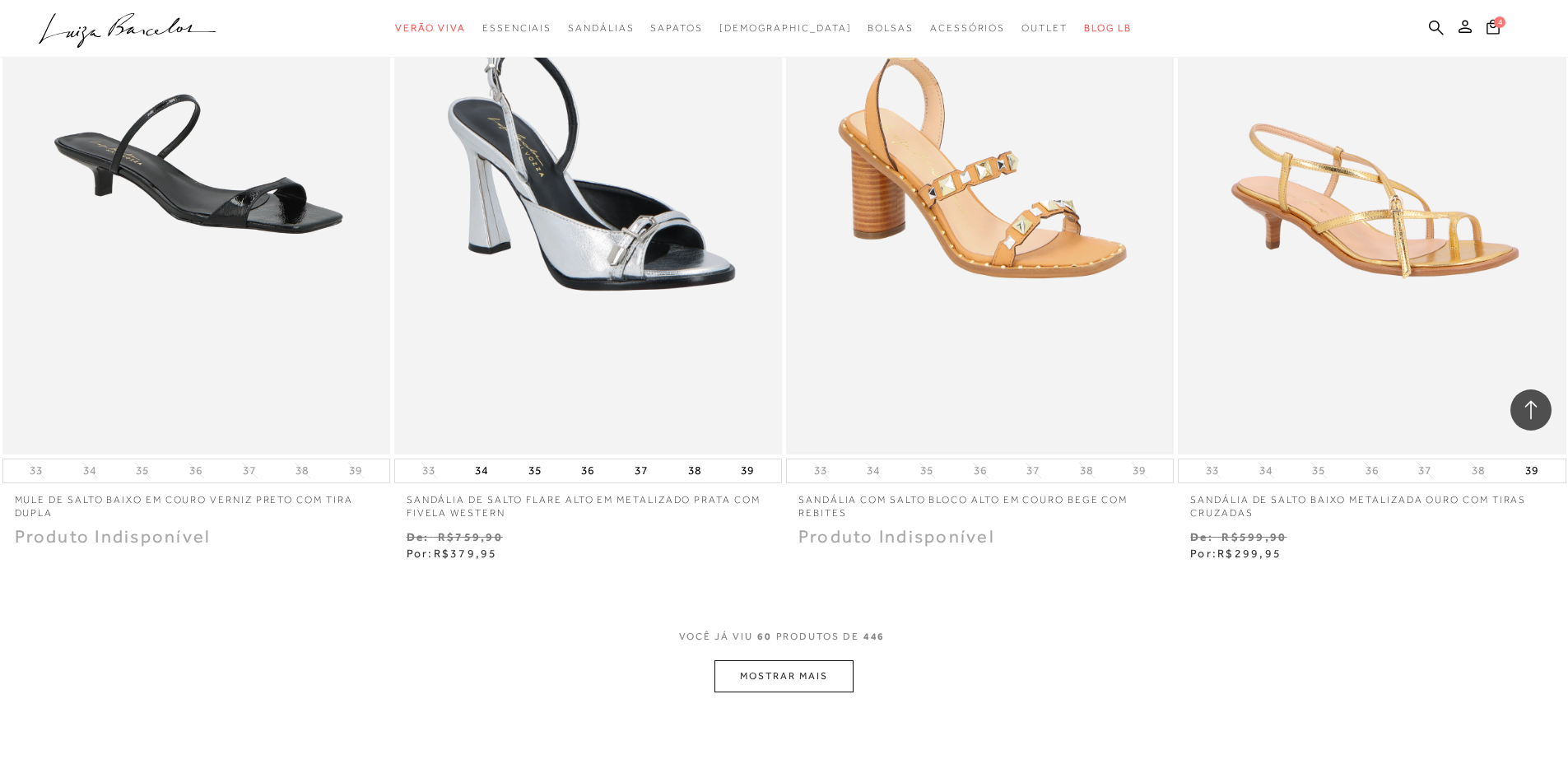
scroll to position [10206, 0]
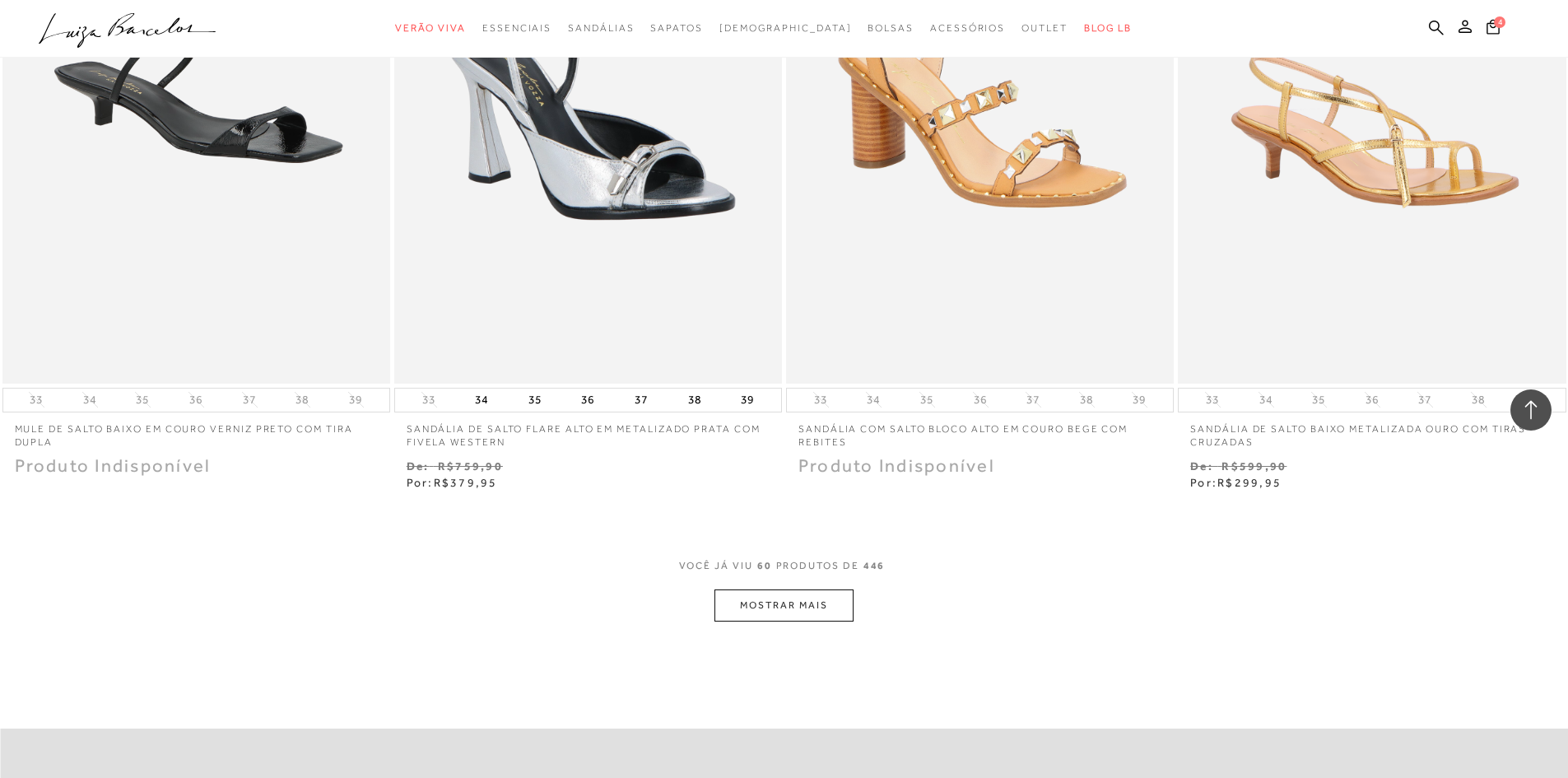
click at [743, 612] on button "MOSTRAR MAIS" at bounding box center [783, 605] width 138 height 32
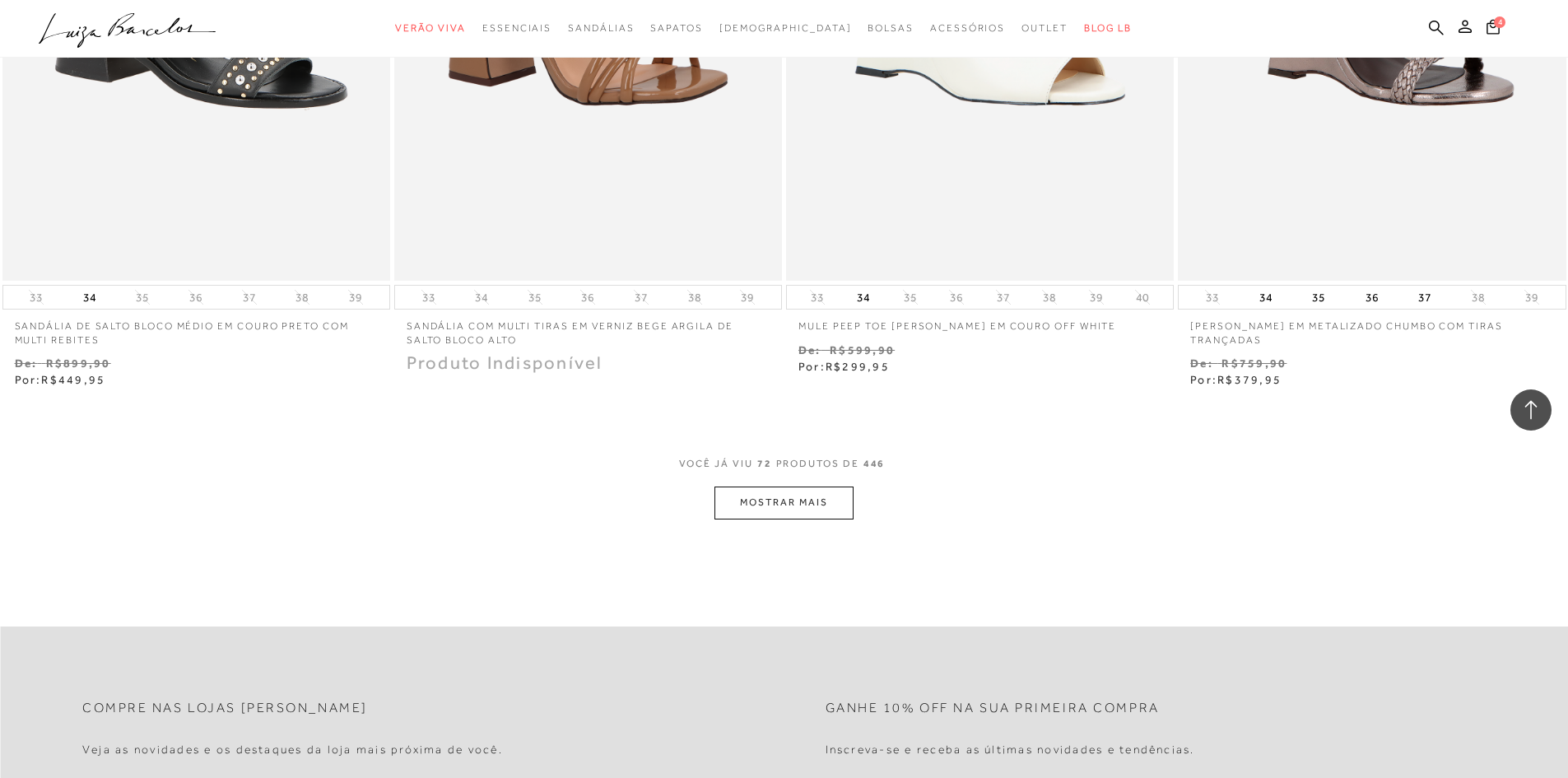
scroll to position [12429, 0]
click at [737, 508] on button "MOSTRAR MAIS" at bounding box center [783, 502] width 138 height 32
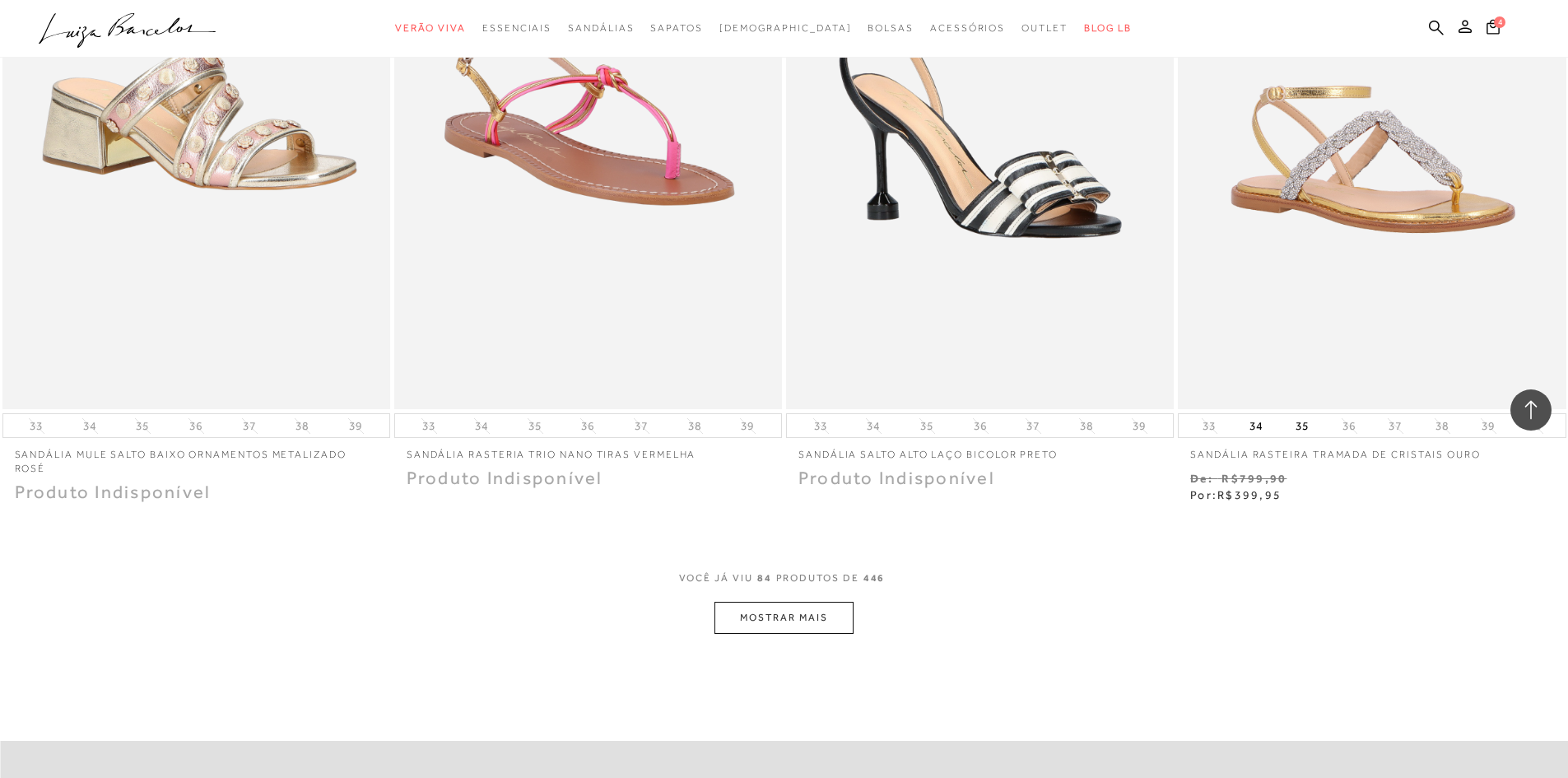
scroll to position [14569, 0]
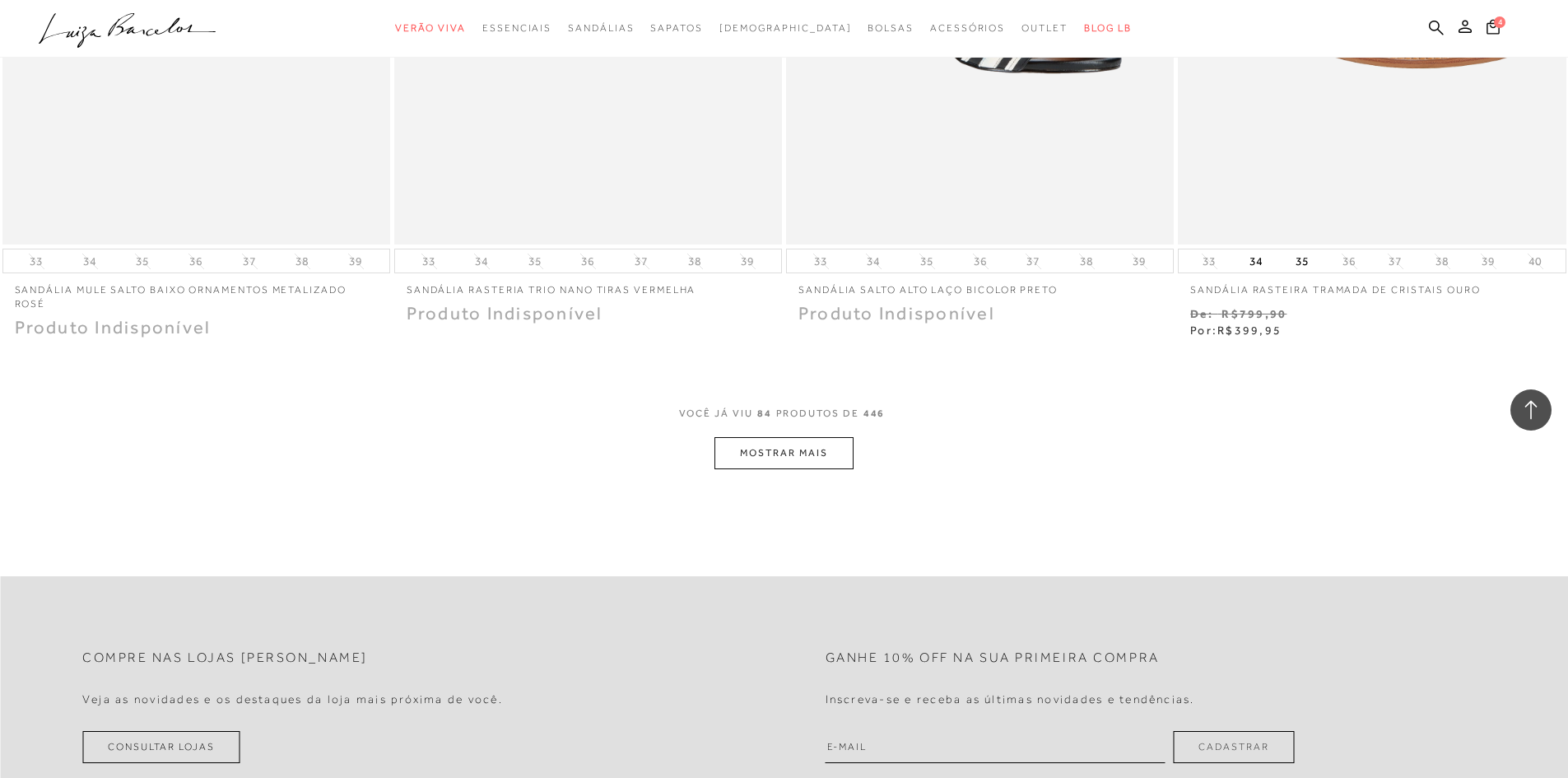
click at [758, 460] on button "MOSTRAR MAIS" at bounding box center [783, 453] width 138 height 32
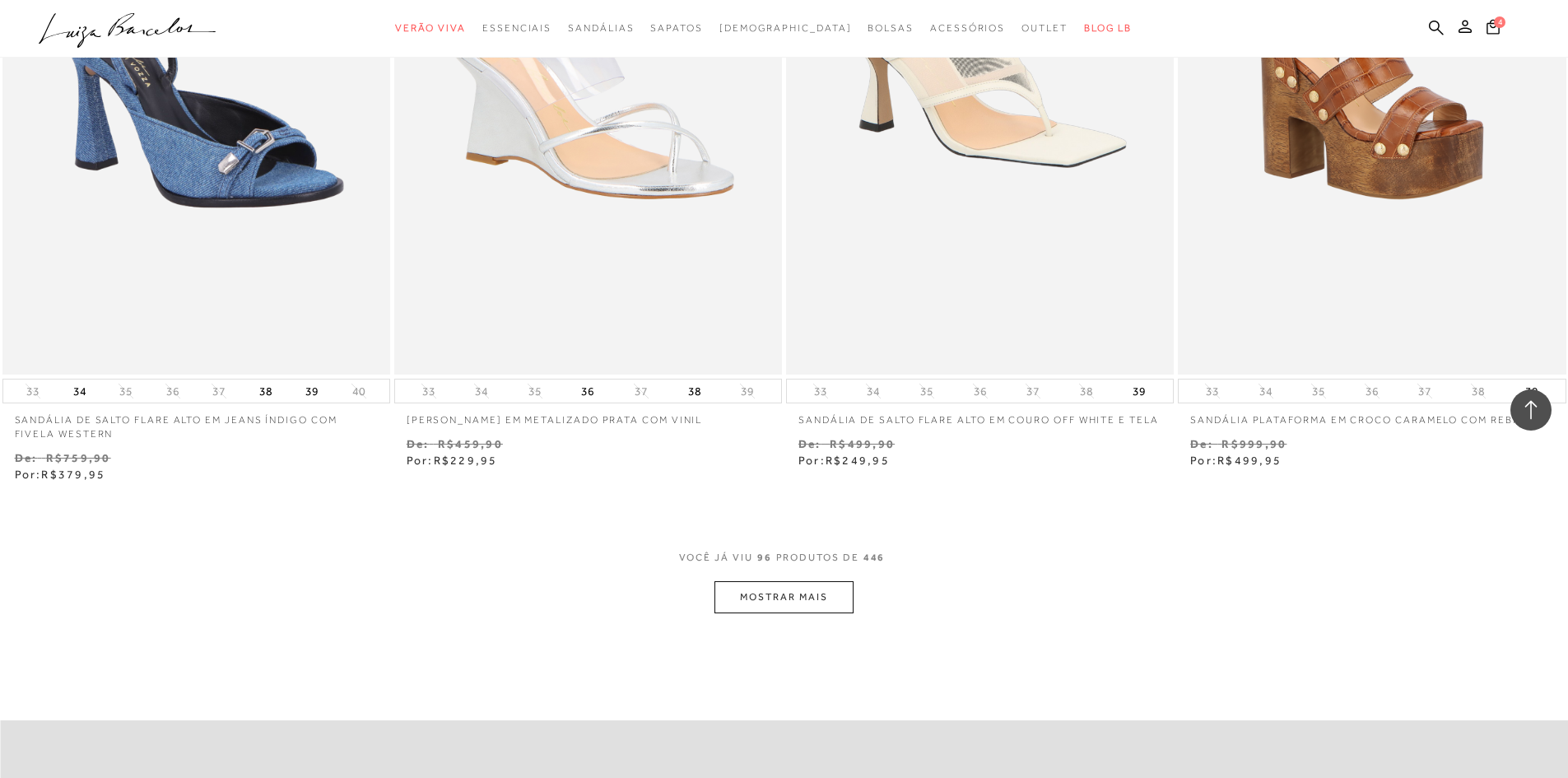
scroll to position [16544, 0]
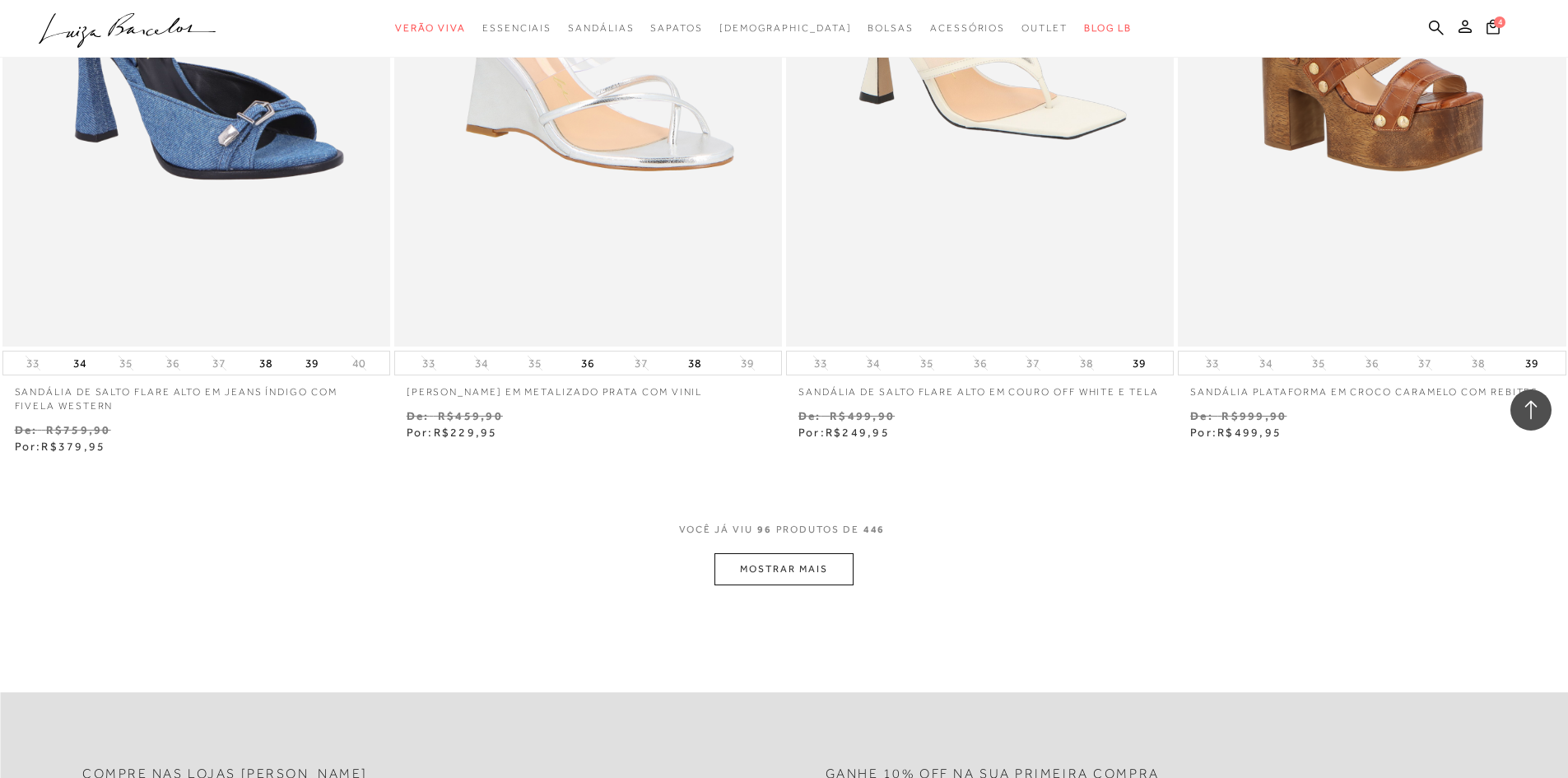
click at [756, 570] on button "MOSTRAR MAIS" at bounding box center [783, 569] width 138 height 32
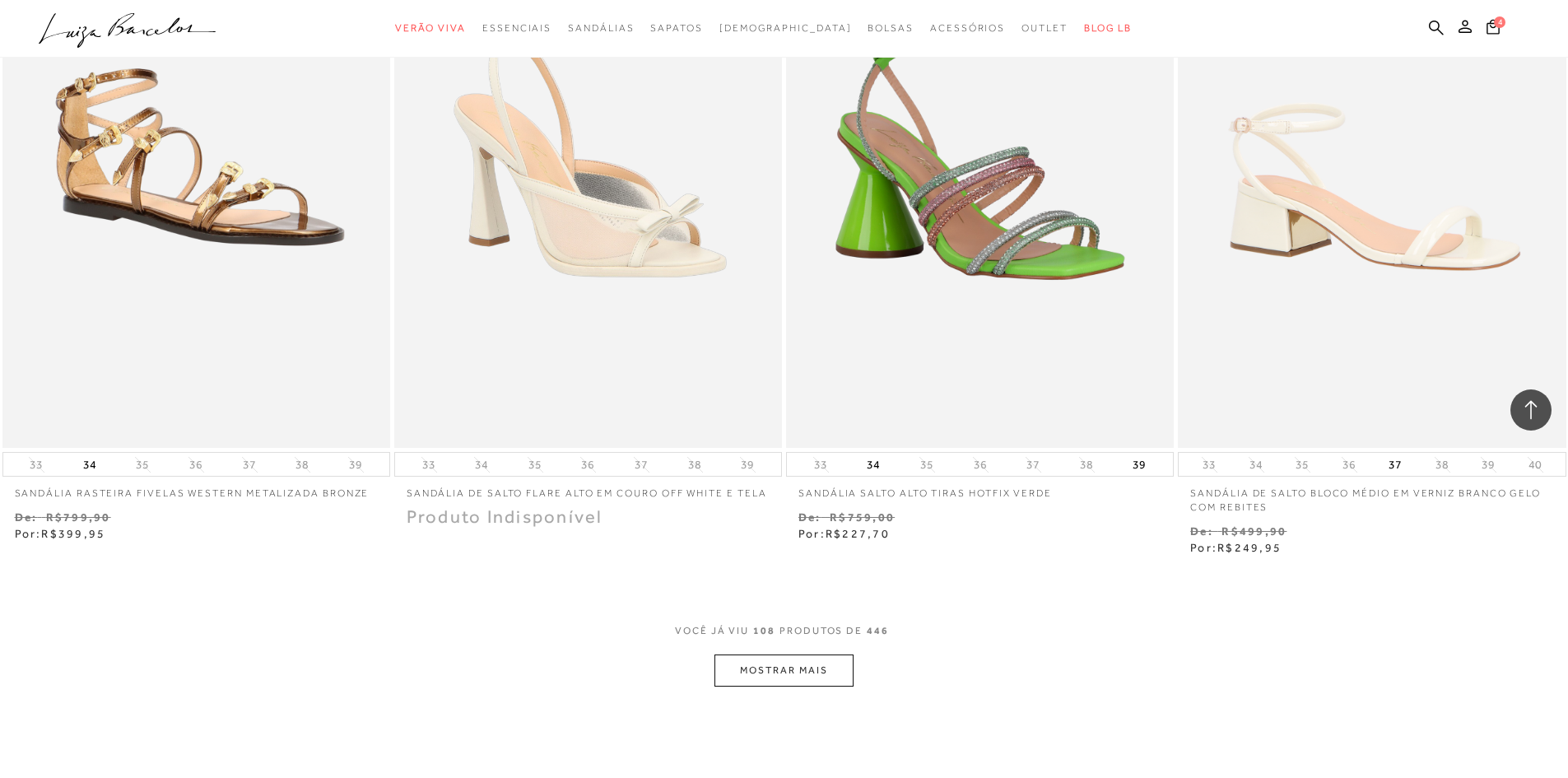
scroll to position [18767, 0]
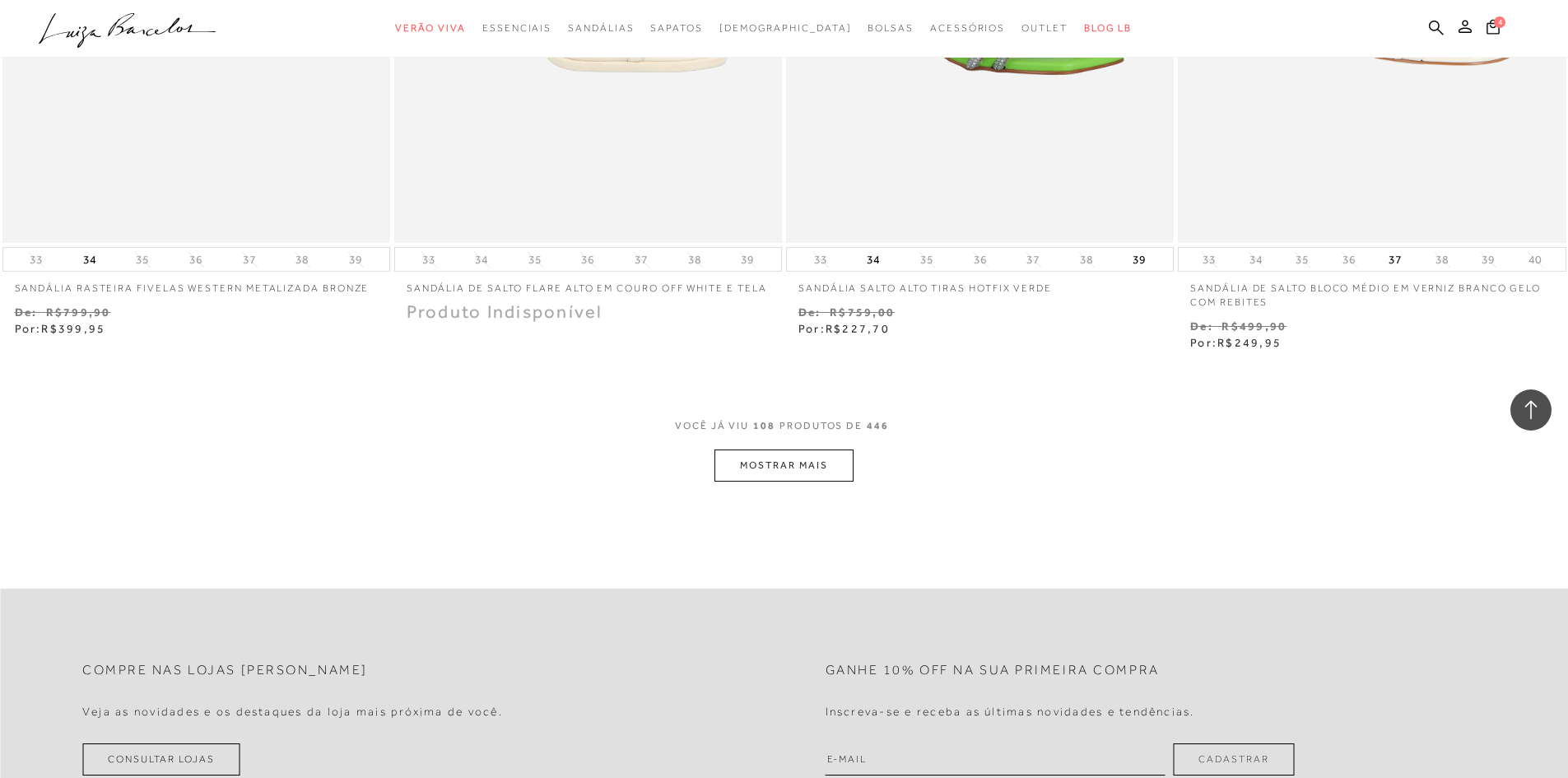
click at [759, 464] on button "MOSTRAR MAIS" at bounding box center [783, 465] width 138 height 32
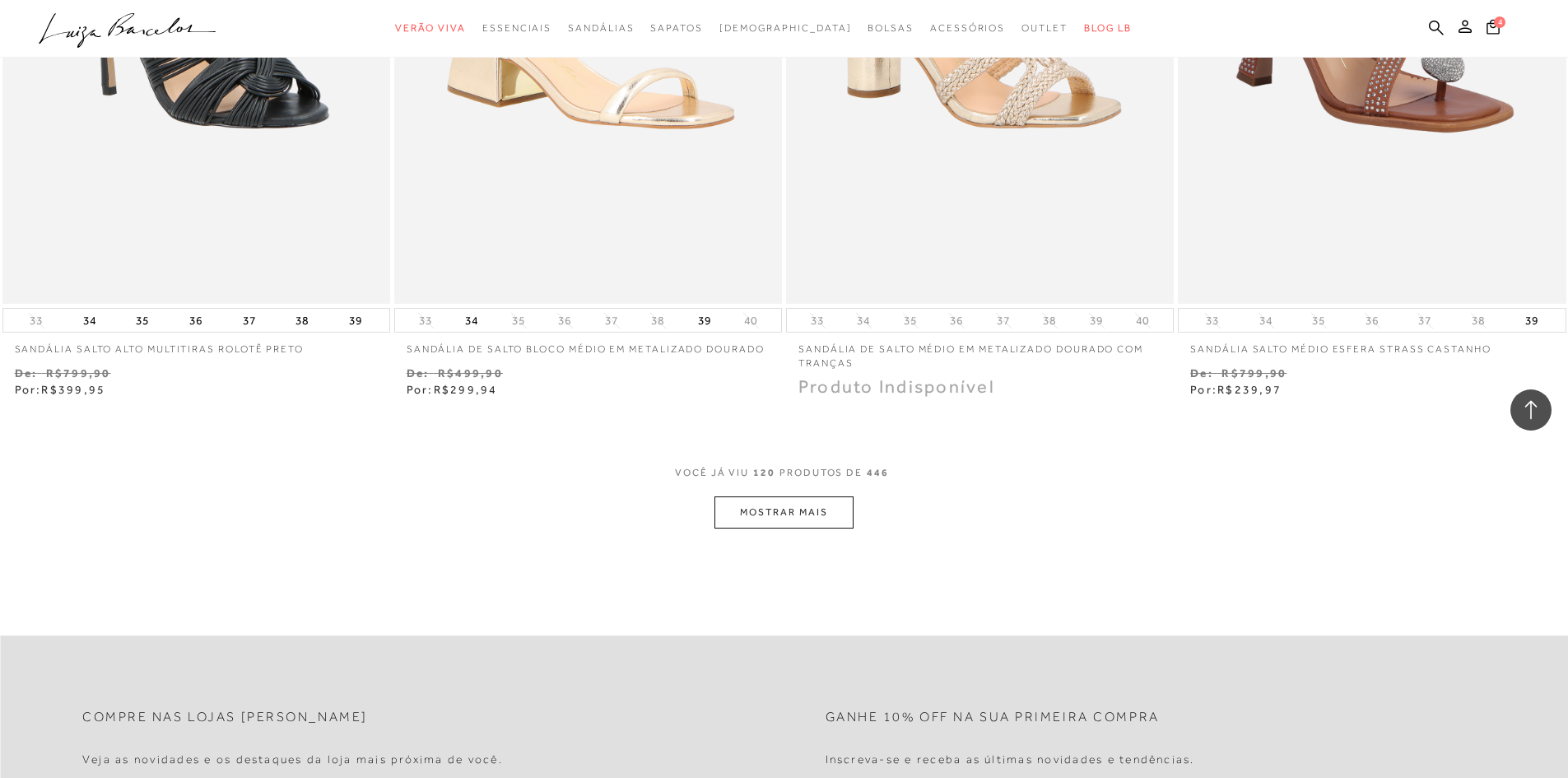
scroll to position [20907, 0]
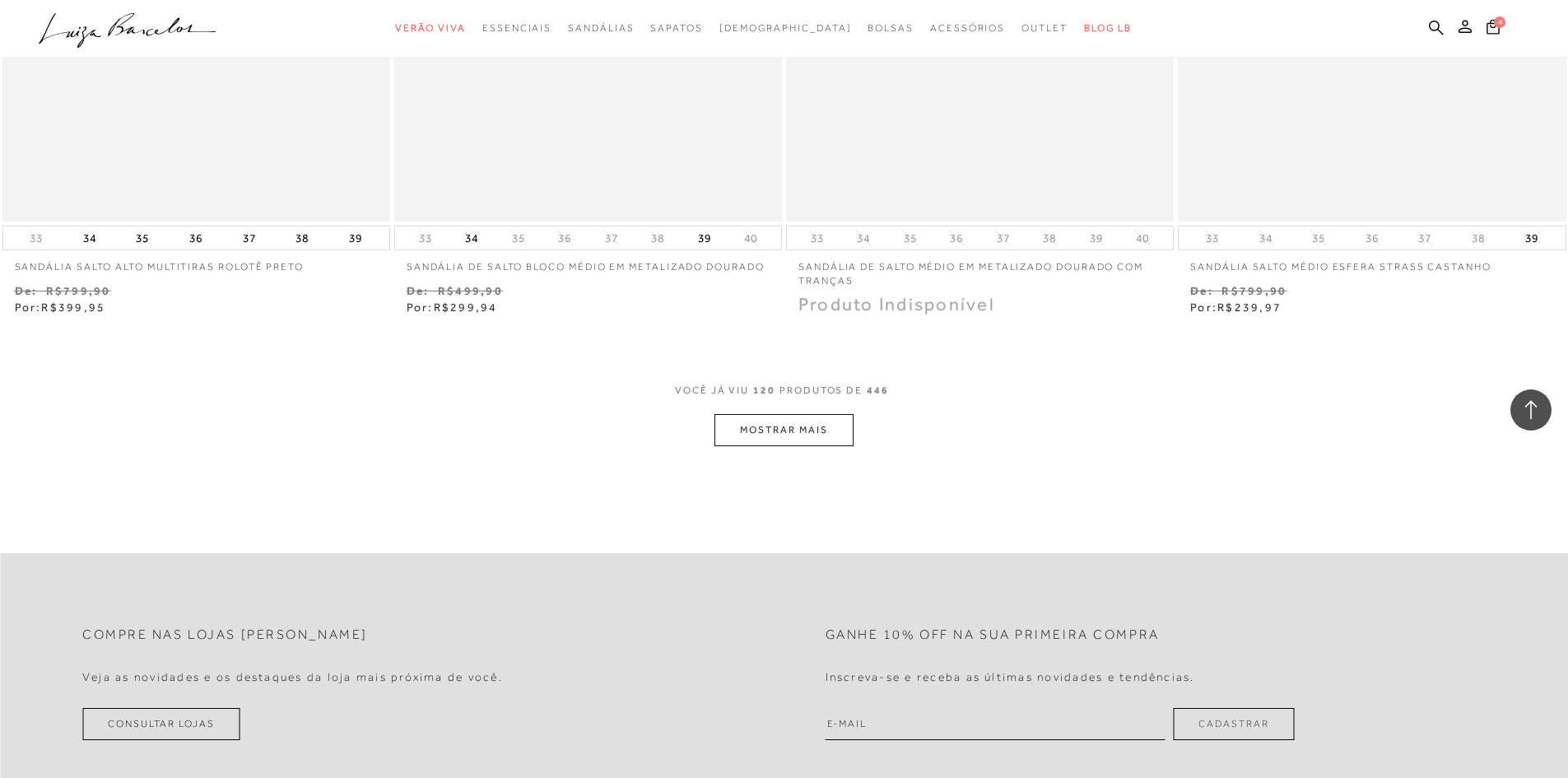
click at [738, 438] on button "MOSTRAR MAIS" at bounding box center [783, 429] width 138 height 32
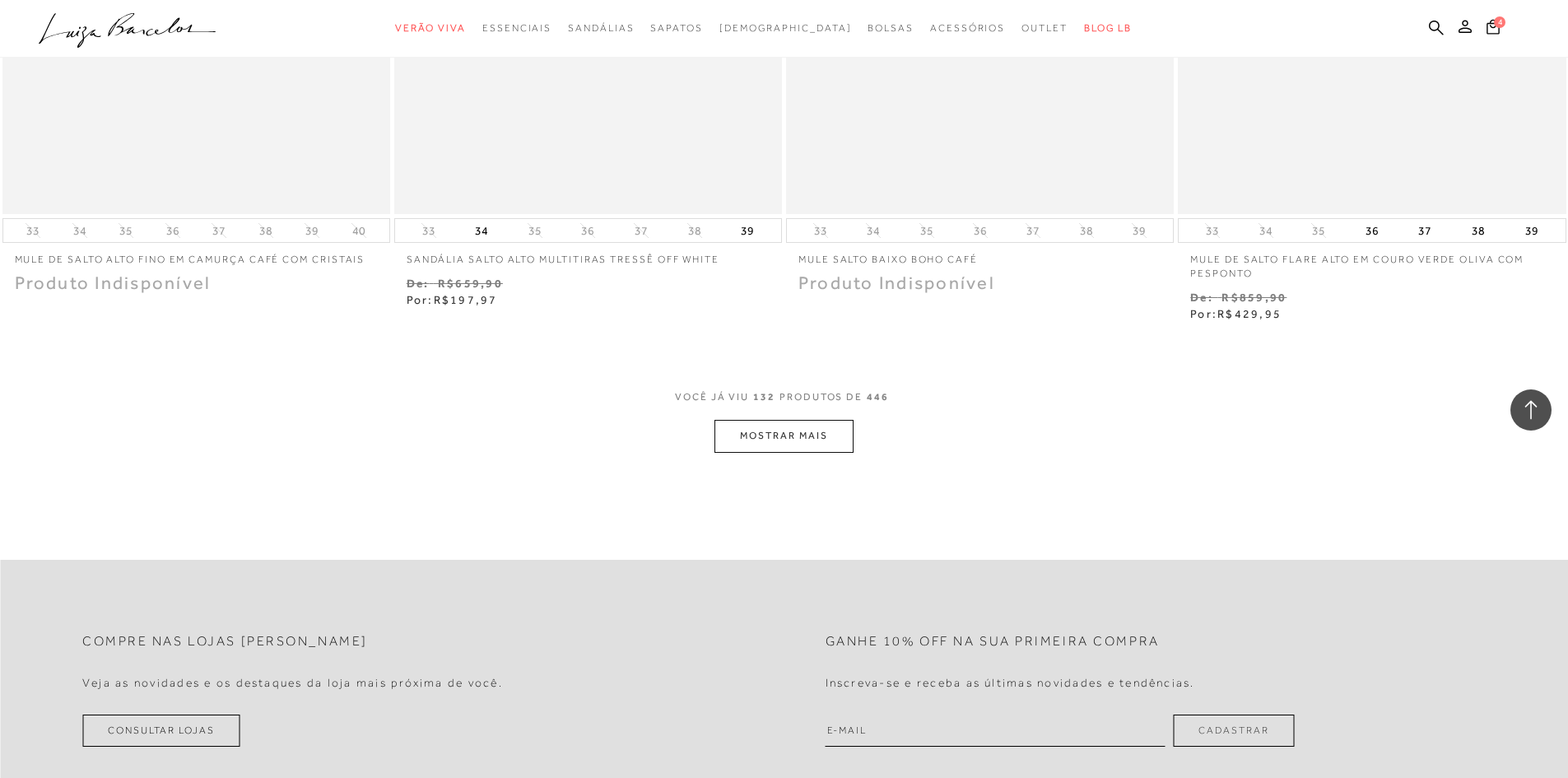
scroll to position [23047, 0]
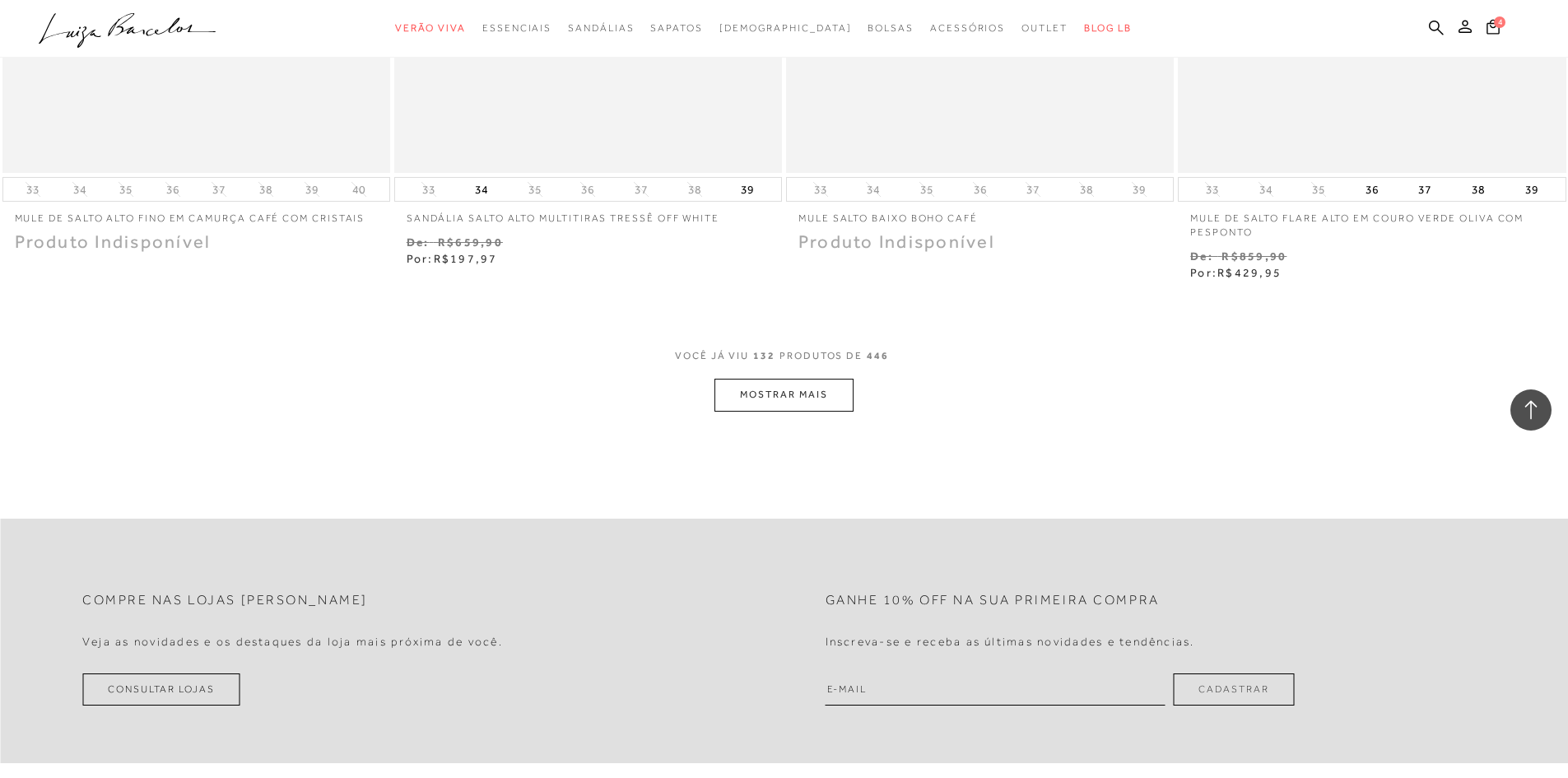
click at [736, 397] on button "MOSTRAR MAIS" at bounding box center [783, 395] width 138 height 32
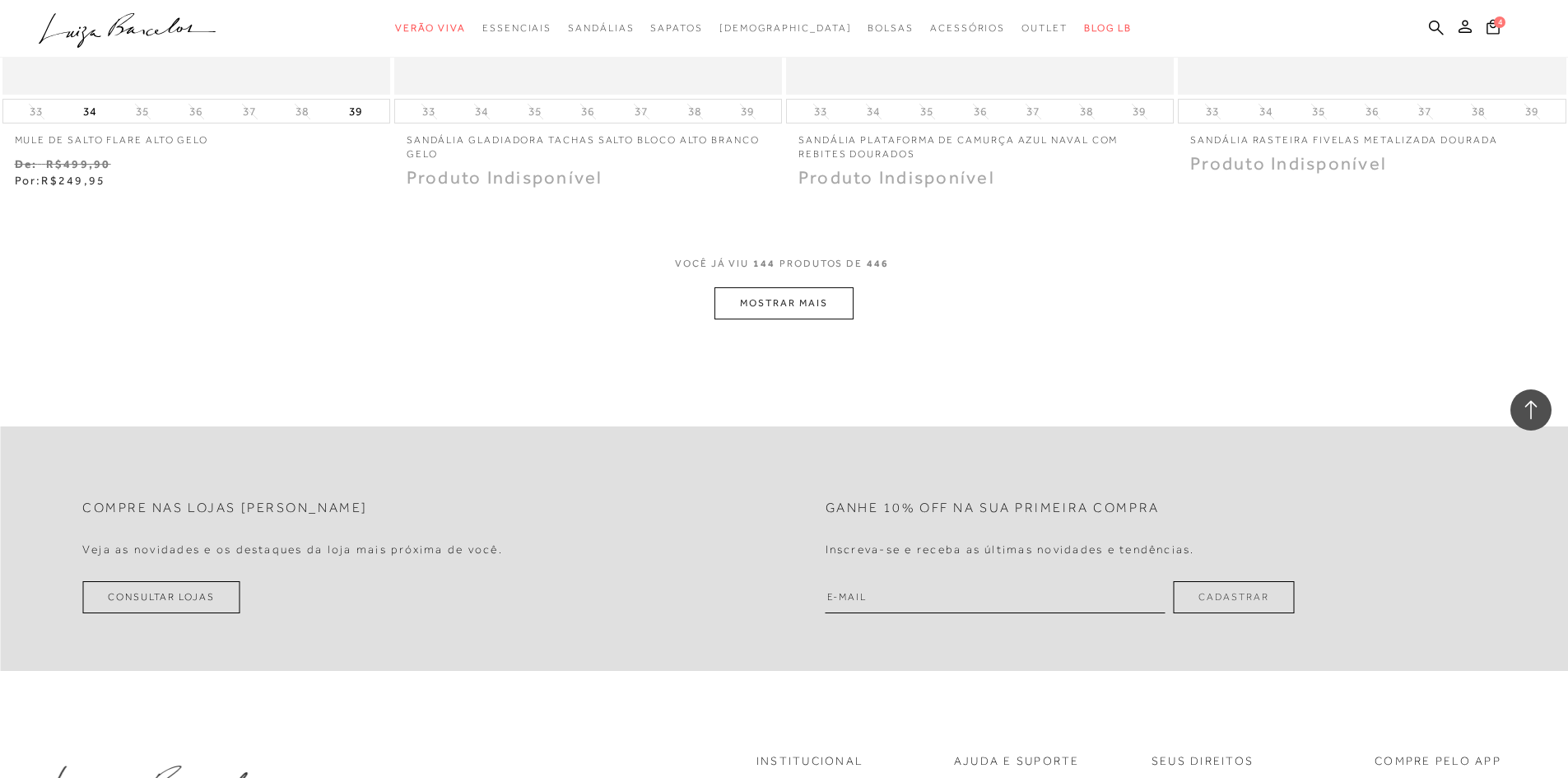
scroll to position [25269, 0]
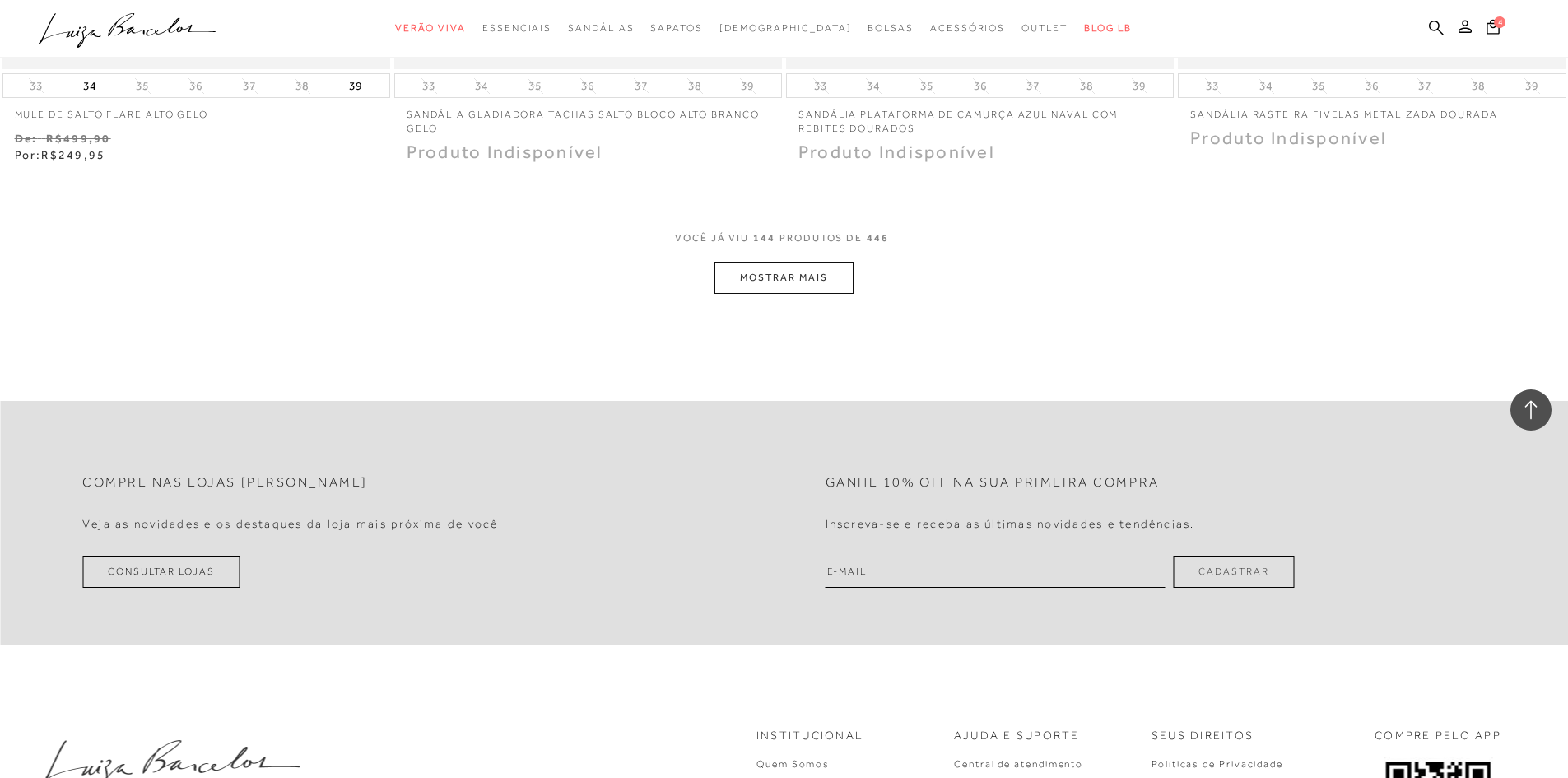
click at [814, 285] on button "MOSTRAR MAIS" at bounding box center [783, 277] width 138 height 32
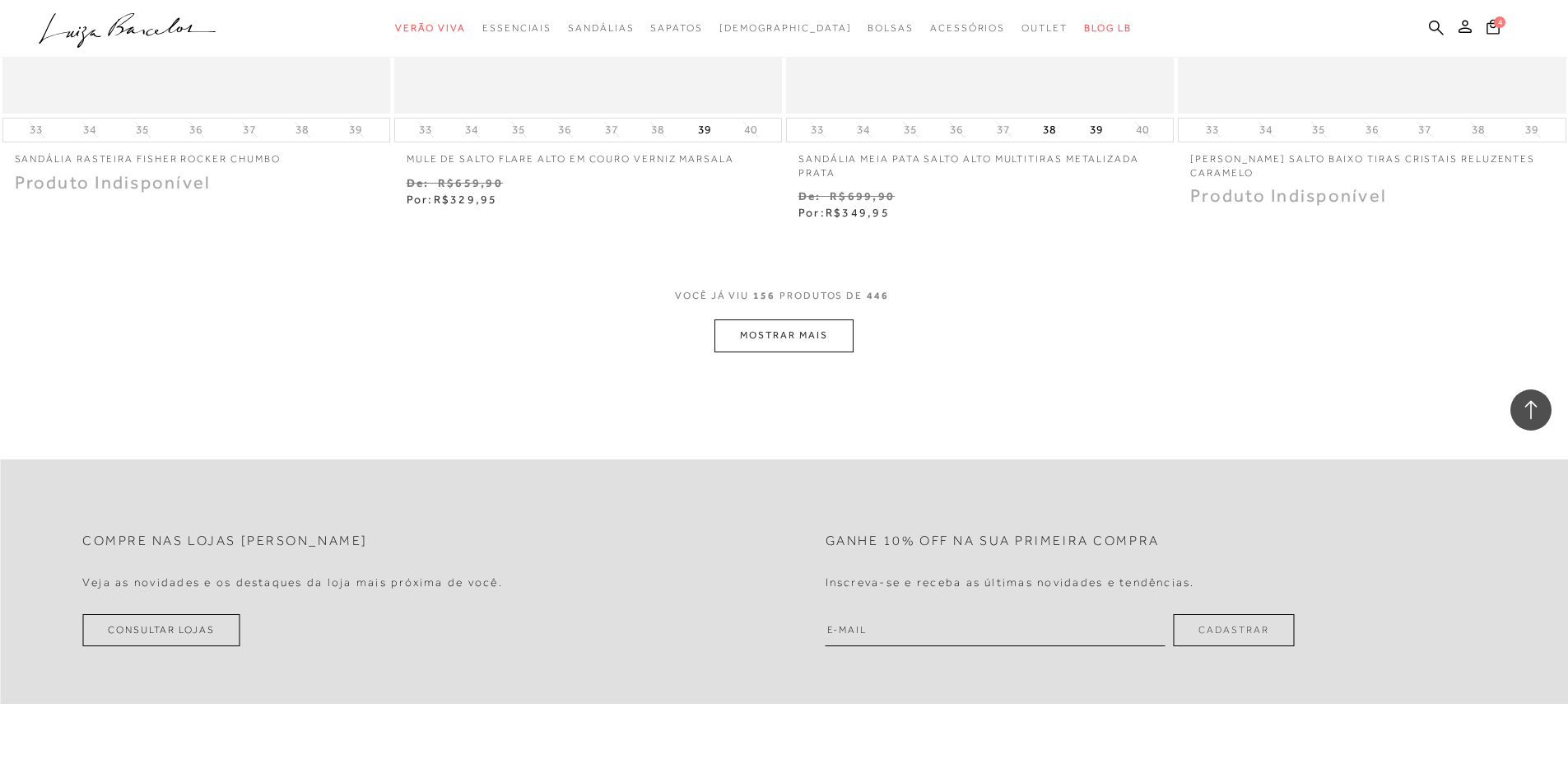
scroll to position [27327, 0]
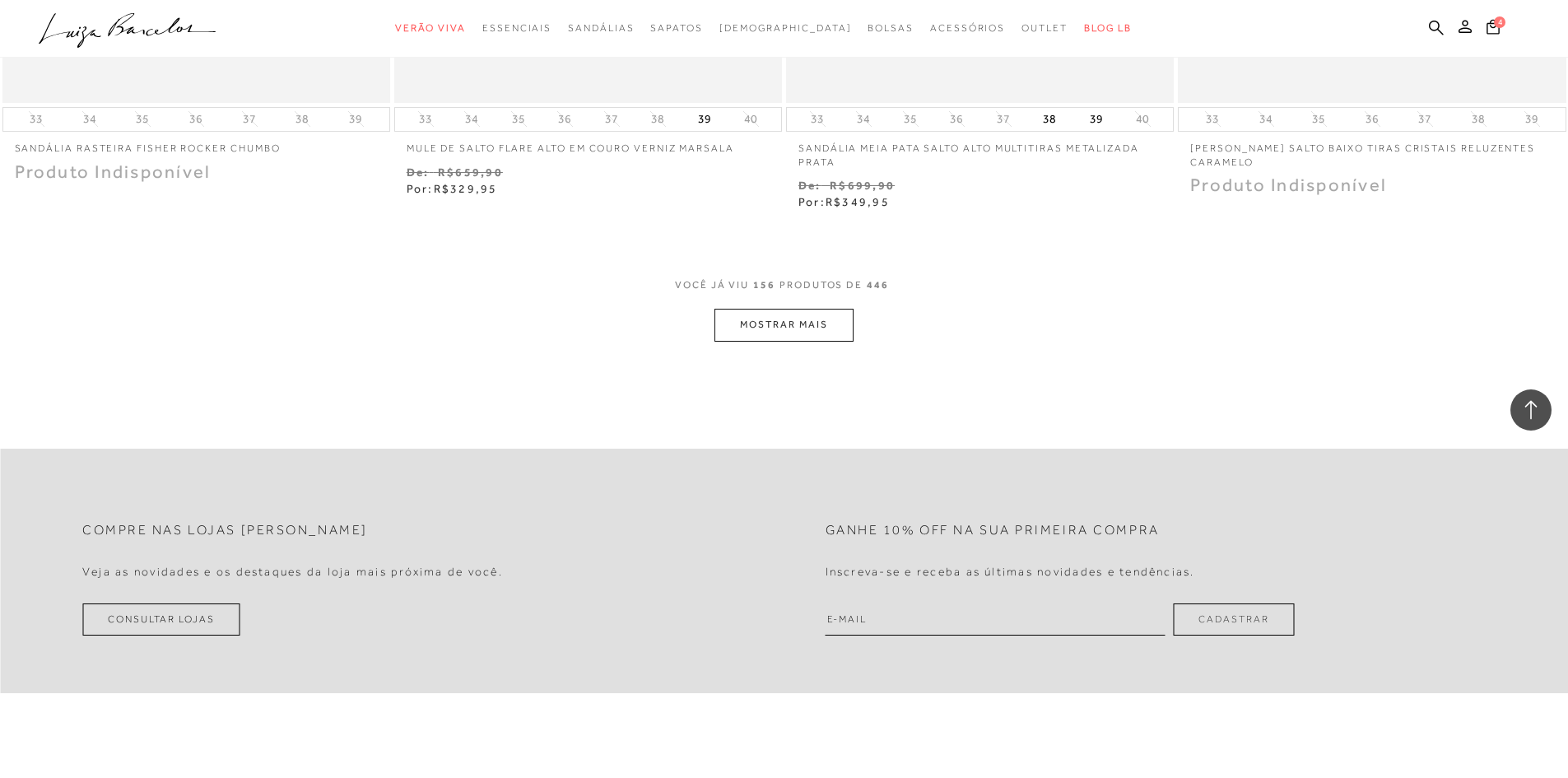
click at [755, 317] on button "MOSTRAR MAIS" at bounding box center [783, 324] width 138 height 32
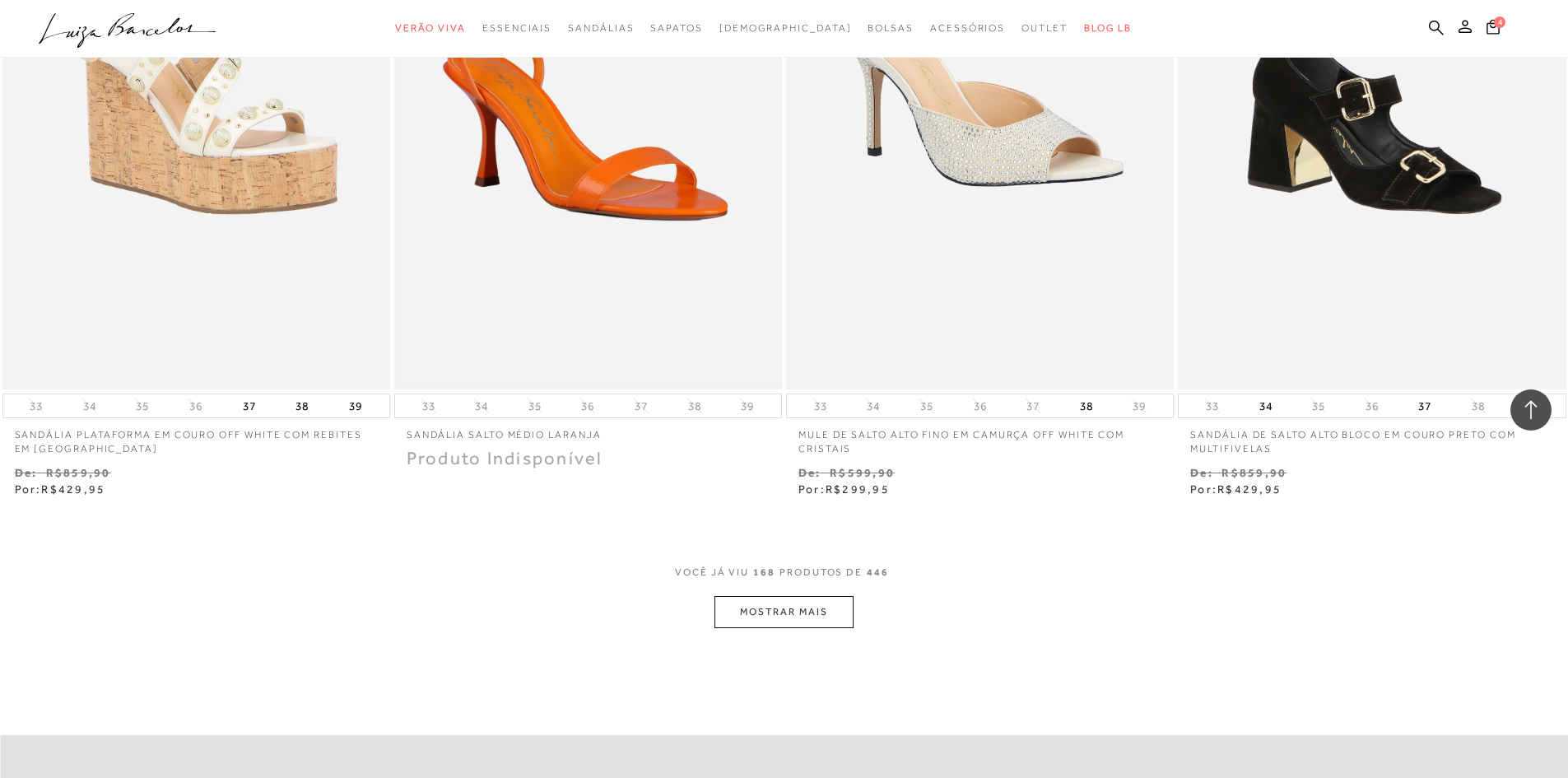
scroll to position [29220, 0]
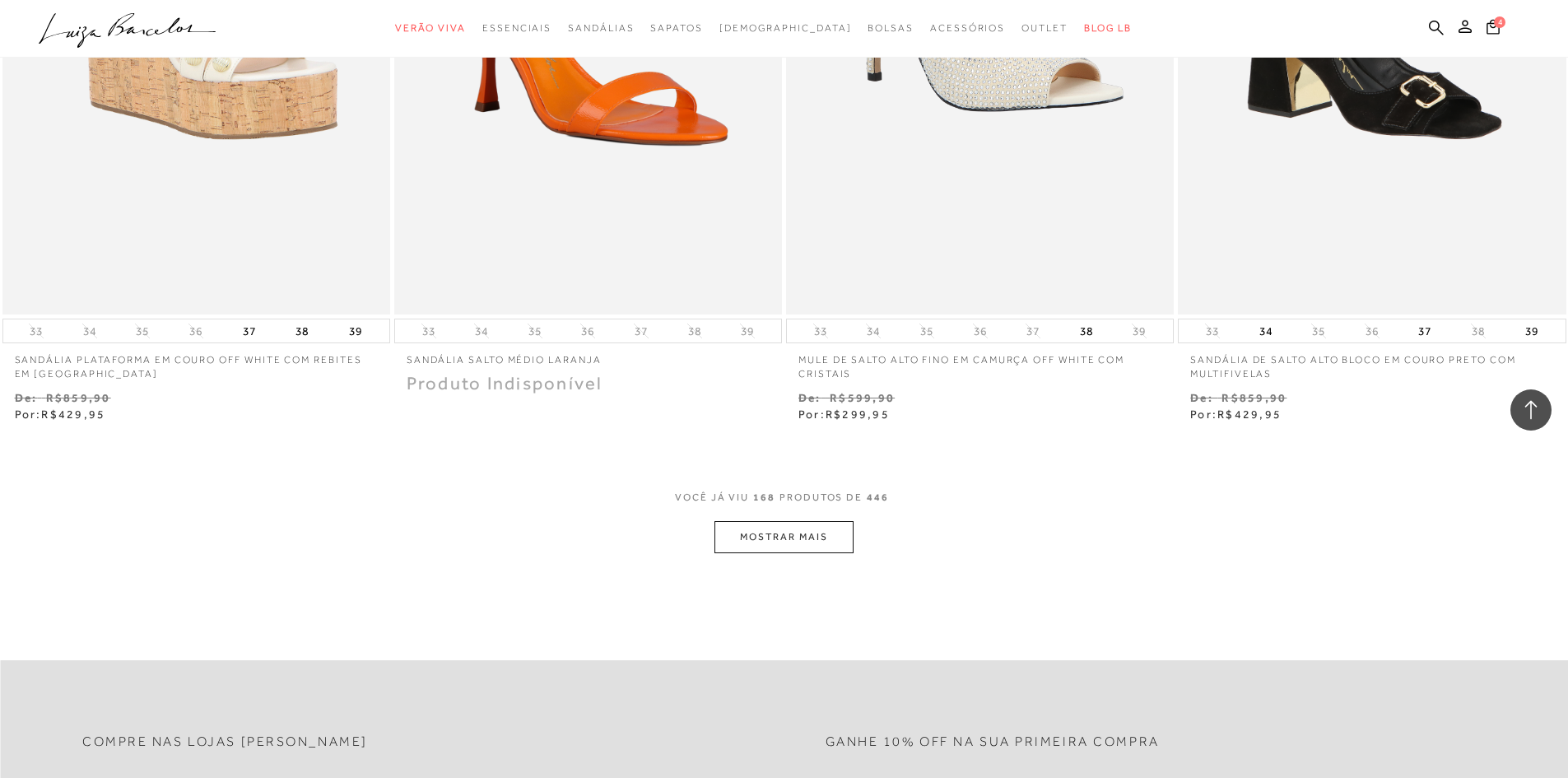
click at [804, 542] on button "MOSTRAR MAIS" at bounding box center [783, 536] width 138 height 32
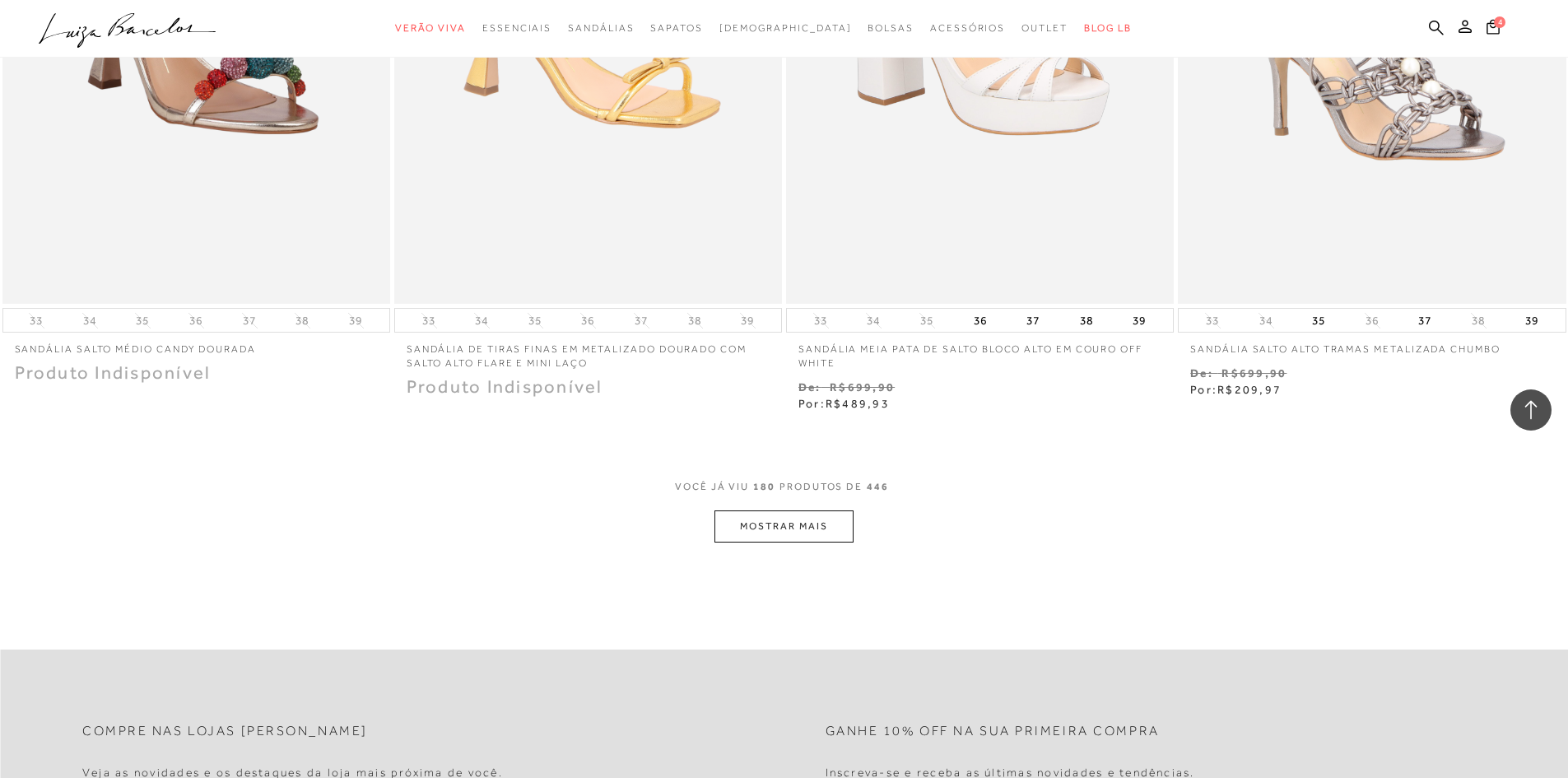
scroll to position [31360, 0]
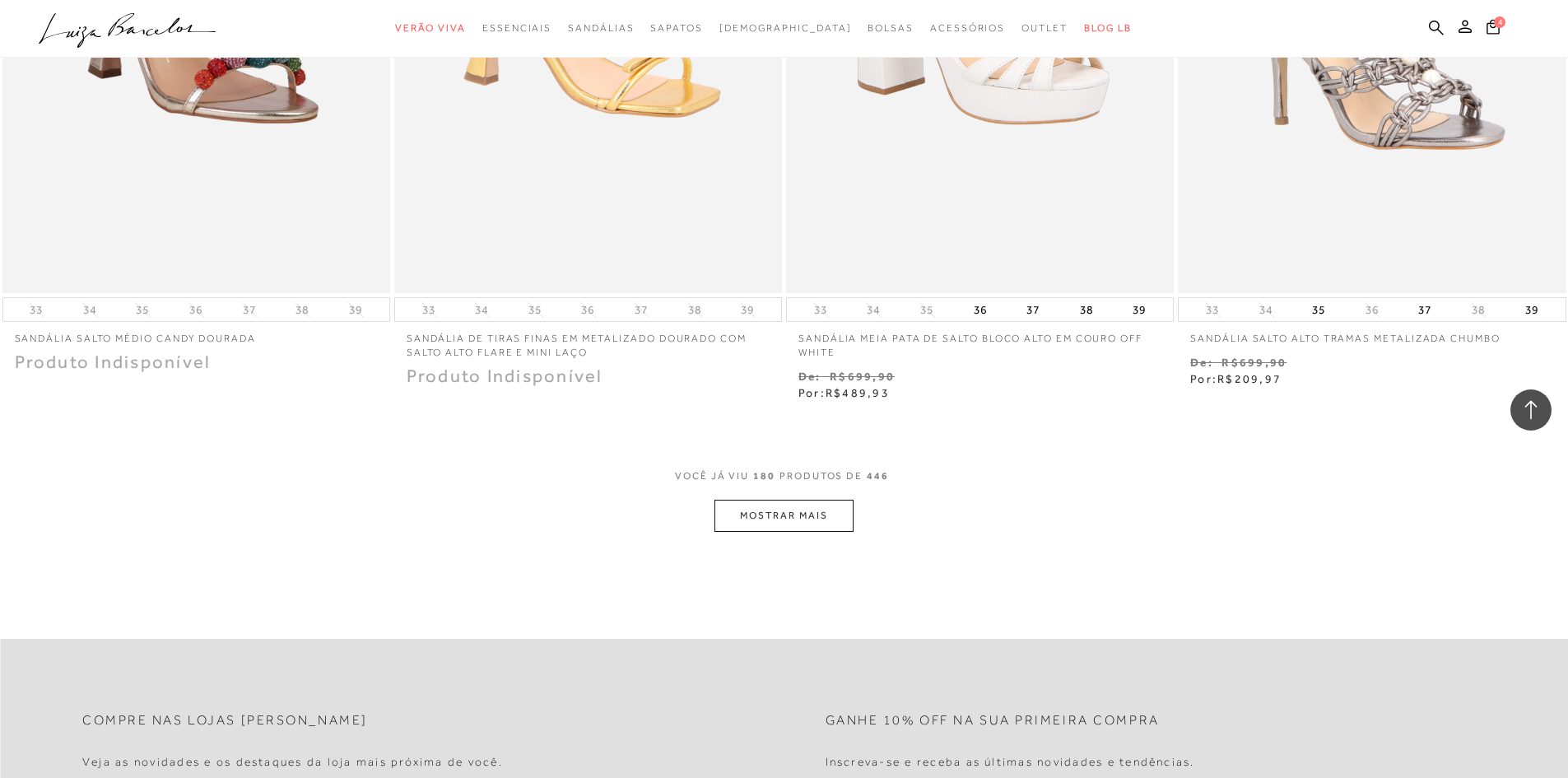
click at [794, 509] on button "MOSTRAR MAIS" at bounding box center [783, 515] width 138 height 32
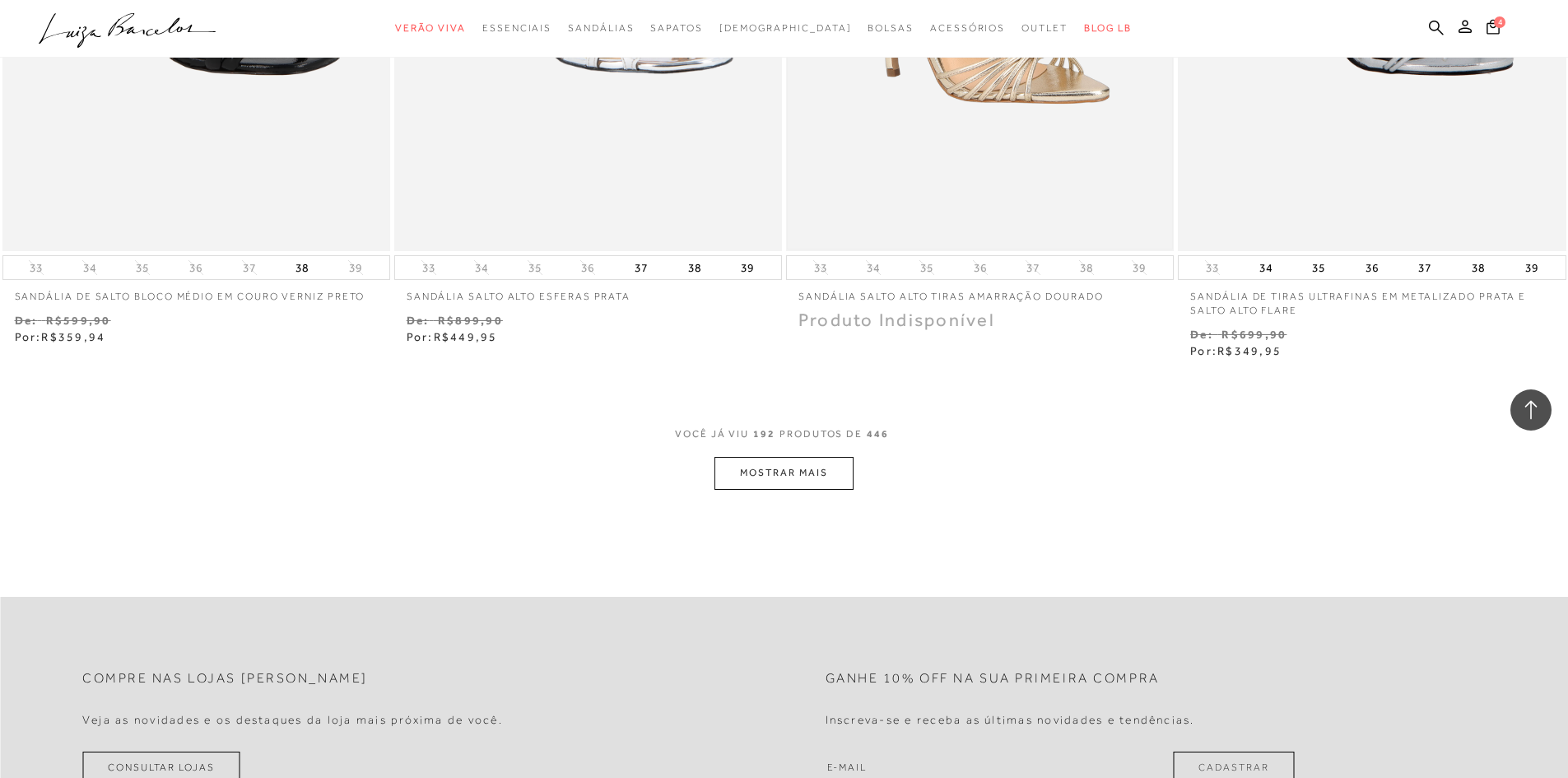
scroll to position [33500, 0]
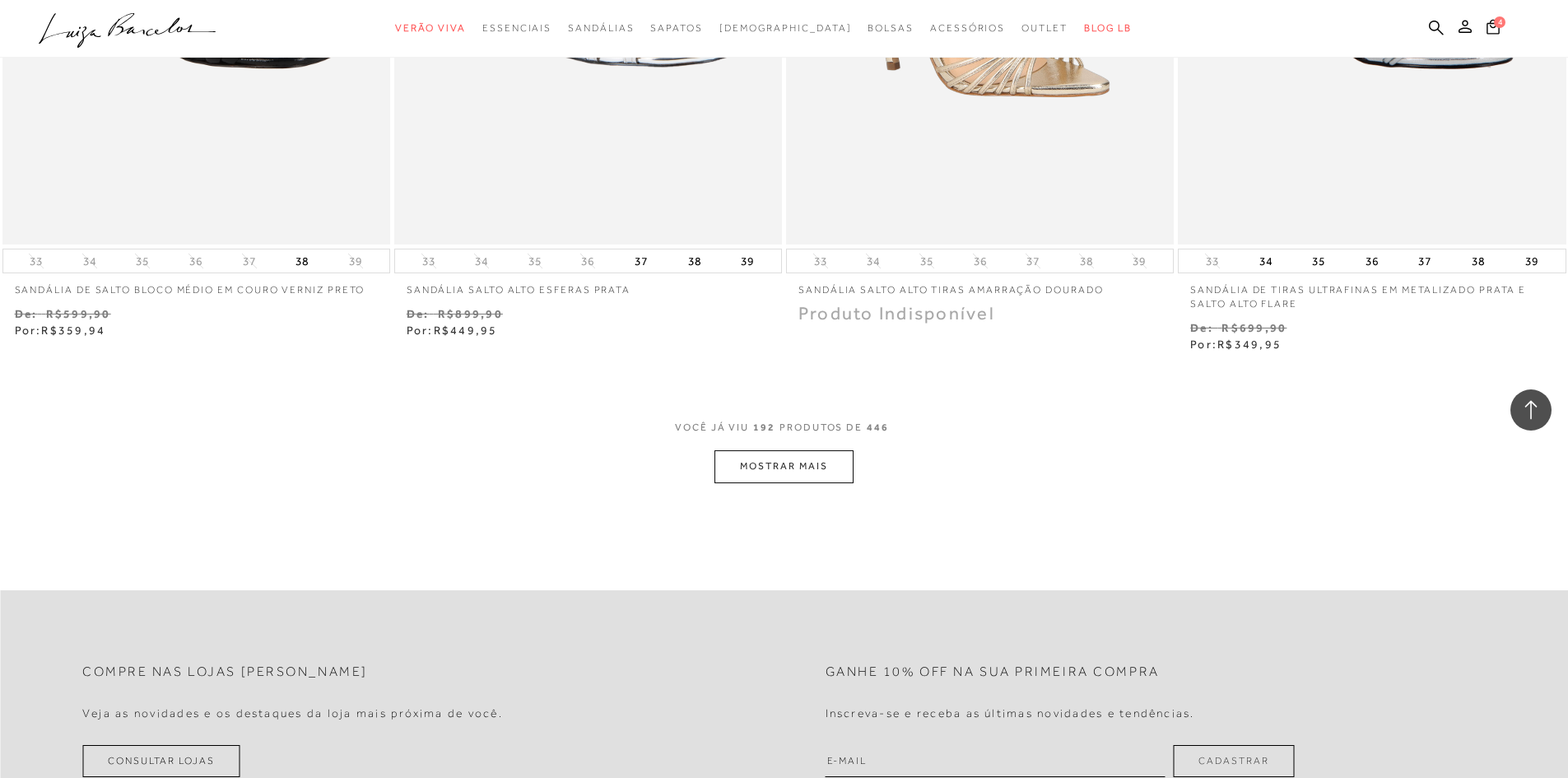
click at [773, 468] on button "MOSTRAR MAIS" at bounding box center [783, 466] width 138 height 32
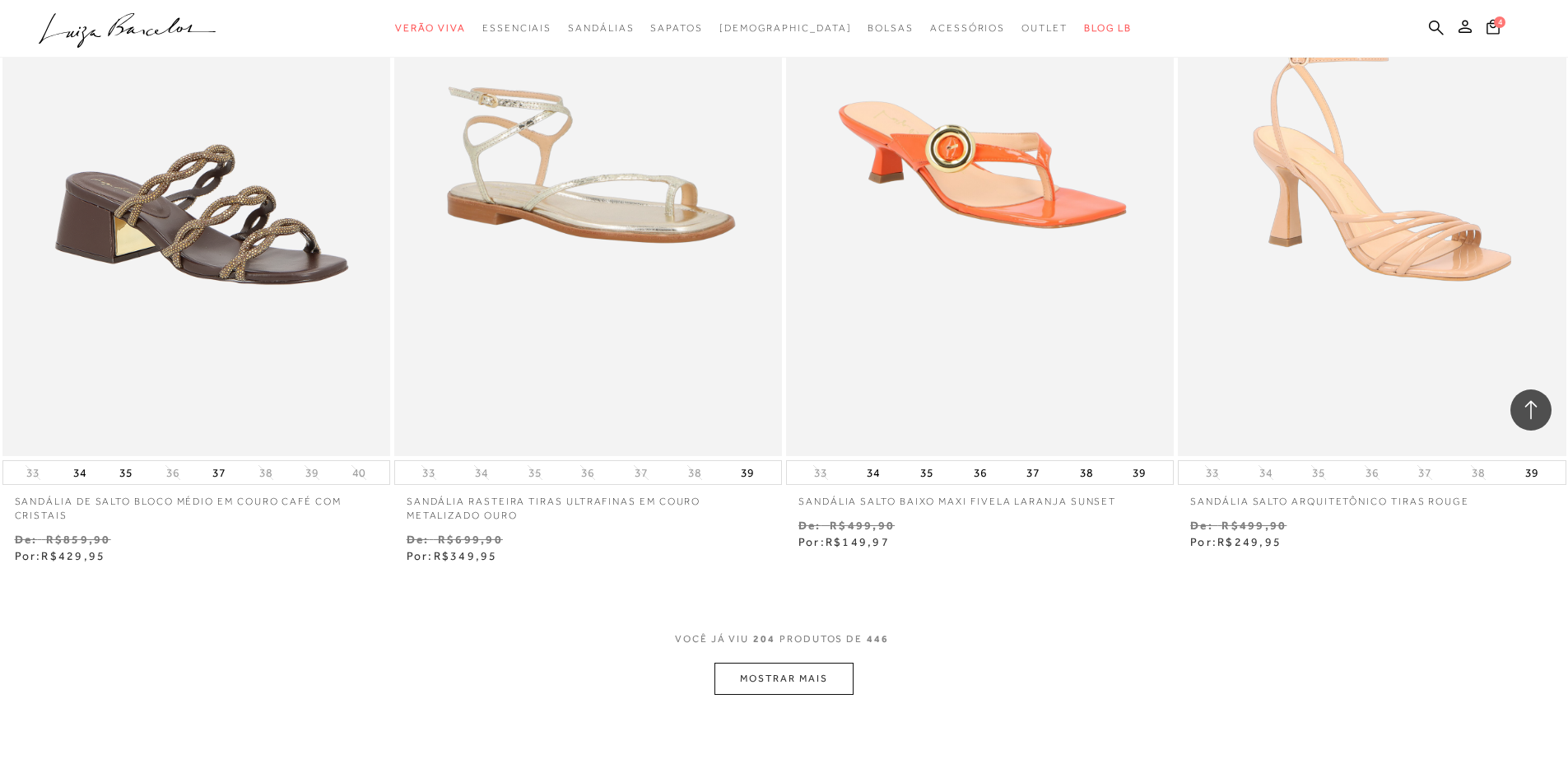
scroll to position [35640, 0]
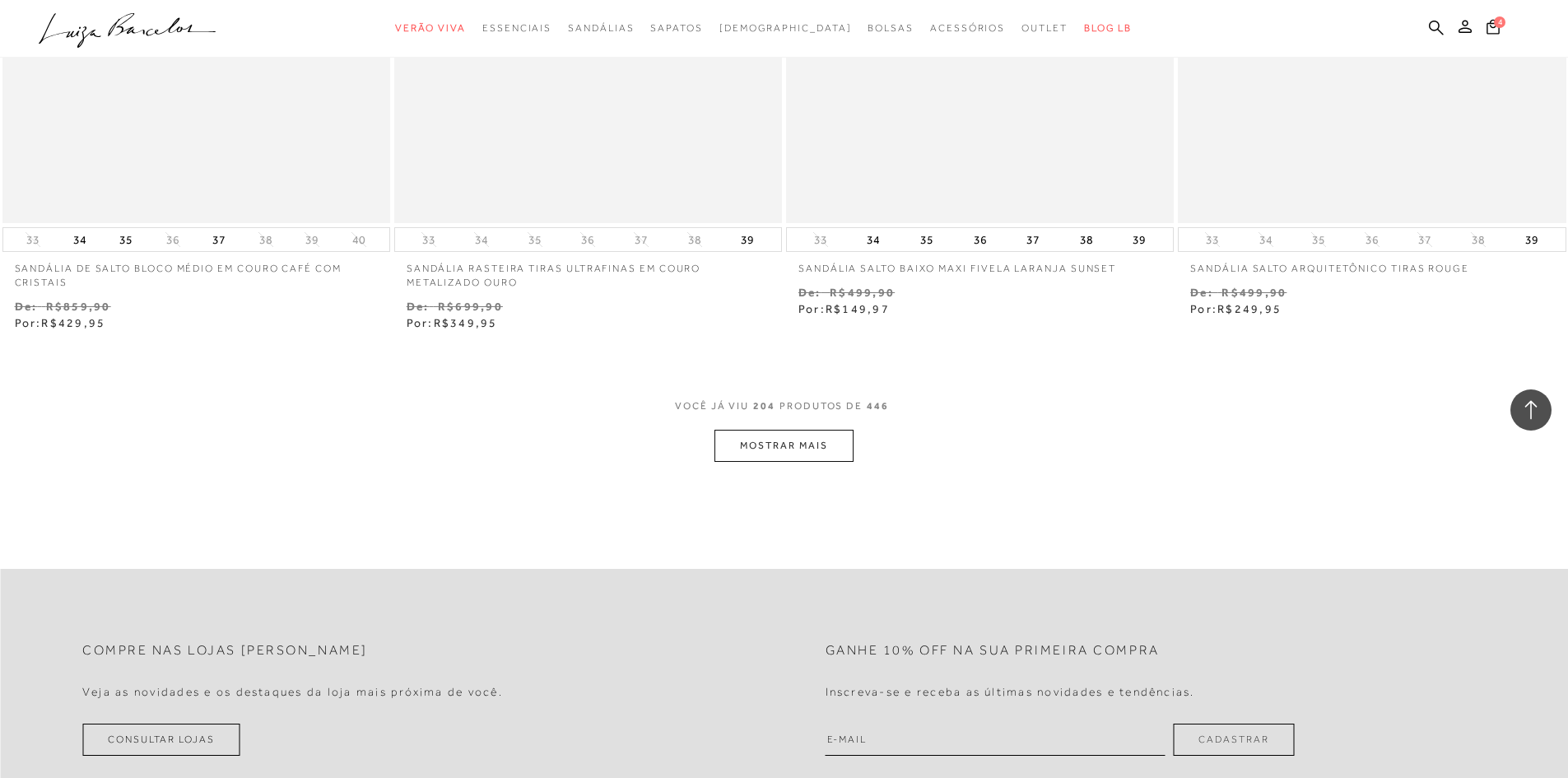
click at [770, 449] on button "MOSTRAR MAIS" at bounding box center [783, 445] width 138 height 32
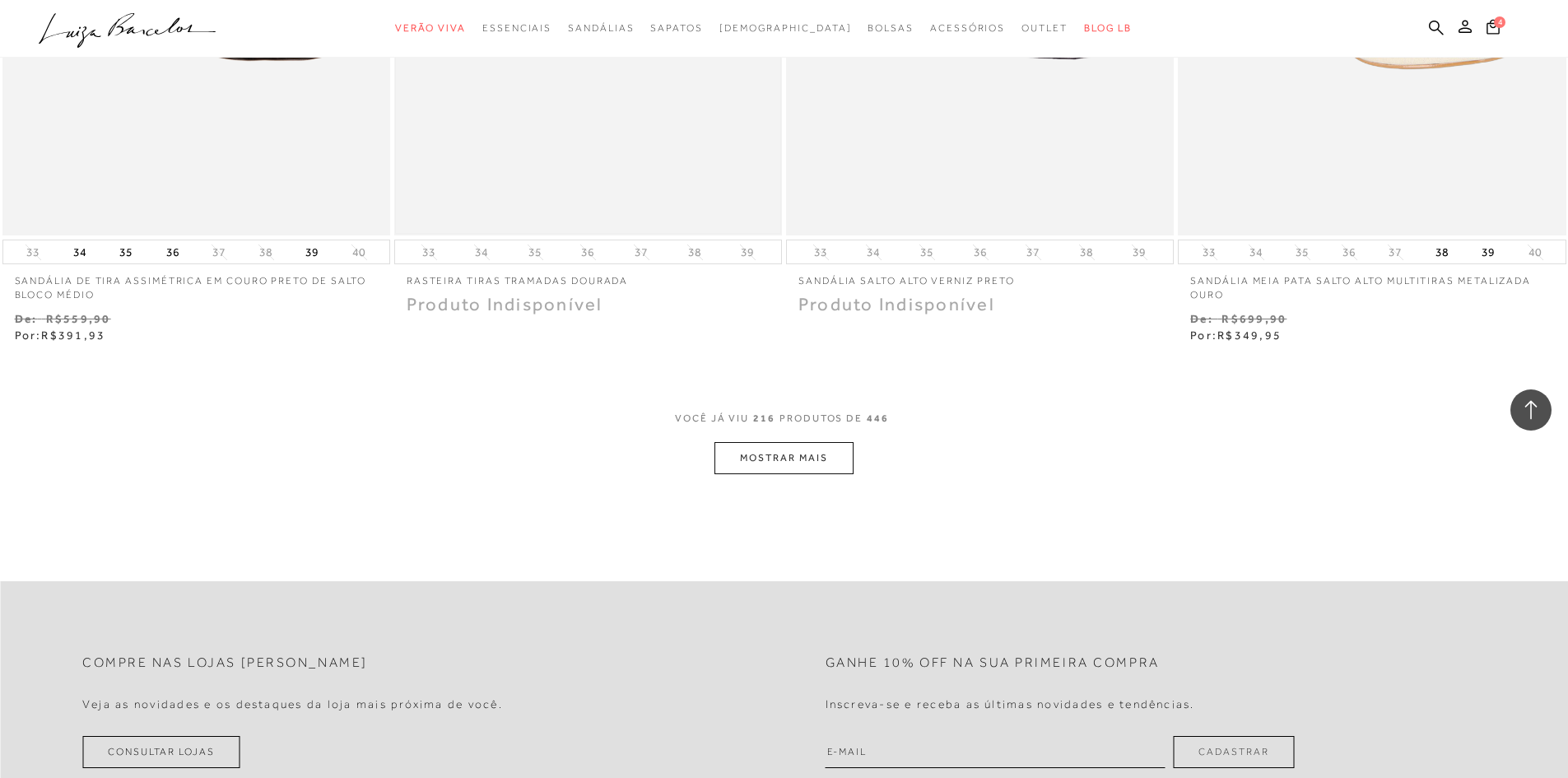
scroll to position [37780, 0]
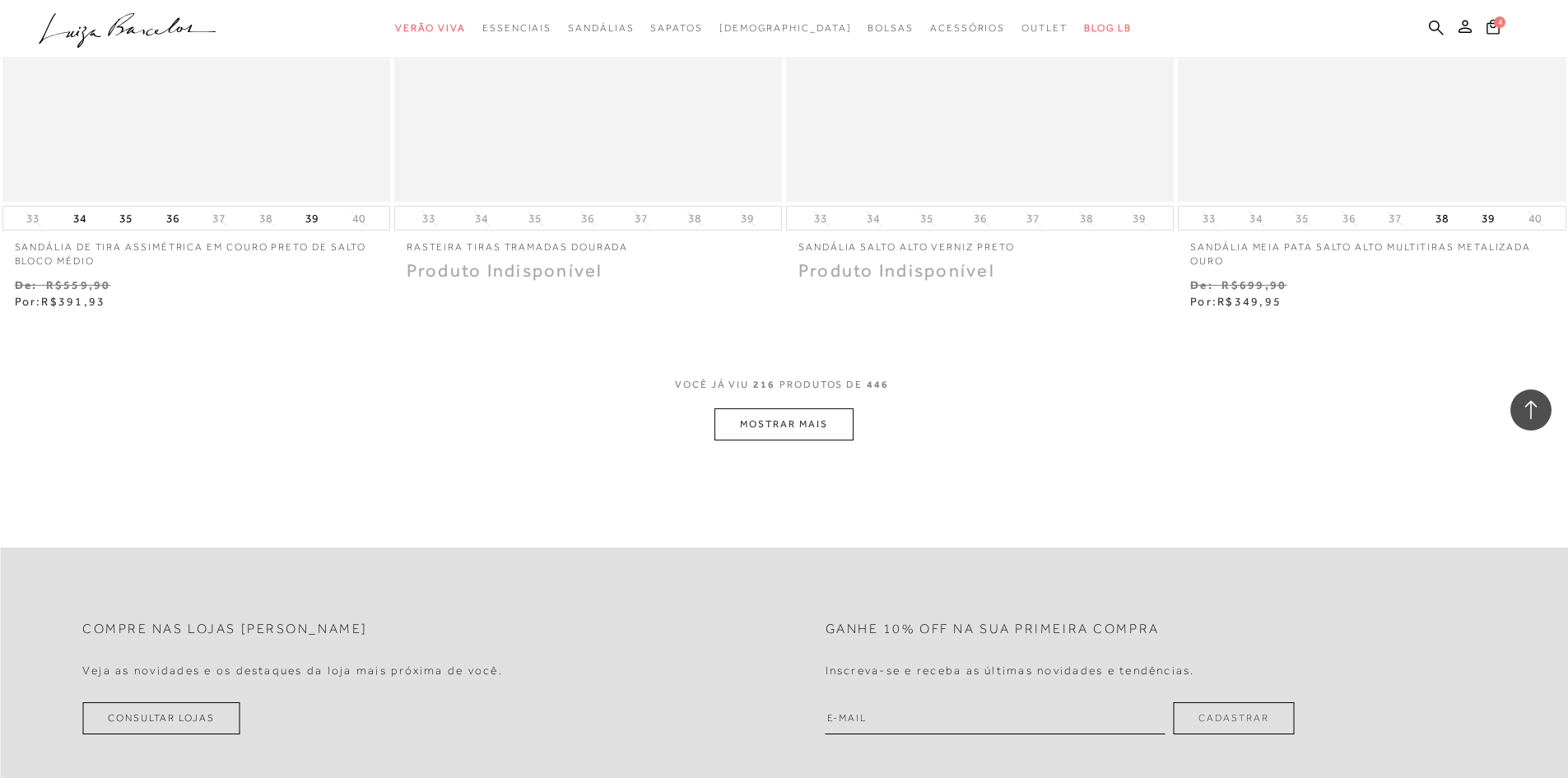
click at [772, 429] on button "MOSTRAR MAIS" at bounding box center [783, 424] width 138 height 32
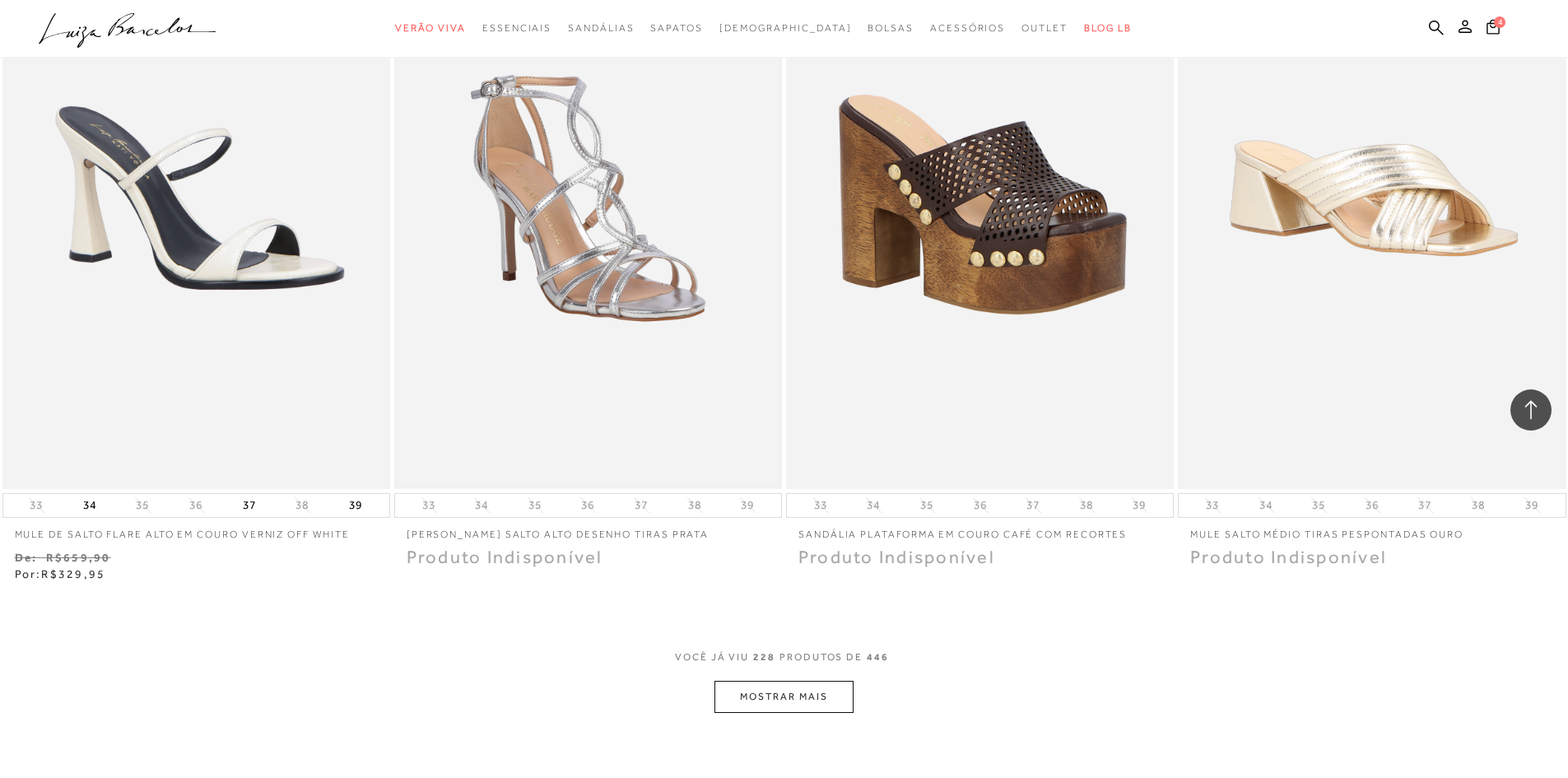
scroll to position [39755, 0]
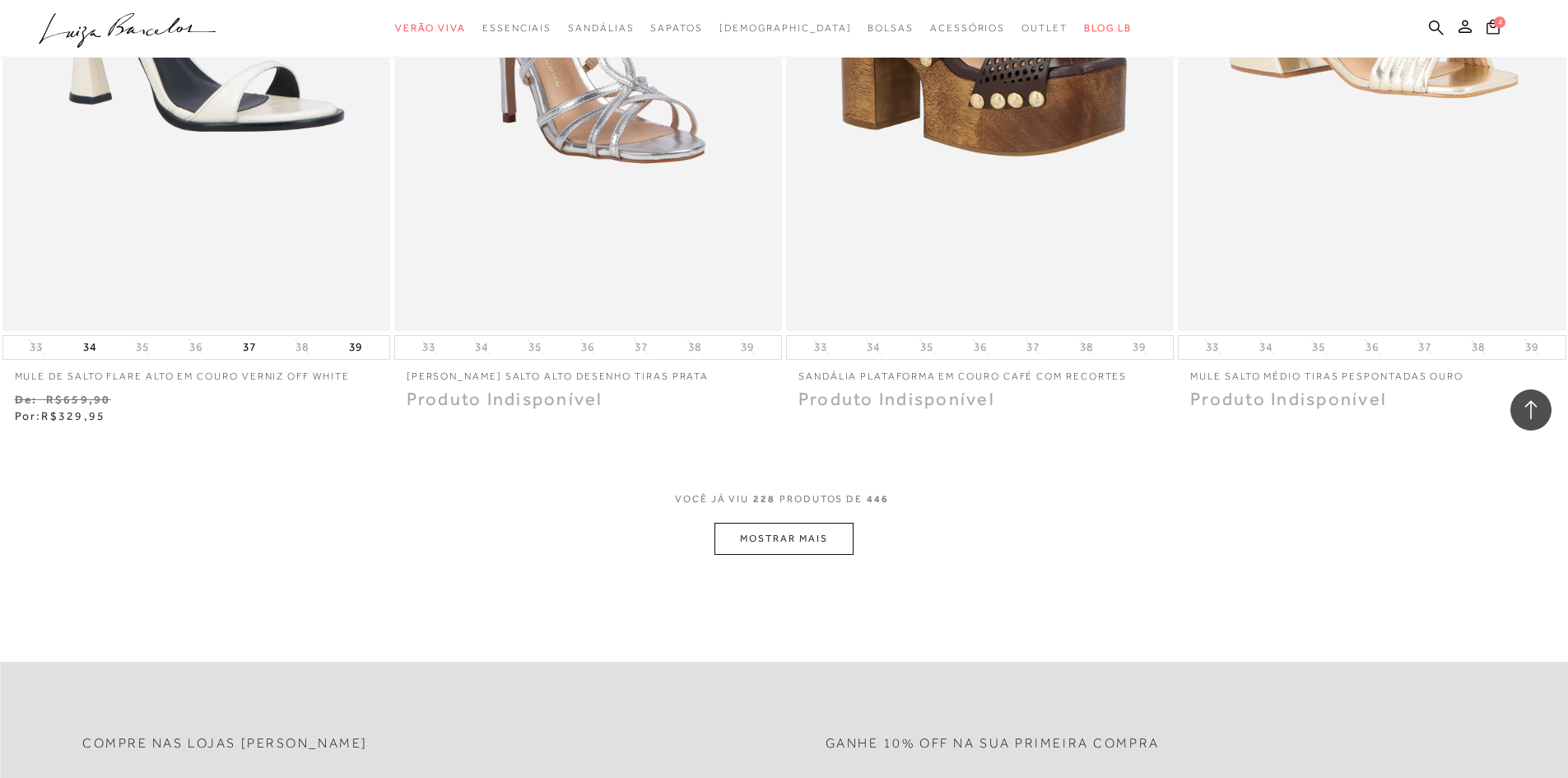
click at [782, 539] on button "MOSTRAR MAIS" at bounding box center [783, 538] width 138 height 32
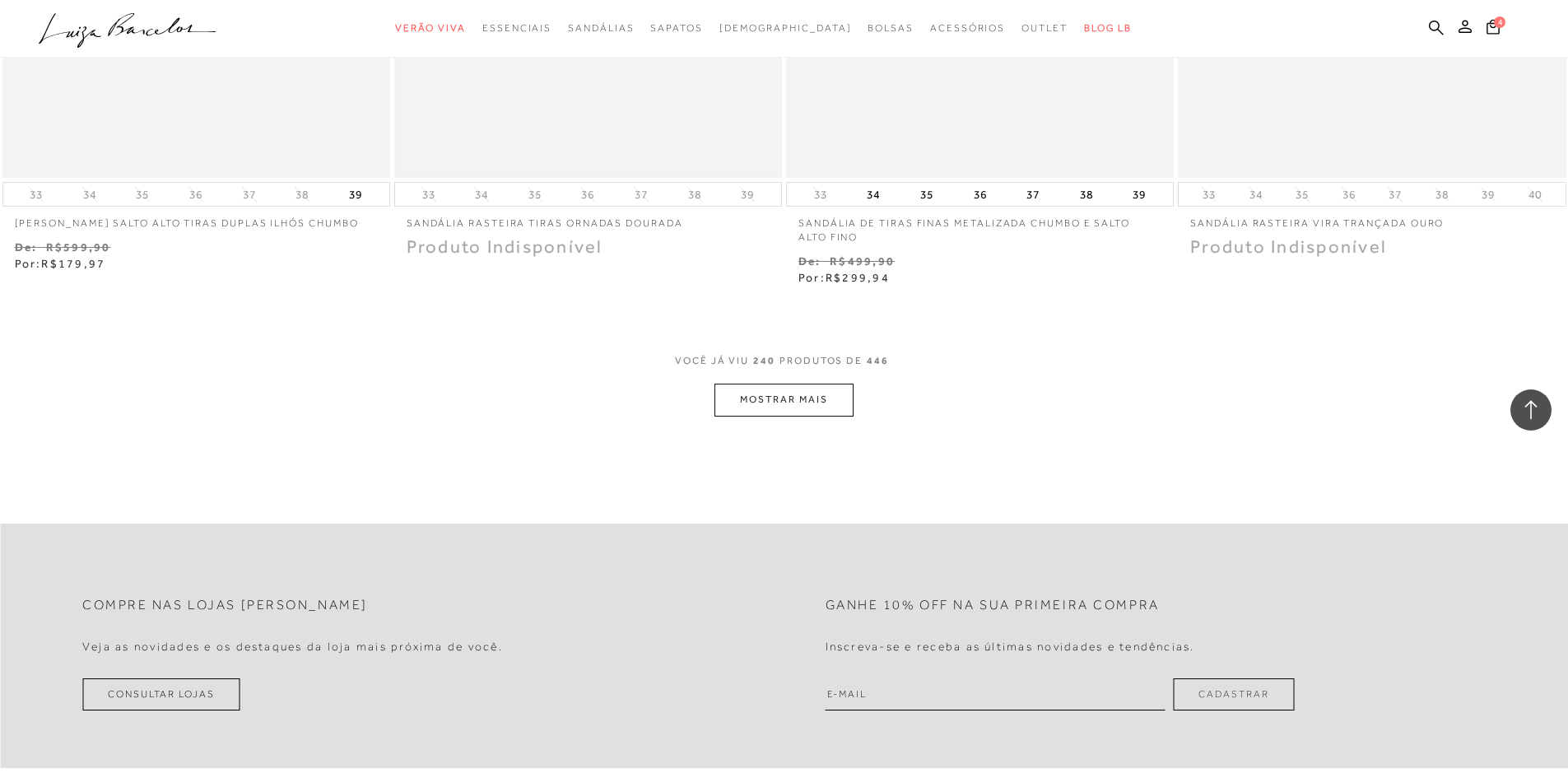
scroll to position [42061, 0]
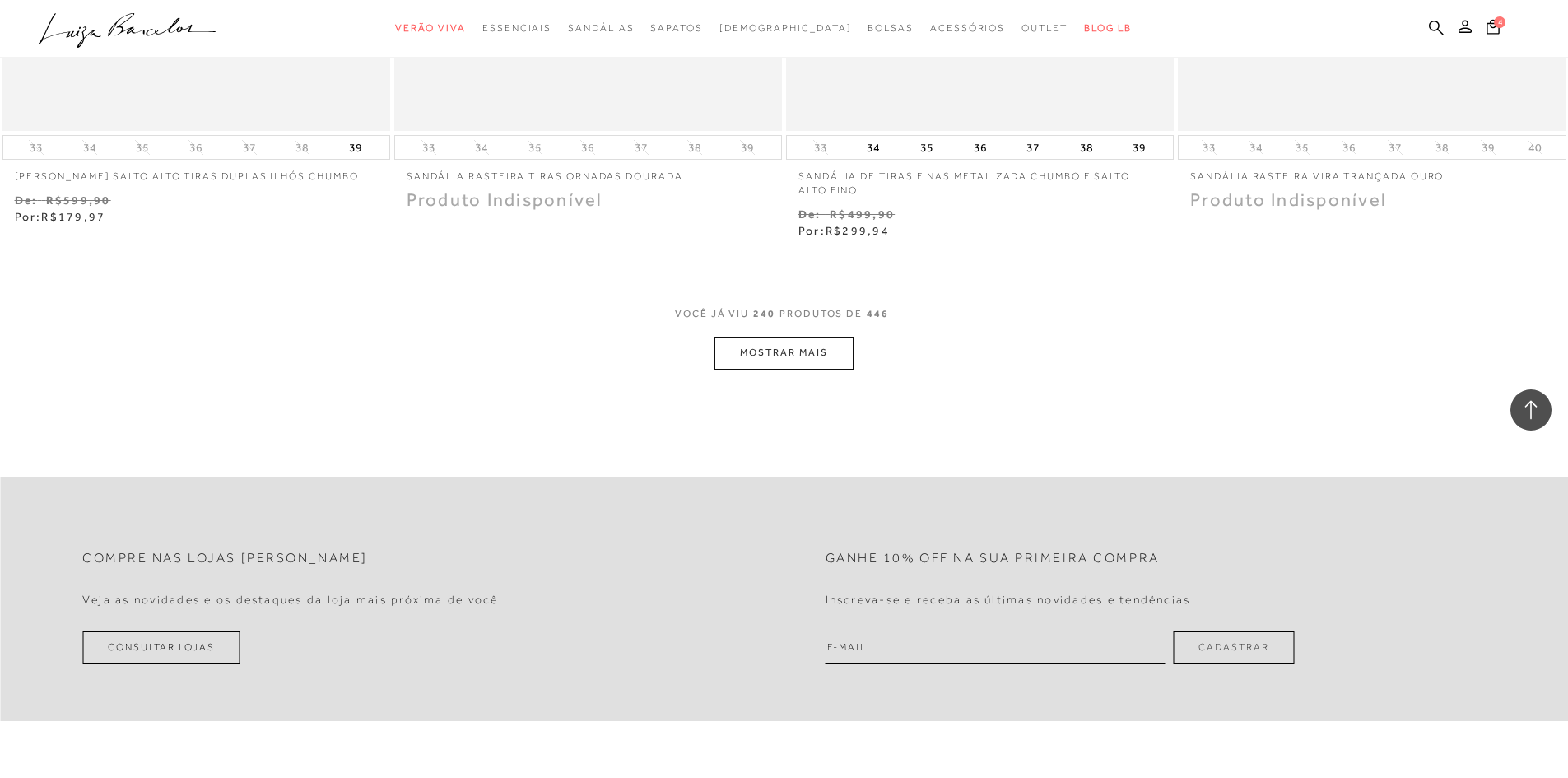
click at [803, 349] on button "MOSTRAR MAIS" at bounding box center [783, 352] width 138 height 32
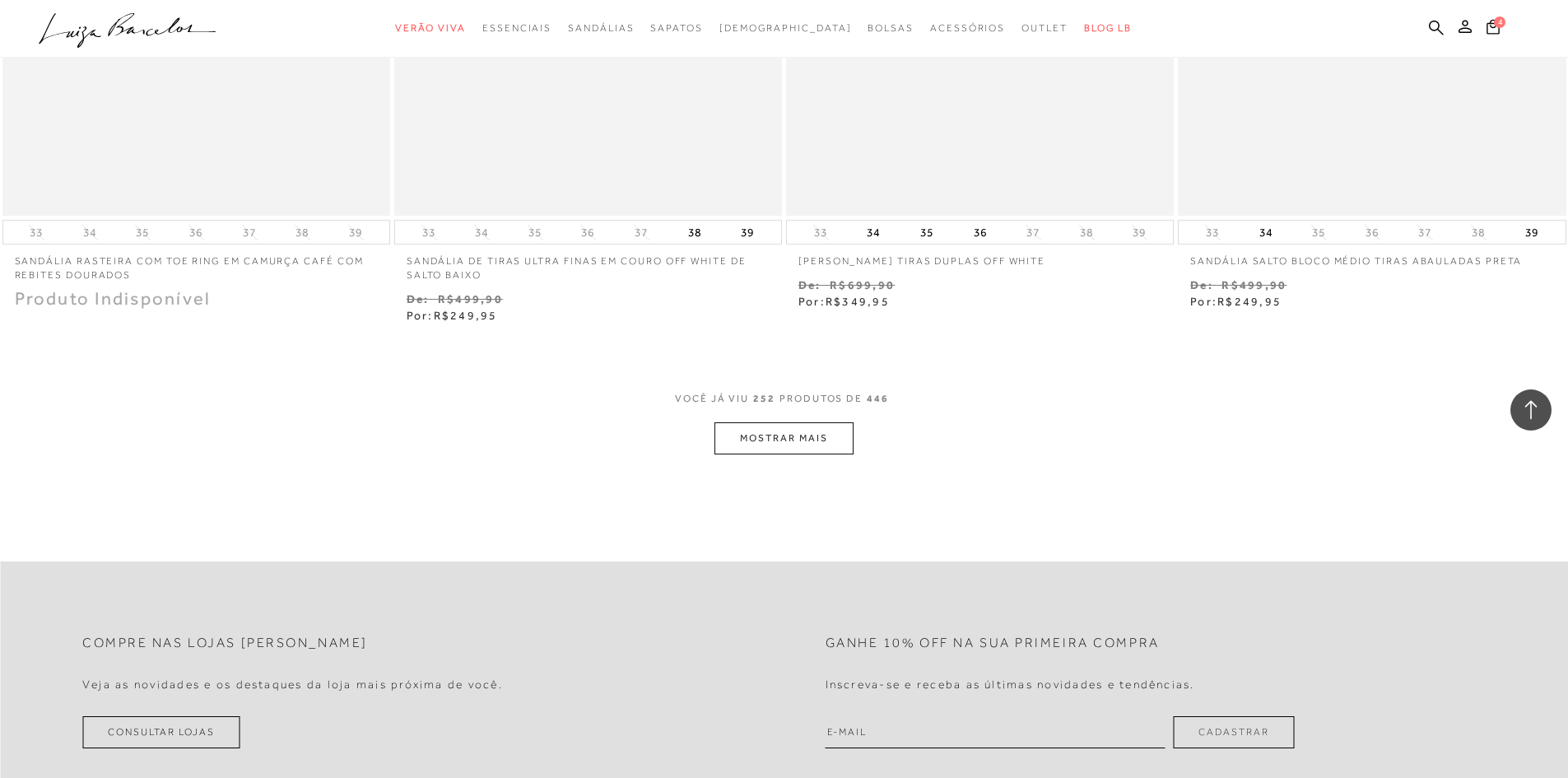
scroll to position [44118, 0]
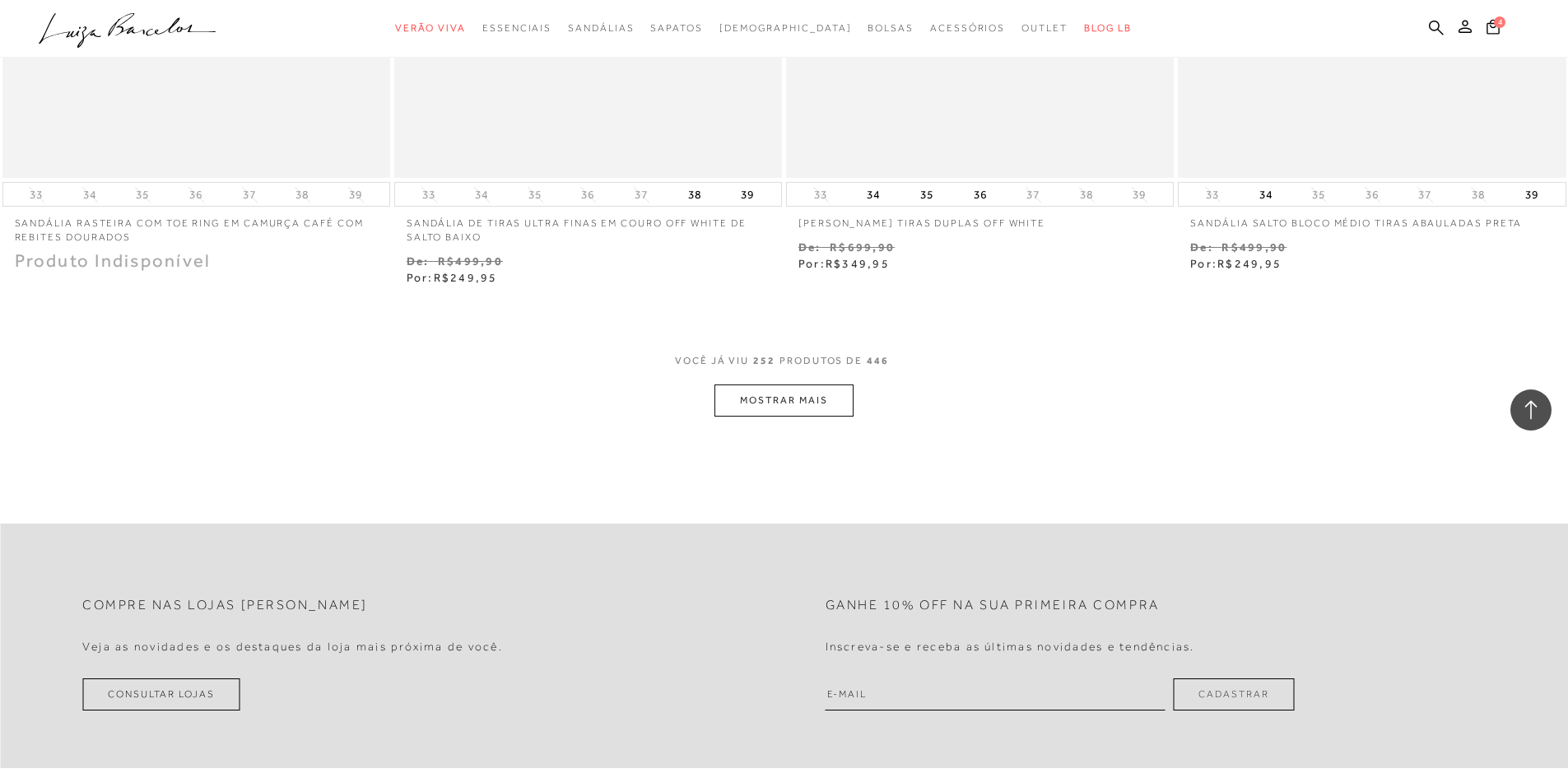
click at [826, 409] on button "MOSTRAR MAIS" at bounding box center [783, 400] width 138 height 32
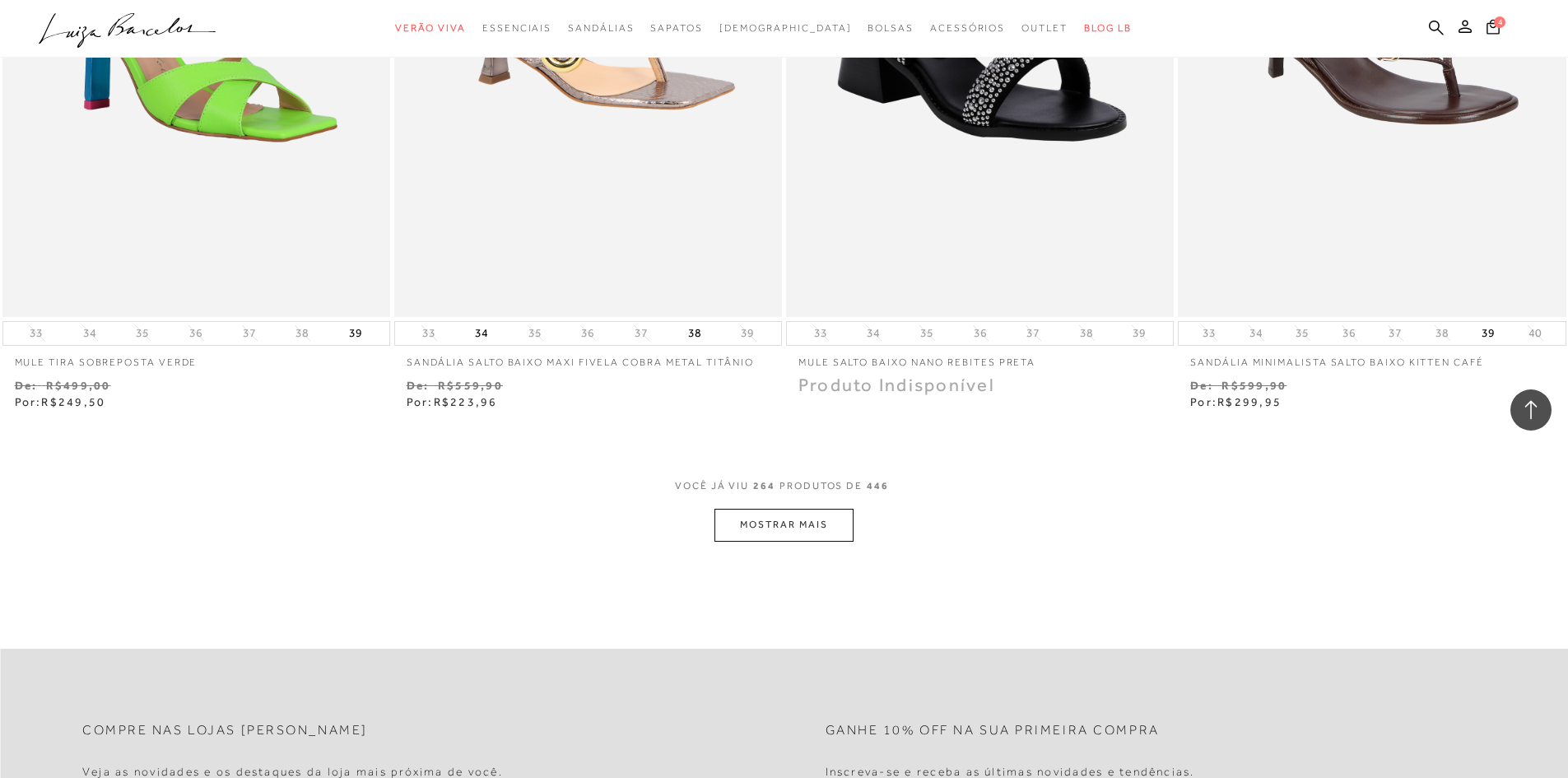
scroll to position [46423, 0]
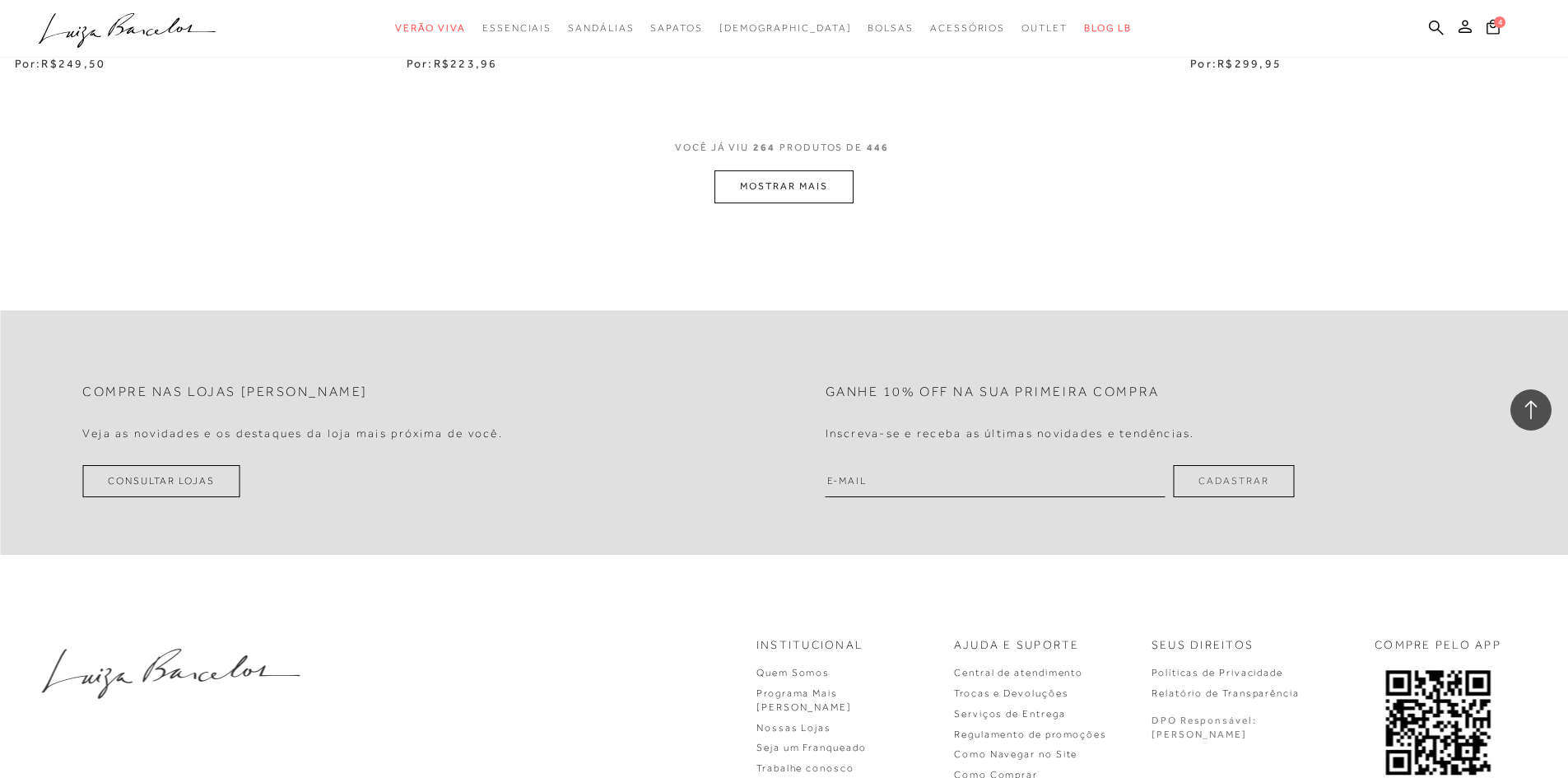
click at [730, 203] on button "MOSTRAR MAIS" at bounding box center [783, 186] width 138 height 32
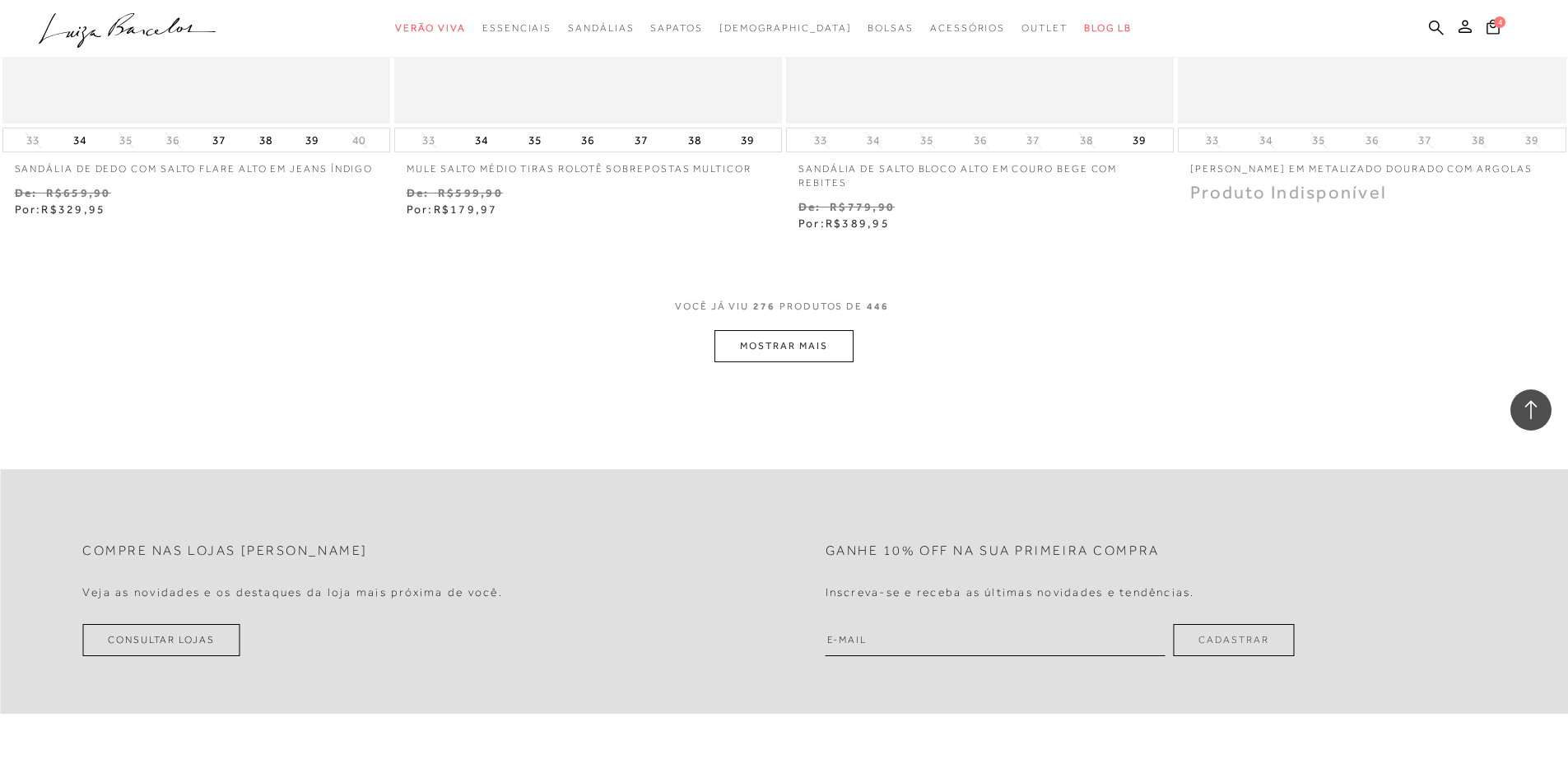
scroll to position [48480, 0]
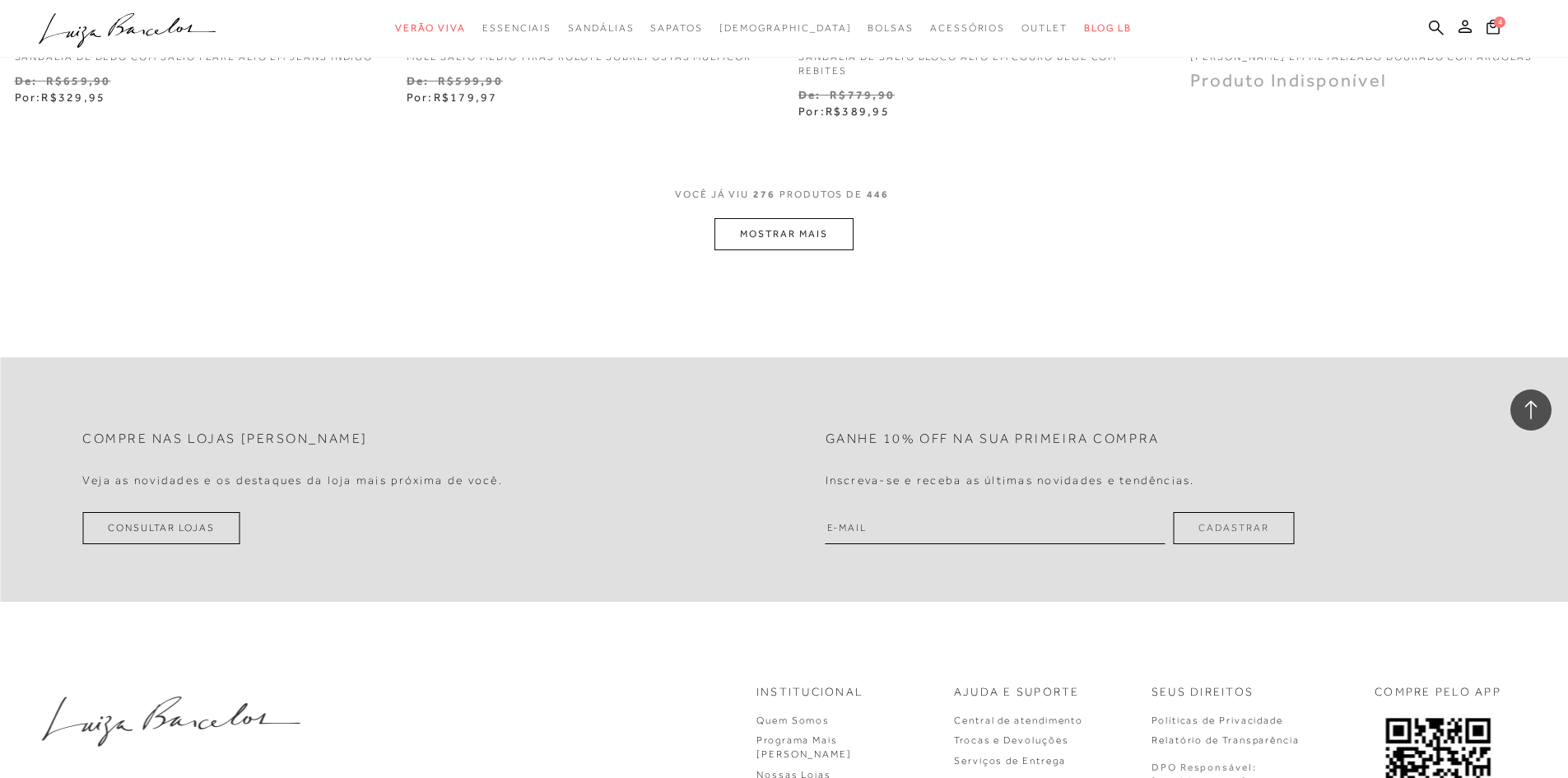
click at [808, 242] on button "MOSTRAR MAIS" at bounding box center [783, 234] width 138 height 32
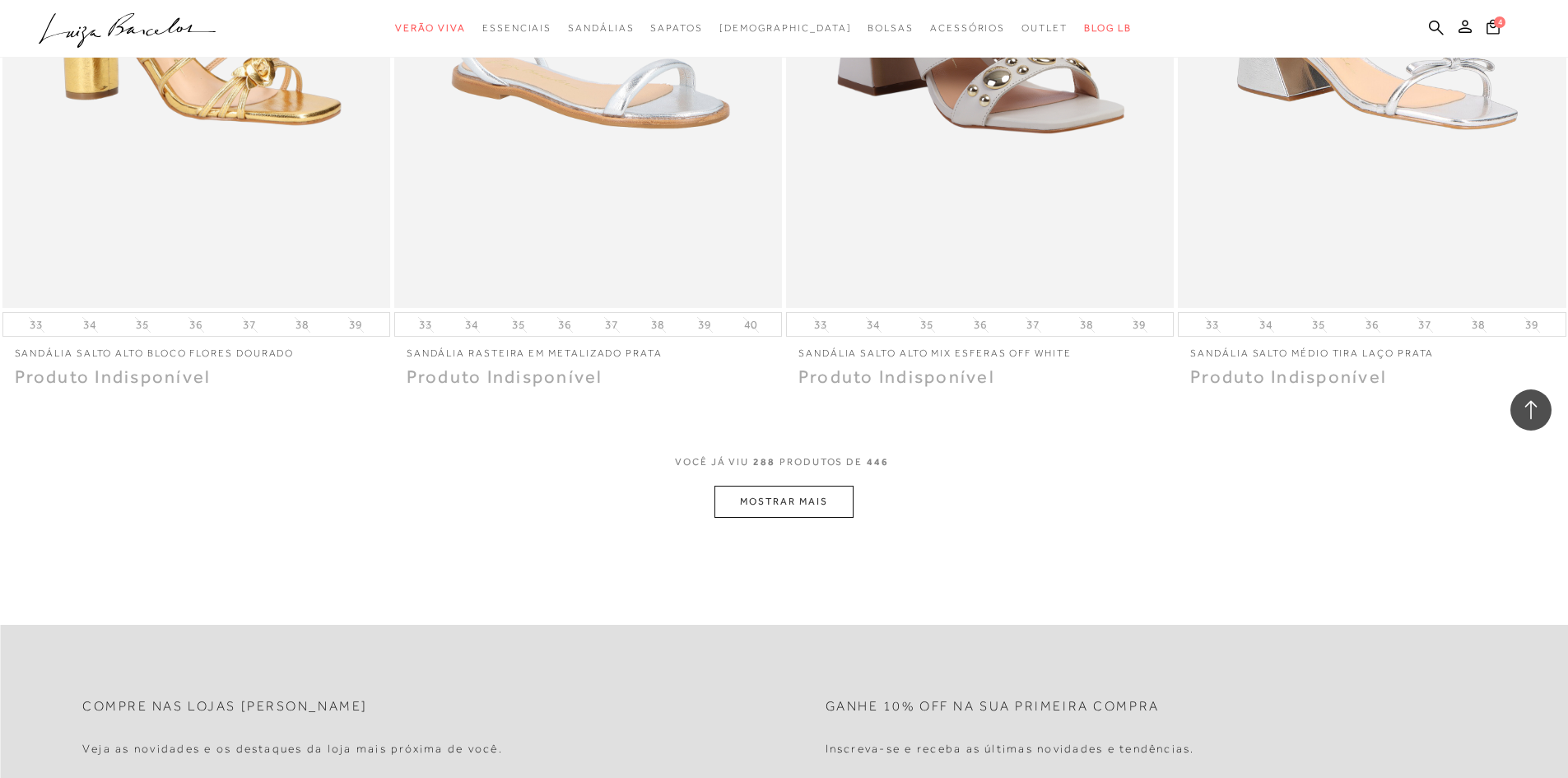
scroll to position [50374, 0]
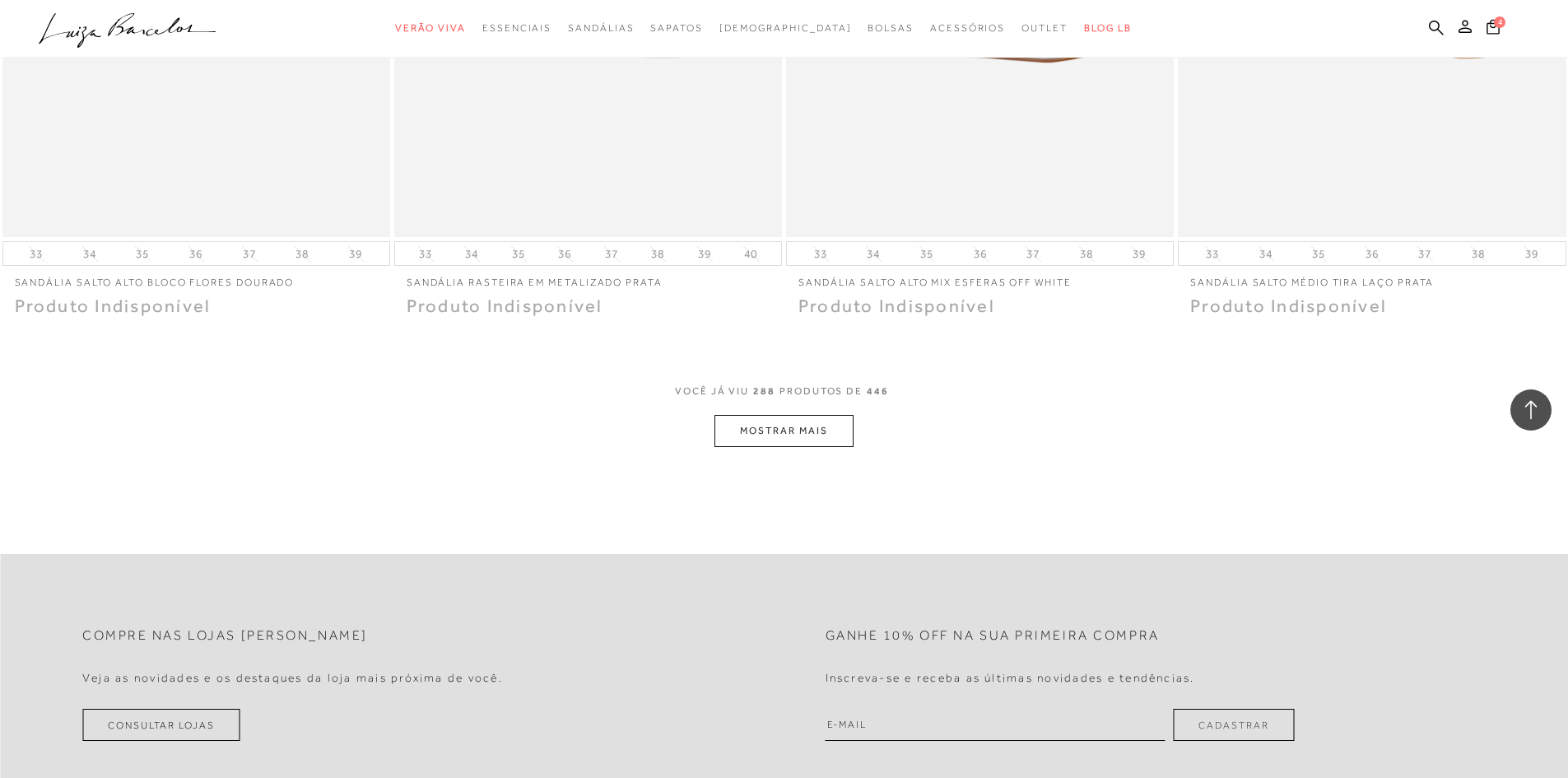
click at [824, 442] on button "MOSTRAR MAIS" at bounding box center [783, 430] width 138 height 32
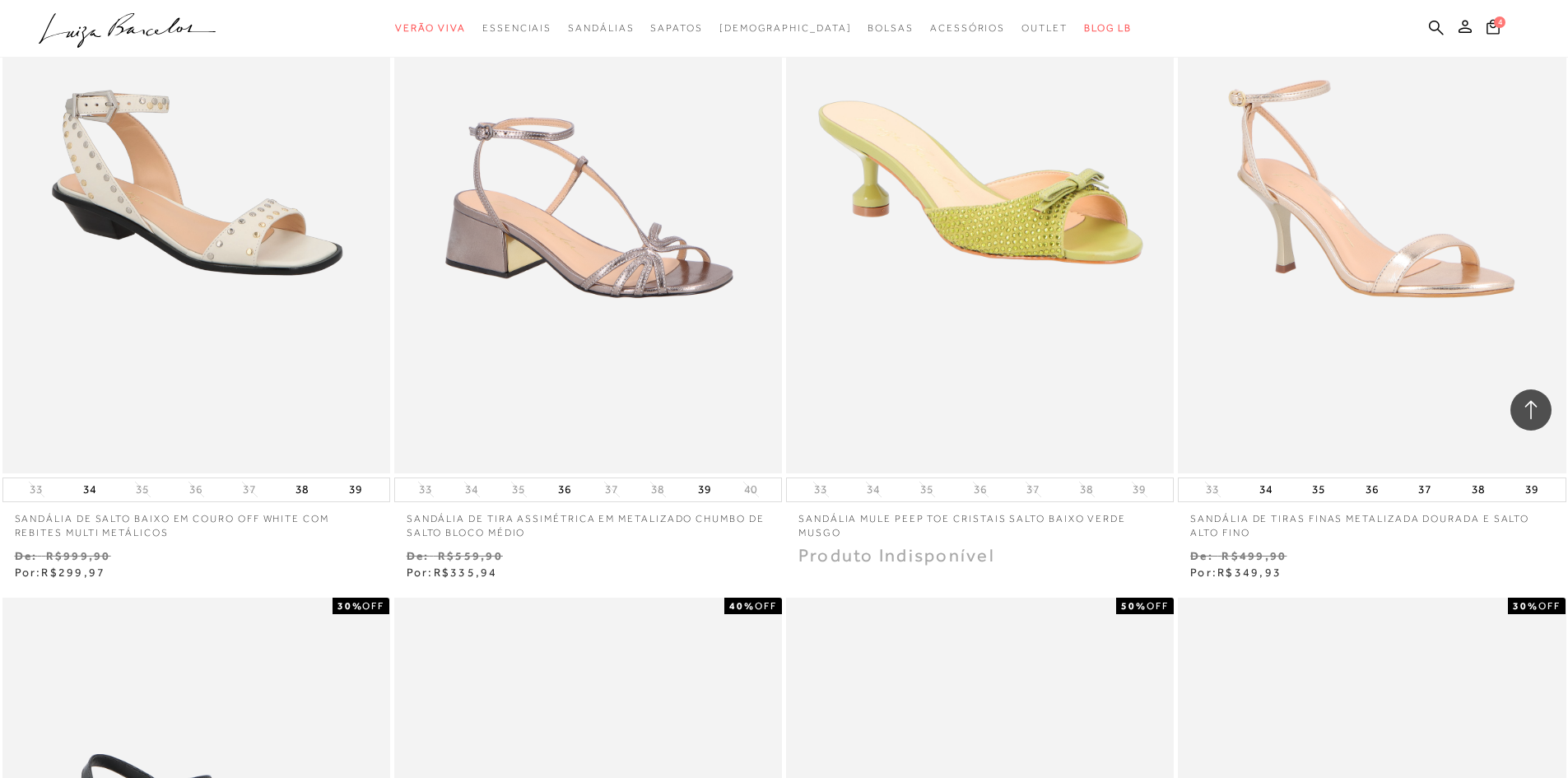
scroll to position [51690, 0]
